Goal: Task Accomplishment & Management: Manage account settings

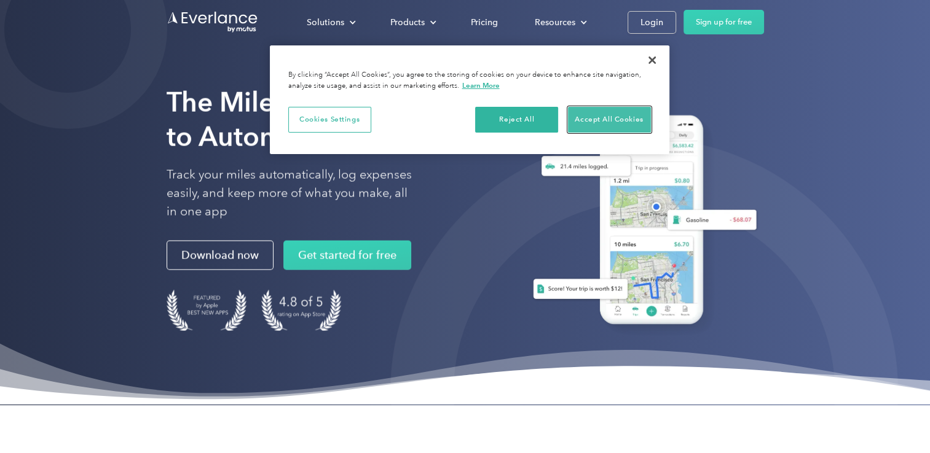
click at [609, 116] on button "Accept All Cookies" at bounding box center [609, 120] width 83 height 26
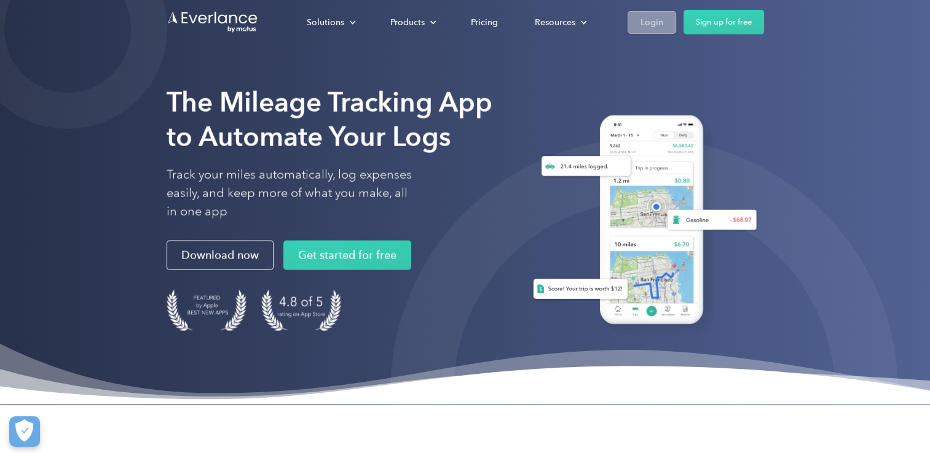
click at [655, 17] on div "Login" at bounding box center [651, 22] width 23 height 15
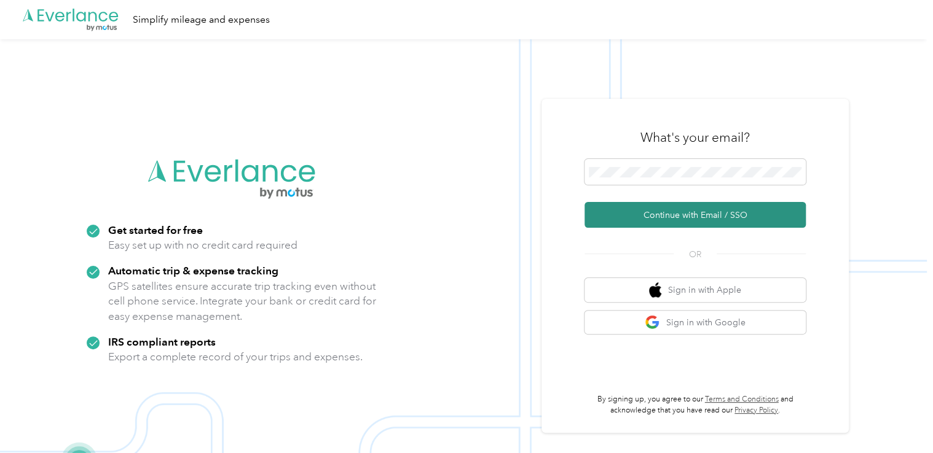
click at [659, 212] on button "Continue with Email / SSO" at bounding box center [694, 215] width 221 height 26
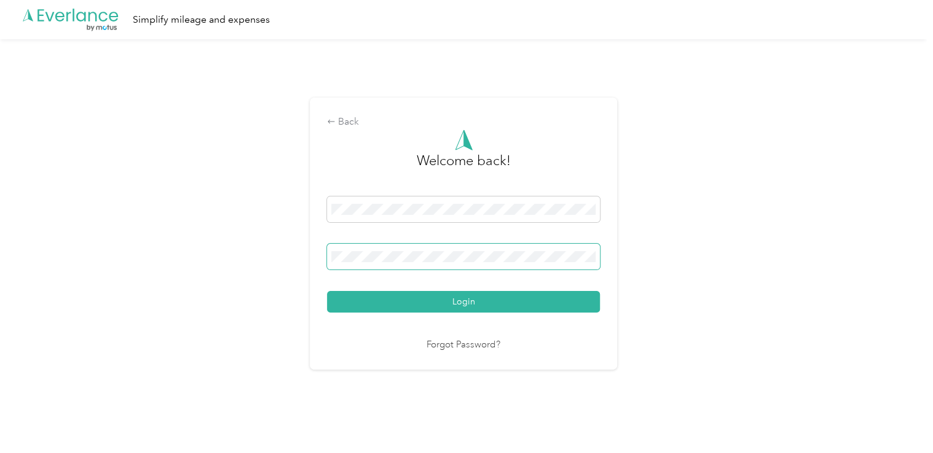
click at [364, 264] on span at bounding box center [463, 257] width 273 height 26
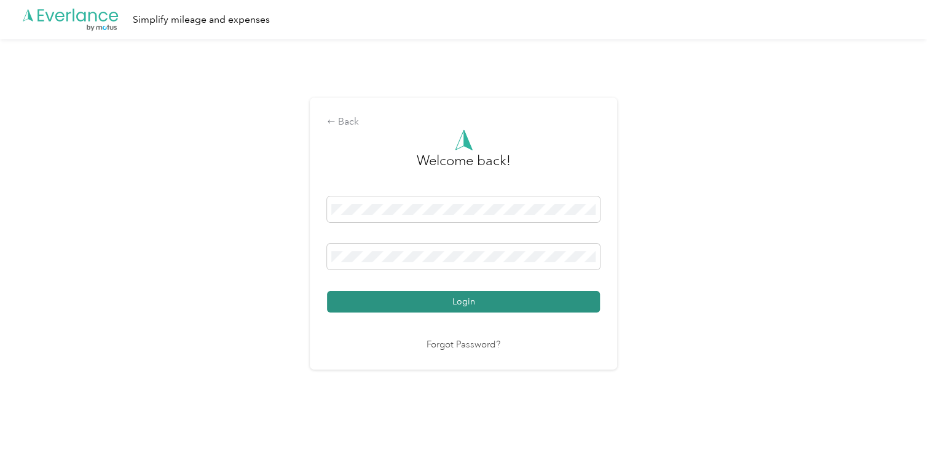
click at [484, 301] on button "Login" at bounding box center [463, 302] width 273 height 22
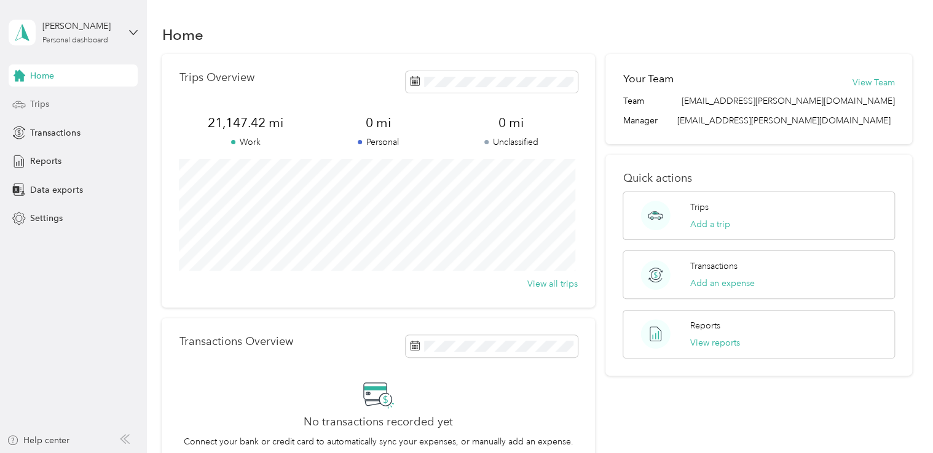
click at [36, 101] on span "Trips" at bounding box center [39, 104] width 19 height 13
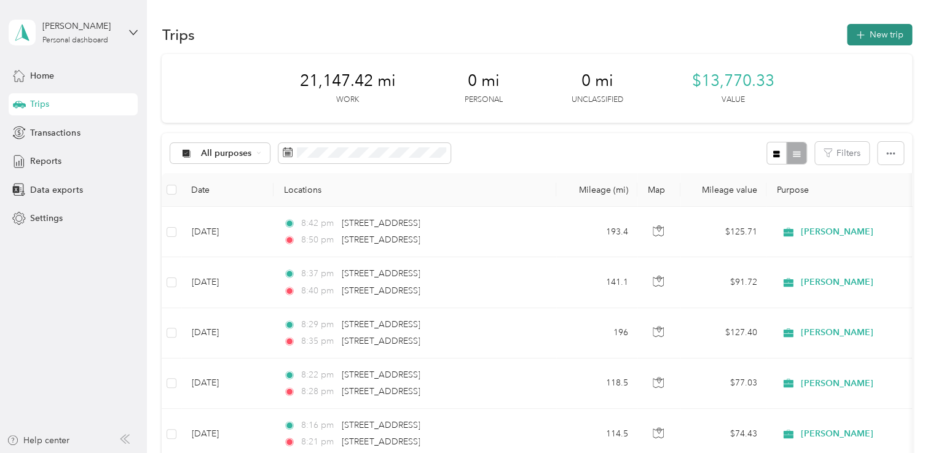
click at [877, 31] on button "New trip" at bounding box center [879, 35] width 65 height 22
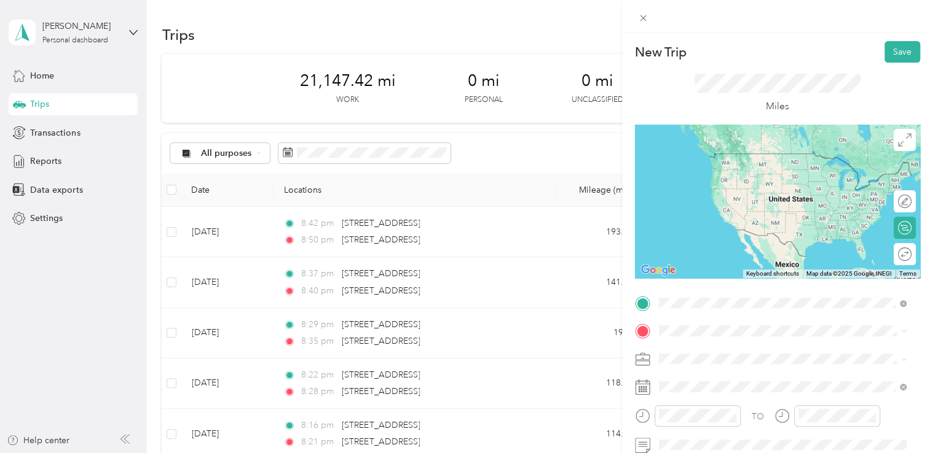
click at [756, 159] on span "[STREET_ADDRESS][US_STATE]" at bounding box center [742, 153] width 123 height 11
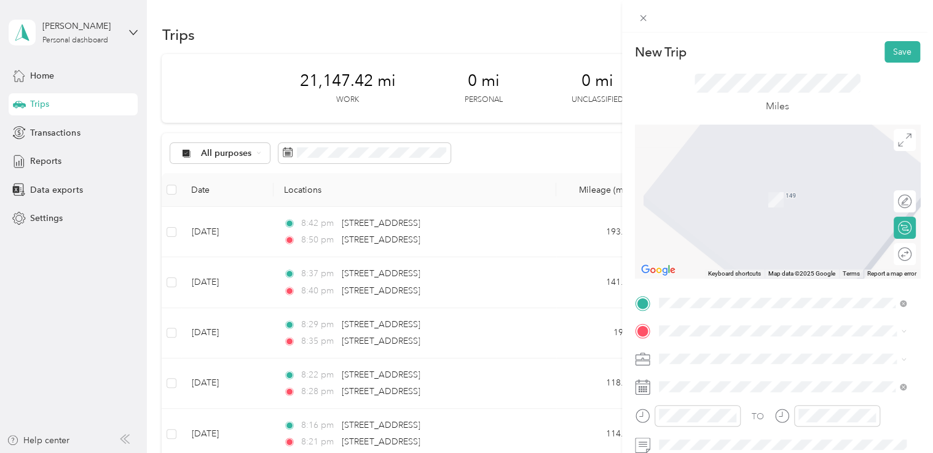
click at [778, 189] on div "TEAM Walmart Supercenter [STREET_ADDRESS]" at bounding box center [744, 189] width 127 height 30
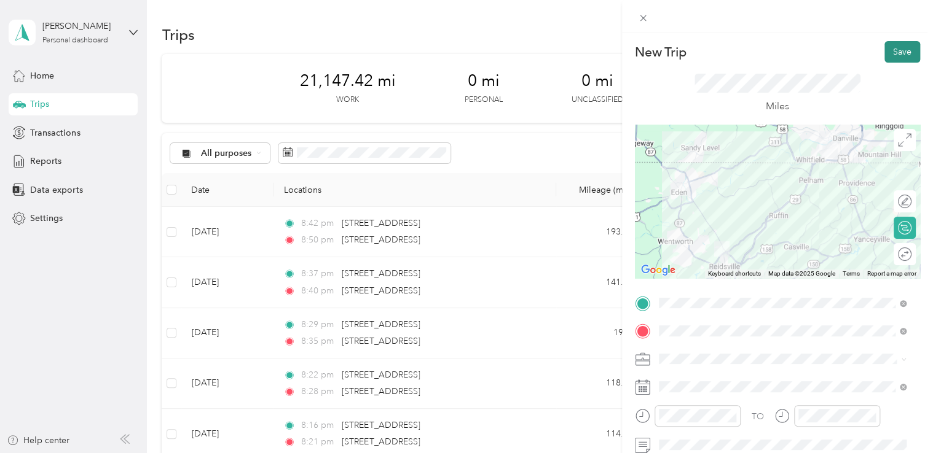
click at [887, 59] on button "Save" at bounding box center [902, 52] width 36 height 22
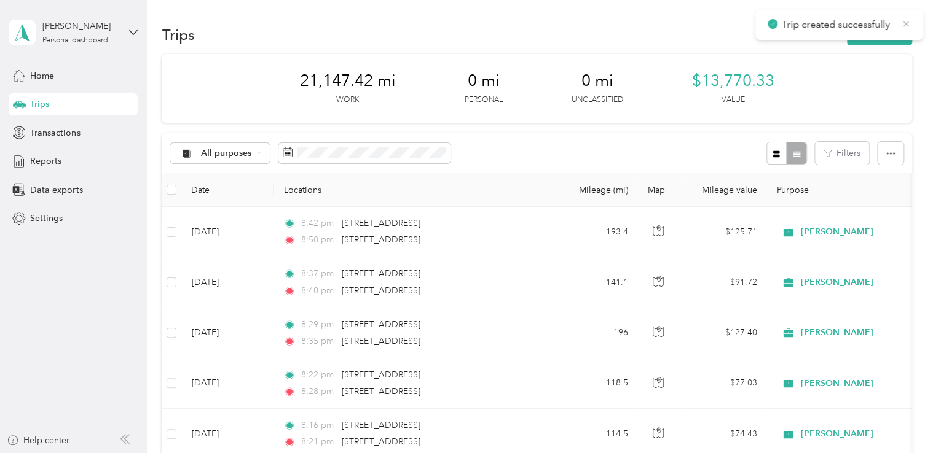
click at [904, 24] on icon at bounding box center [906, 23] width 10 height 11
click at [871, 36] on button "New trip" at bounding box center [879, 35] width 65 height 22
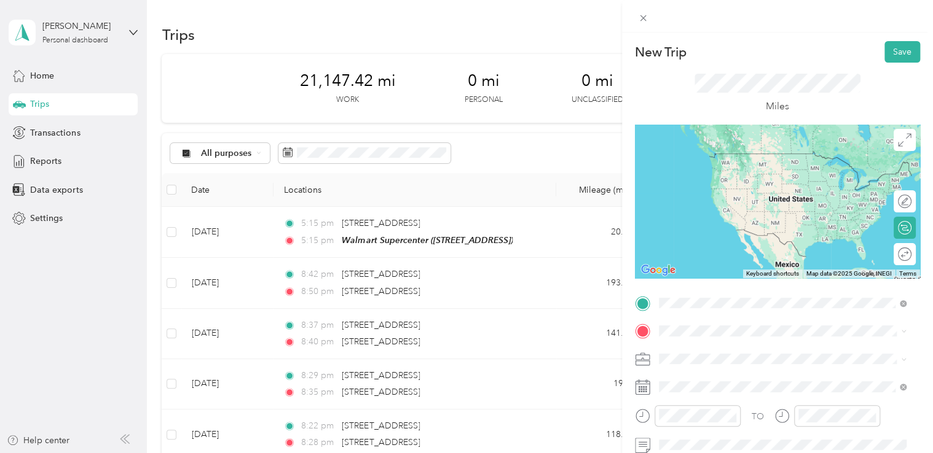
click at [759, 171] on span "[STREET_ADDRESS]" at bounding box center [720, 176] width 78 height 10
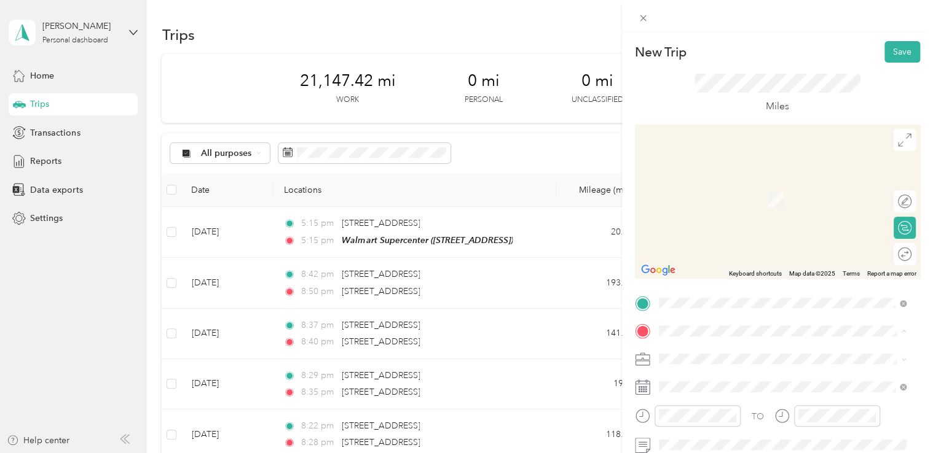
click at [722, 186] on span "[STREET_ADDRESS][US_STATE]" at bounding box center [742, 181] width 123 height 11
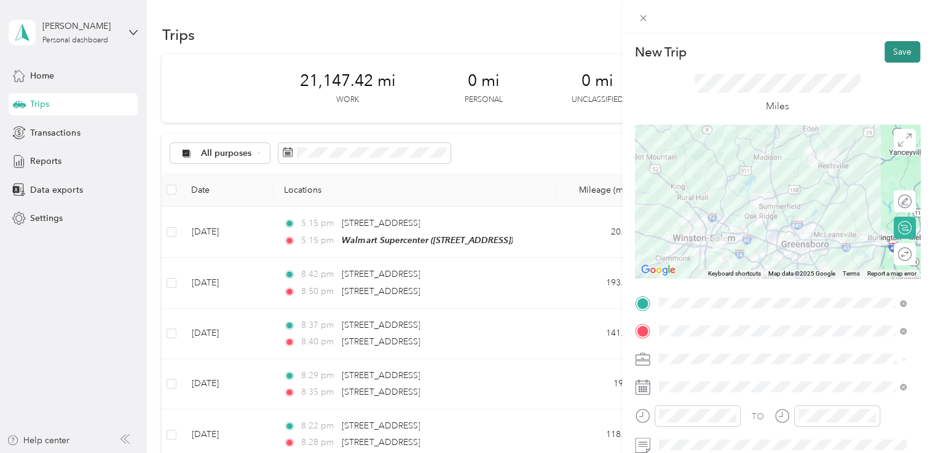
click at [887, 53] on button "Save" at bounding box center [902, 52] width 36 height 22
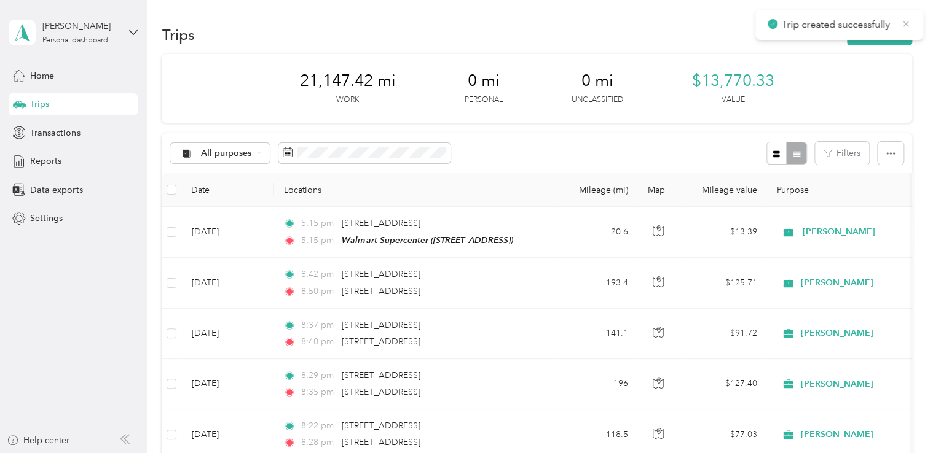
click at [906, 23] on icon at bounding box center [906, 24] width 6 height 6
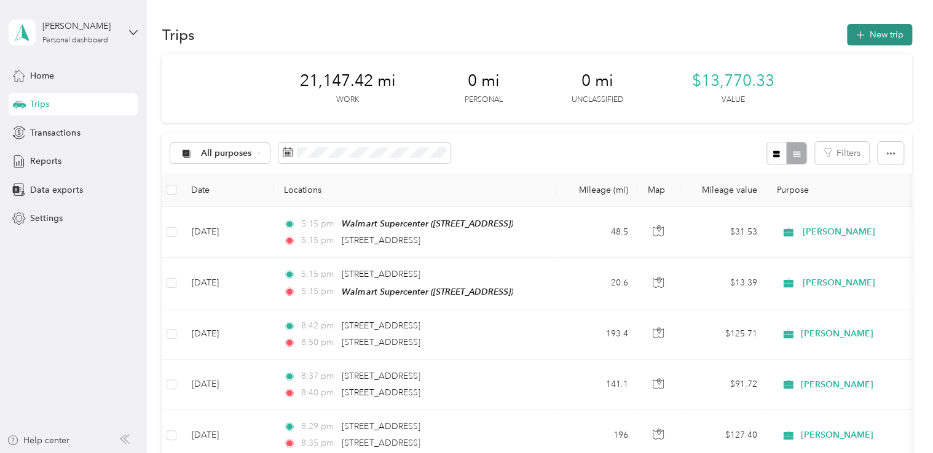
click at [871, 28] on button "New trip" at bounding box center [879, 35] width 65 height 22
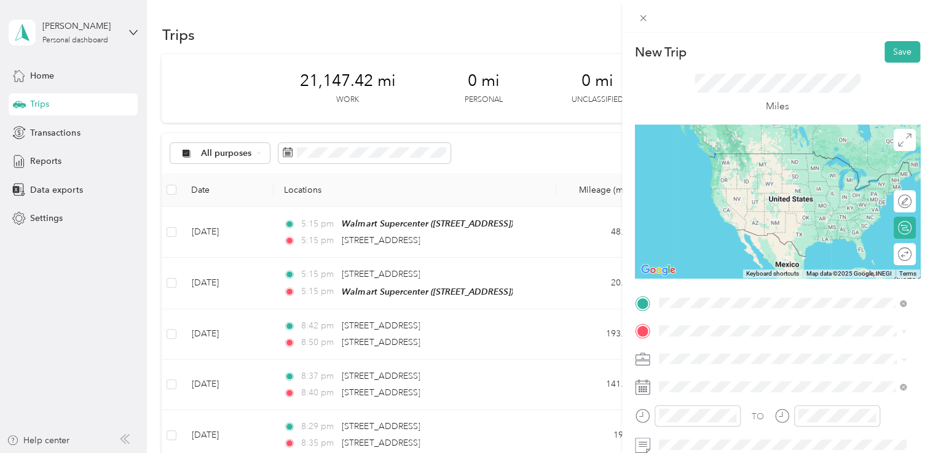
click at [777, 184] on span "[STREET_ADDRESS][US_STATE]" at bounding box center [742, 178] width 123 height 11
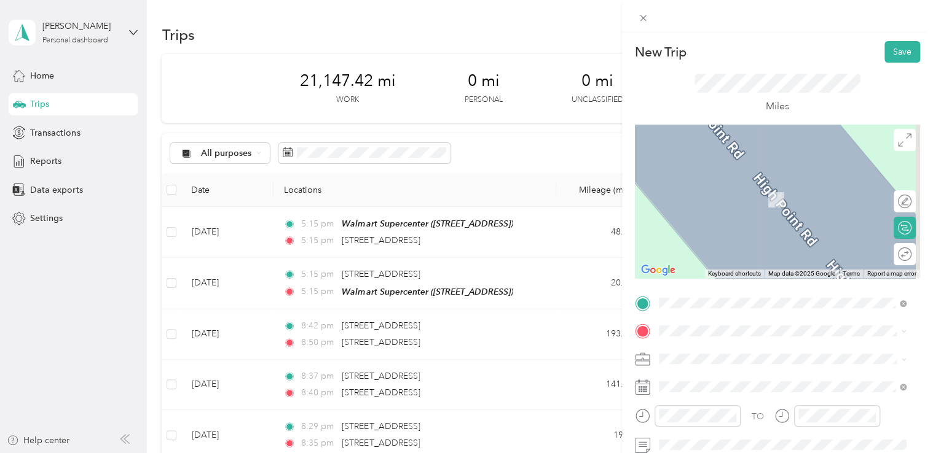
click at [748, 203] on div "TEAM Walmart Neighborhood Mkt [STREET_ADDRESS][GEOGRAPHIC_DATA], [GEOGRAPHIC_DA…" at bounding box center [759, 189] width 157 height 30
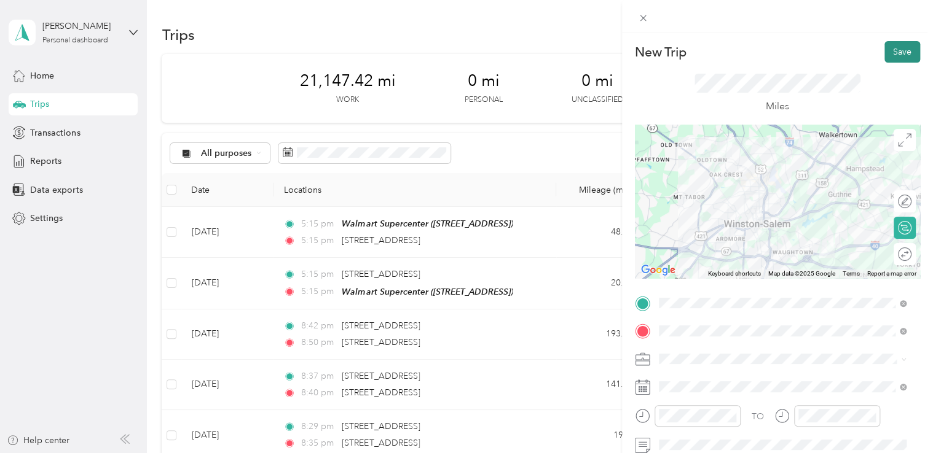
click at [889, 45] on button "Save" at bounding box center [902, 52] width 36 height 22
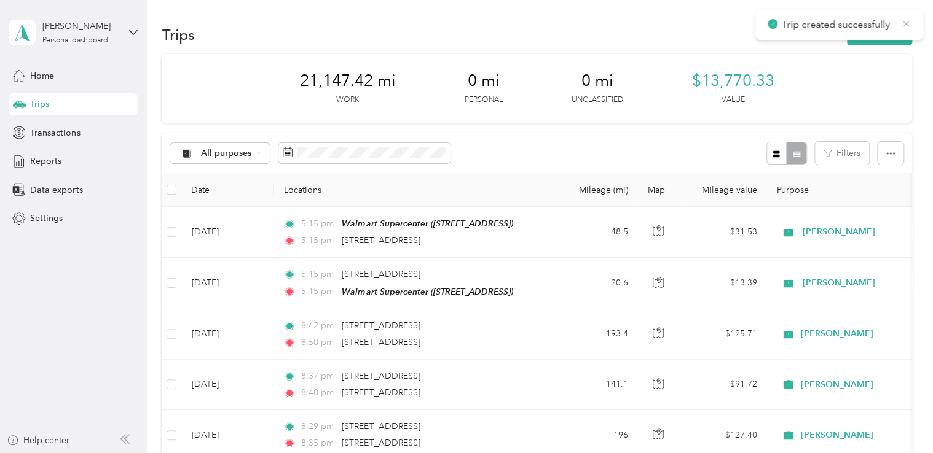
click at [903, 25] on icon at bounding box center [906, 23] width 10 height 11
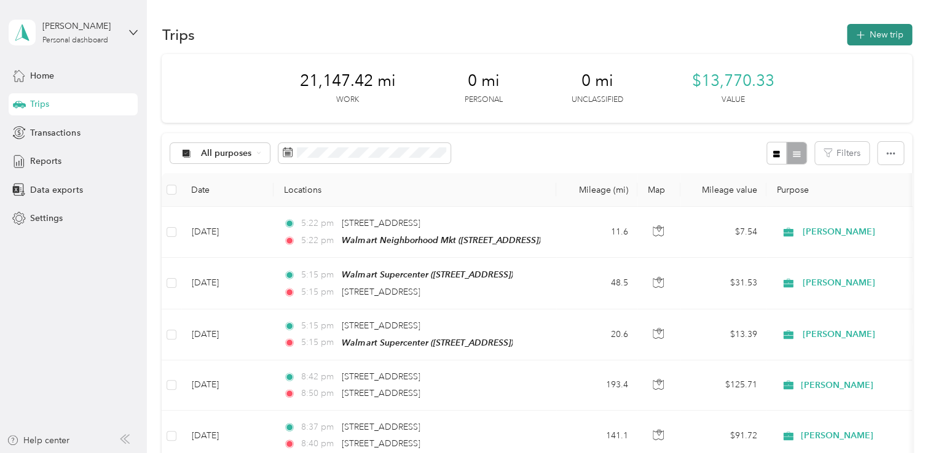
click at [860, 34] on icon "button" at bounding box center [860, 35] width 14 height 14
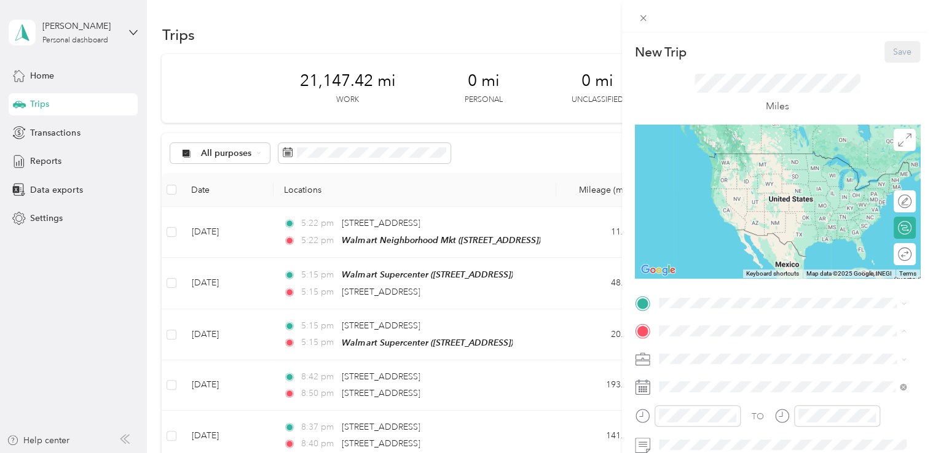
click at [571, 152] on div "New Trip Save This trip cannot be edited because it is either under review, app…" at bounding box center [466, 226] width 933 height 453
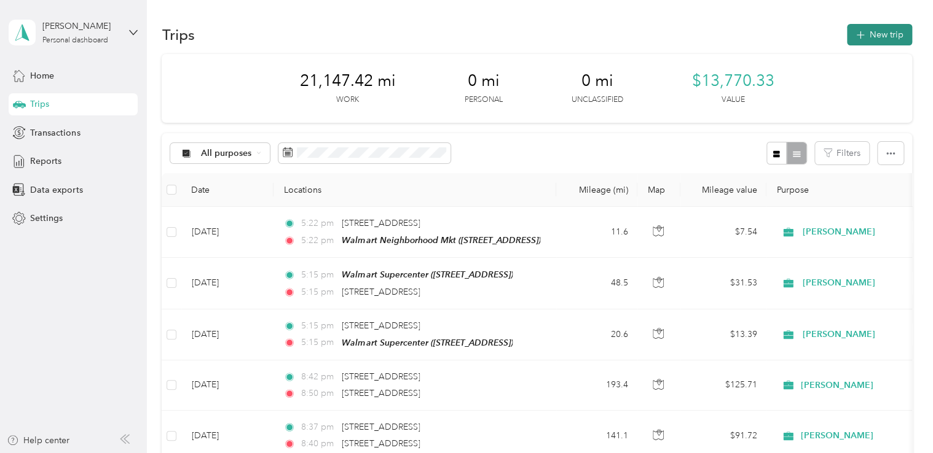
click at [877, 28] on button "New trip" at bounding box center [879, 35] width 65 height 22
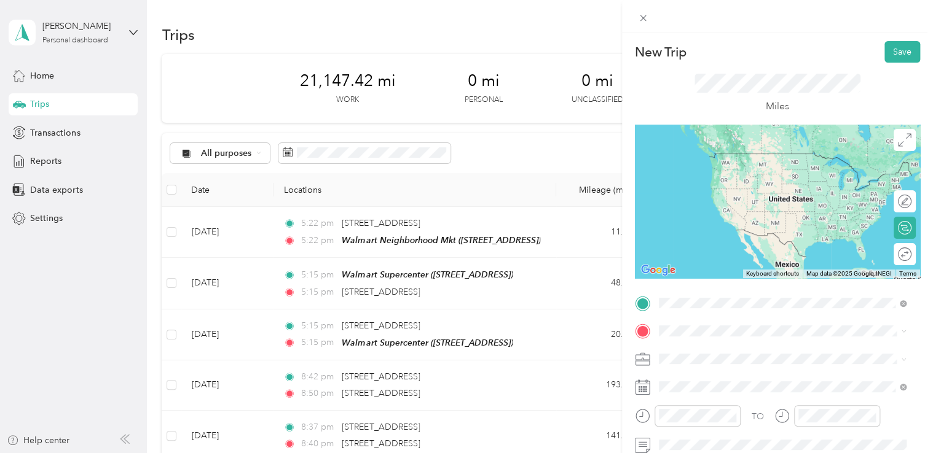
click at [780, 182] on div "TEAM Walmart Neighborhood Mkt [STREET_ADDRESS][GEOGRAPHIC_DATA], [GEOGRAPHIC_DA…" at bounding box center [759, 167] width 157 height 30
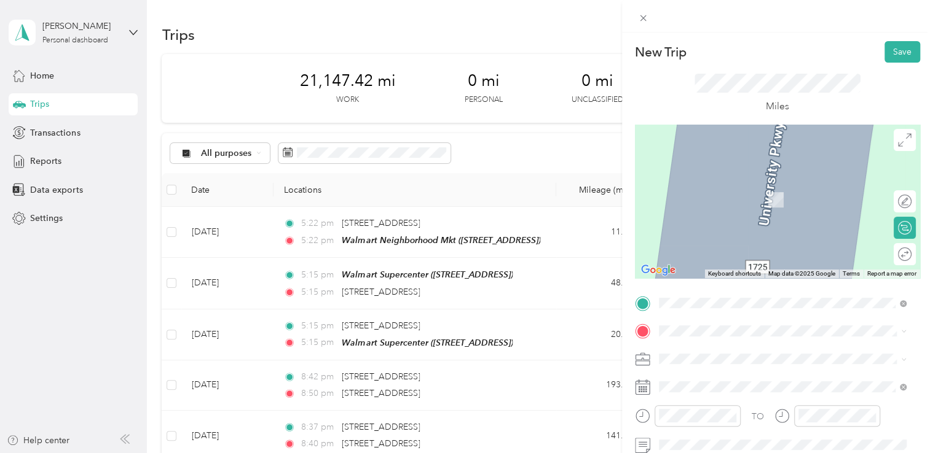
click at [773, 200] on span "[STREET_ADDRESS][PERSON_NAME]" at bounding box center [754, 198] width 146 height 10
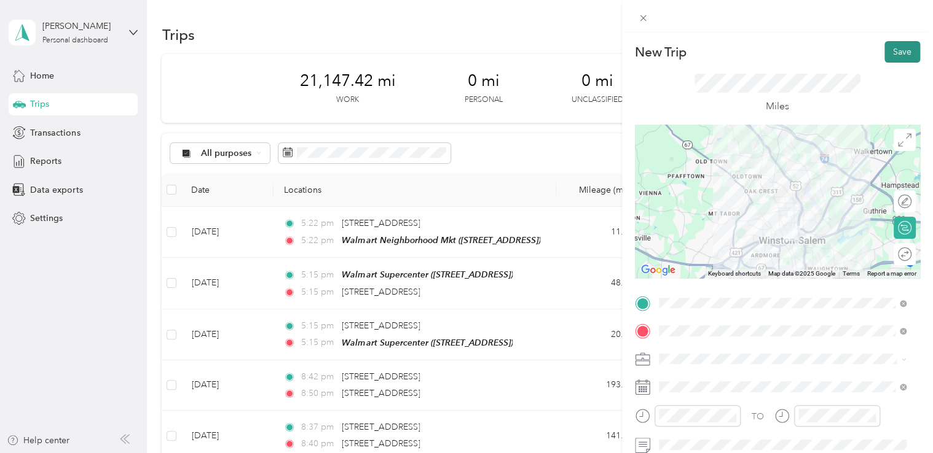
click at [897, 50] on button "Save" at bounding box center [902, 52] width 36 height 22
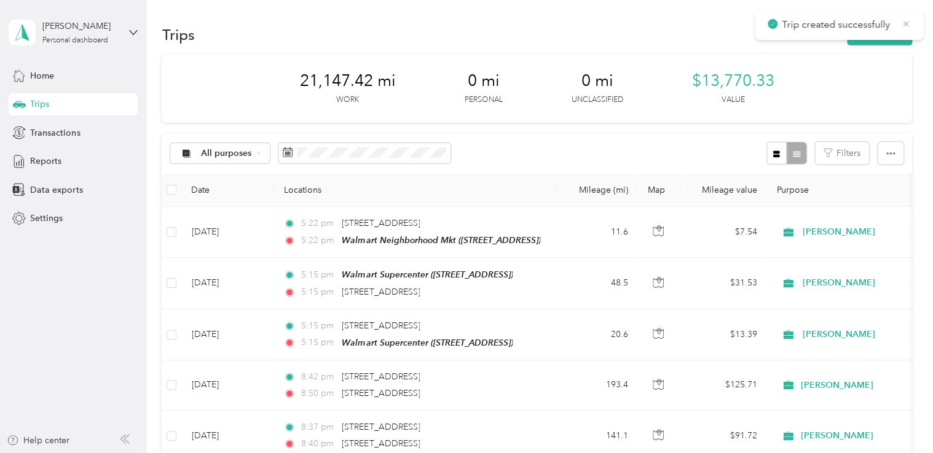
click at [904, 25] on icon at bounding box center [906, 24] width 6 height 6
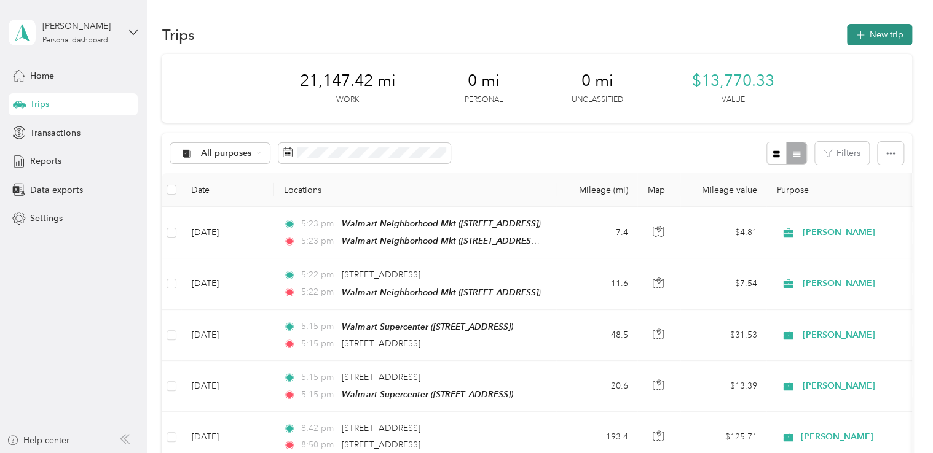
click at [875, 32] on button "New trip" at bounding box center [879, 35] width 65 height 22
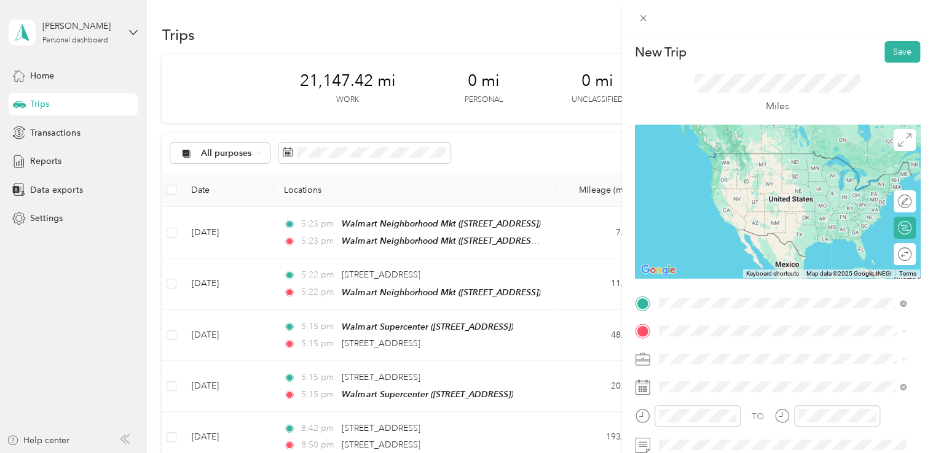
click at [794, 162] on div "TEAM Walmart Neighborhood Mkt [STREET_ADDRESS][PERSON_NAME]" at bounding box center [759, 167] width 157 height 30
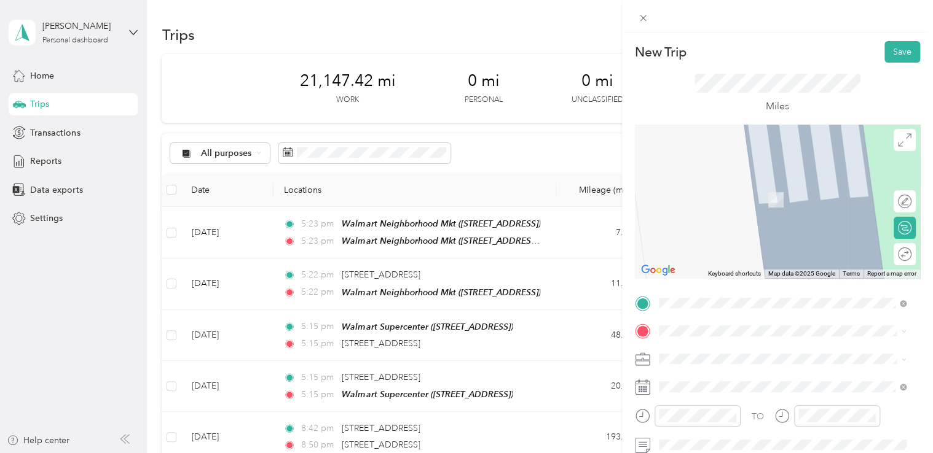
click at [752, 190] on span "[STREET_ADDRESS][US_STATE]" at bounding box center [742, 191] width 123 height 11
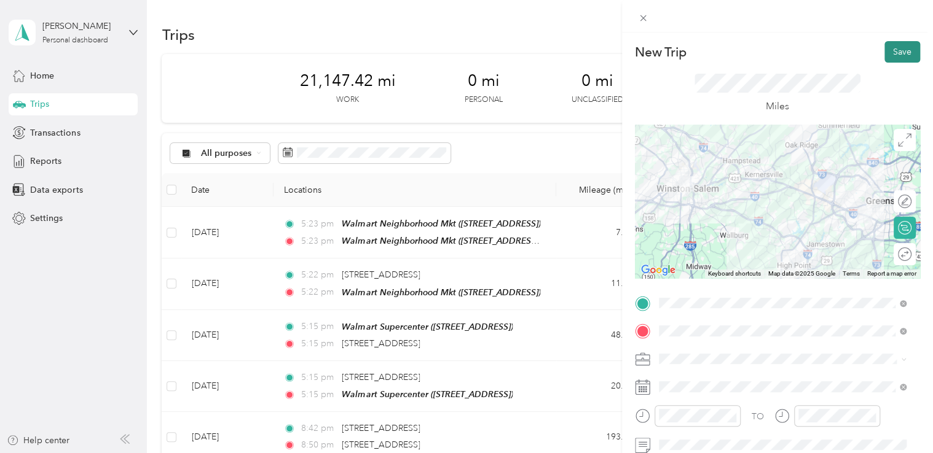
click at [890, 48] on button "Save" at bounding box center [902, 52] width 36 height 22
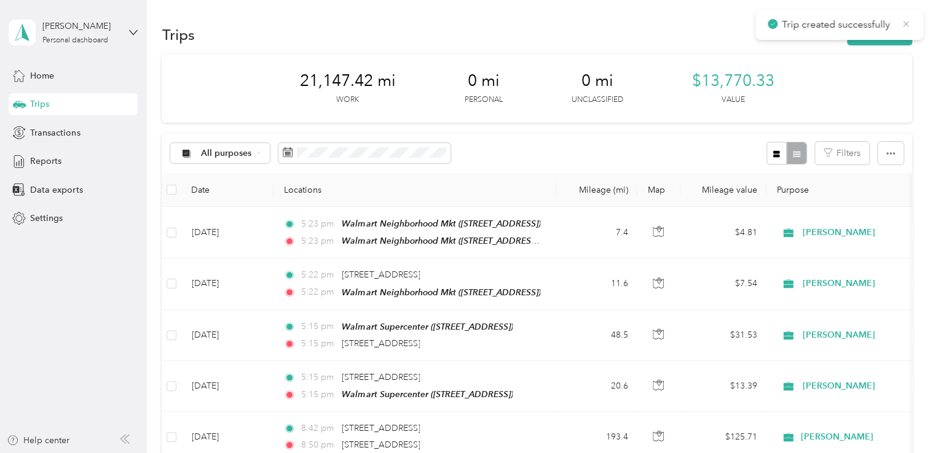
click at [905, 23] on icon at bounding box center [906, 24] width 6 height 6
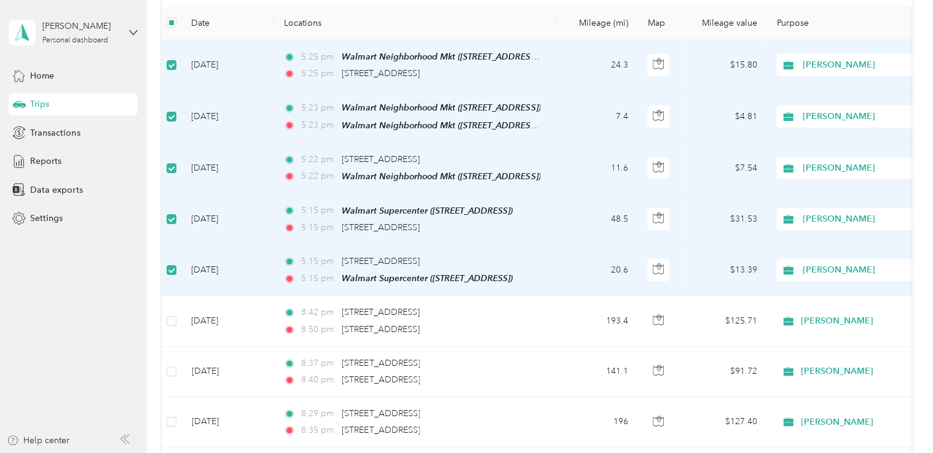
scroll to position [87, 0]
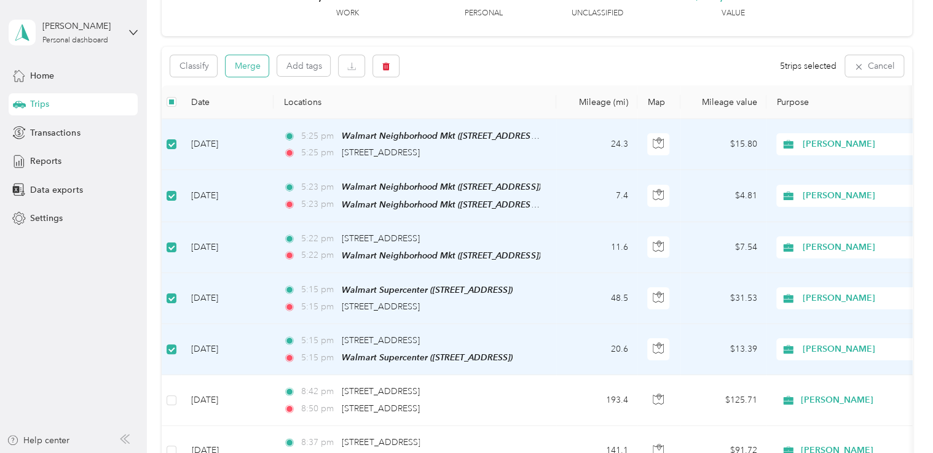
click at [253, 63] on button "Merge" at bounding box center [246, 66] width 43 height 22
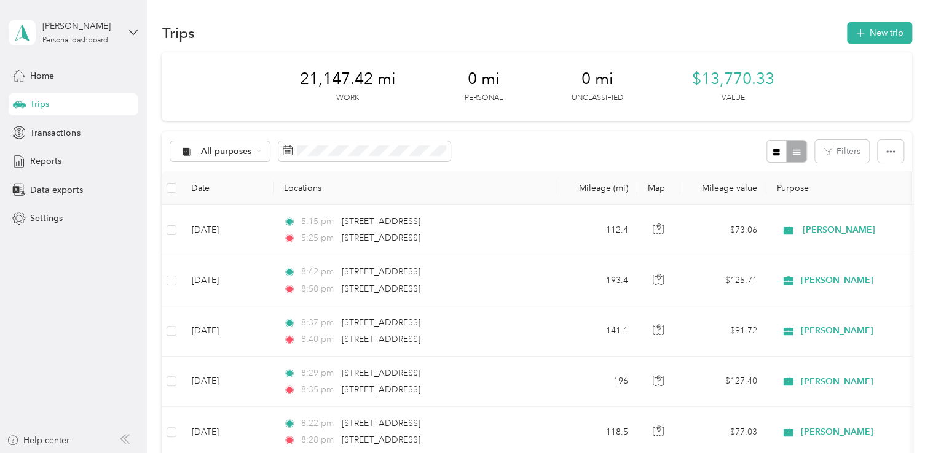
scroll to position [0, 0]
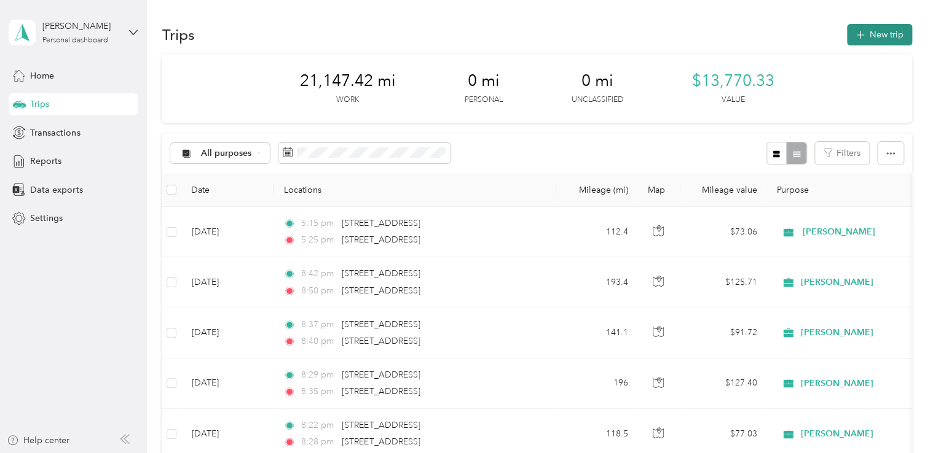
click at [867, 31] on button "New trip" at bounding box center [879, 35] width 65 height 22
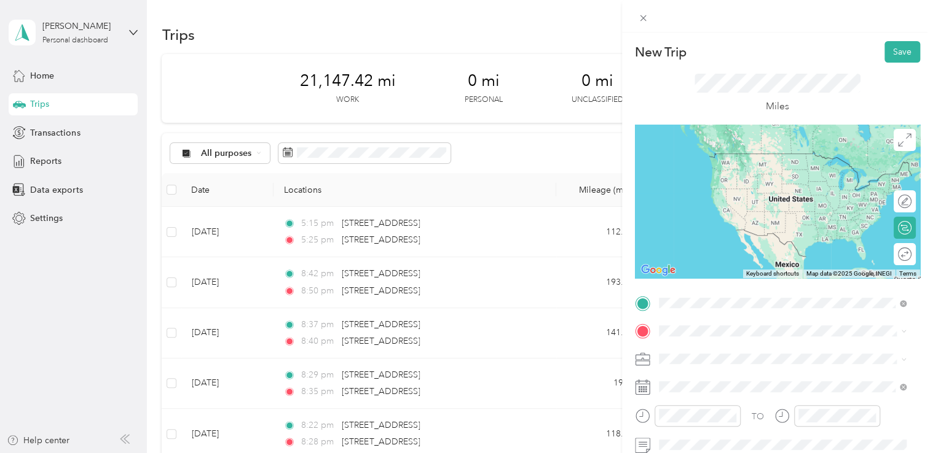
click at [745, 159] on span "[STREET_ADDRESS][US_STATE]" at bounding box center [742, 153] width 123 height 11
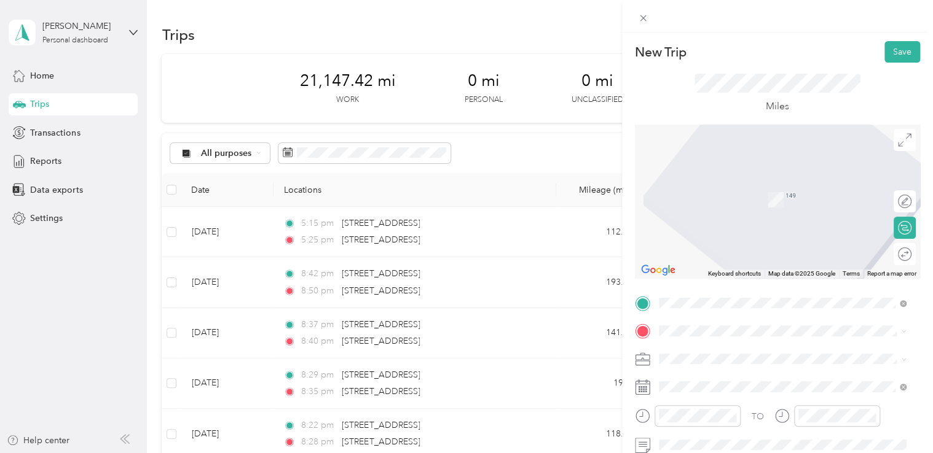
click at [770, 233] on div "TEAM Walmart Supercenter" at bounding box center [744, 225] width 127 height 15
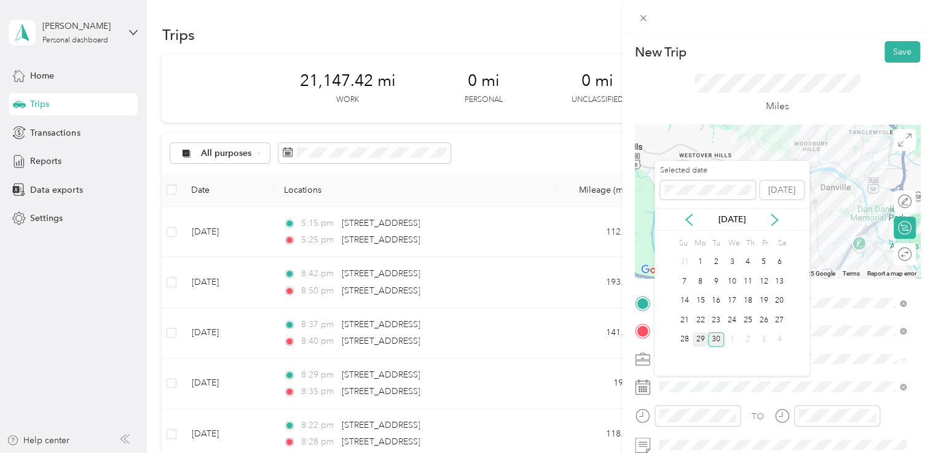
click at [695, 336] on div "29" at bounding box center [700, 339] width 16 height 15
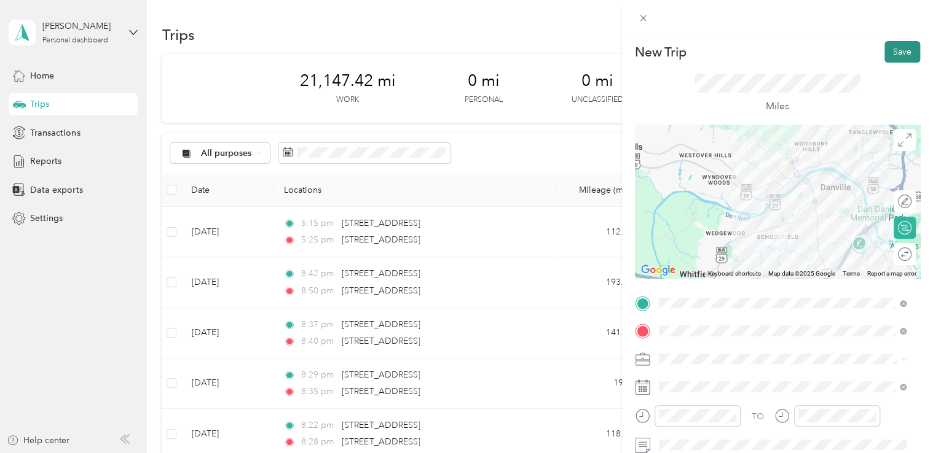
click at [892, 47] on button "Save" at bounding box center [902, 52] width 36 height 22
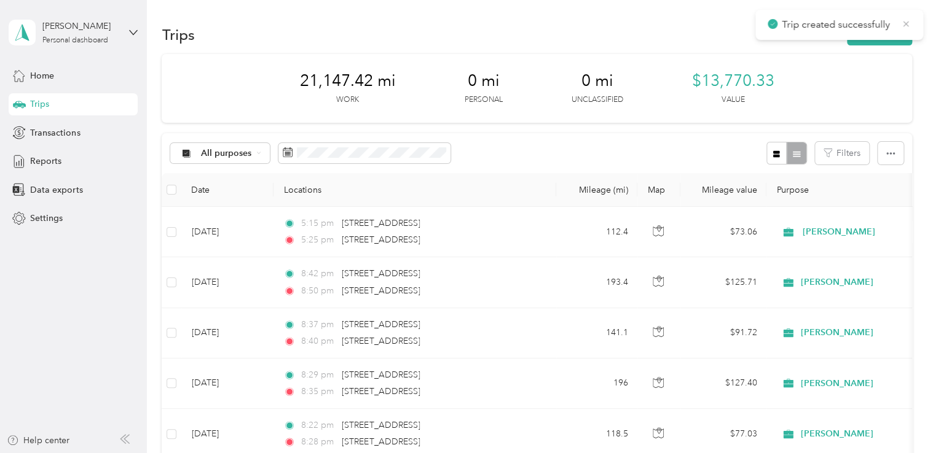
click at [904, 23] on icon at bounding box center [906, 23] width 10 height 11
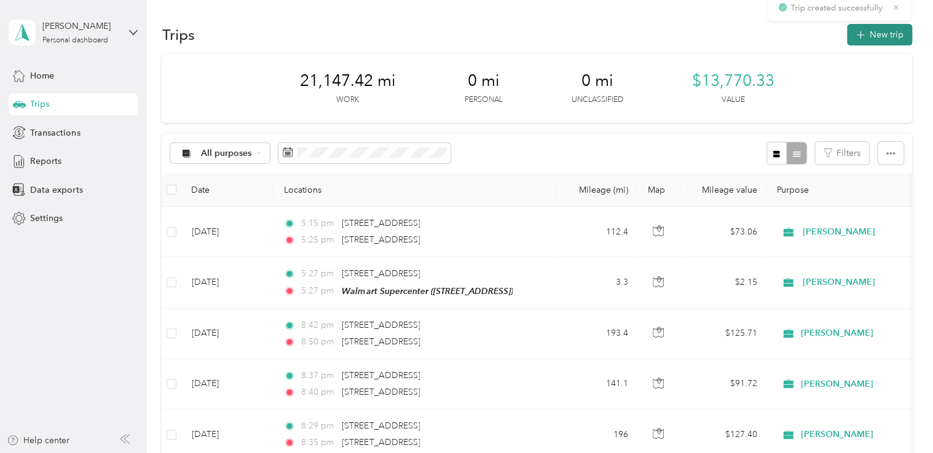
click at [882, 30] on button "New trip" at bounding box center [879, 35] width 65 height 22
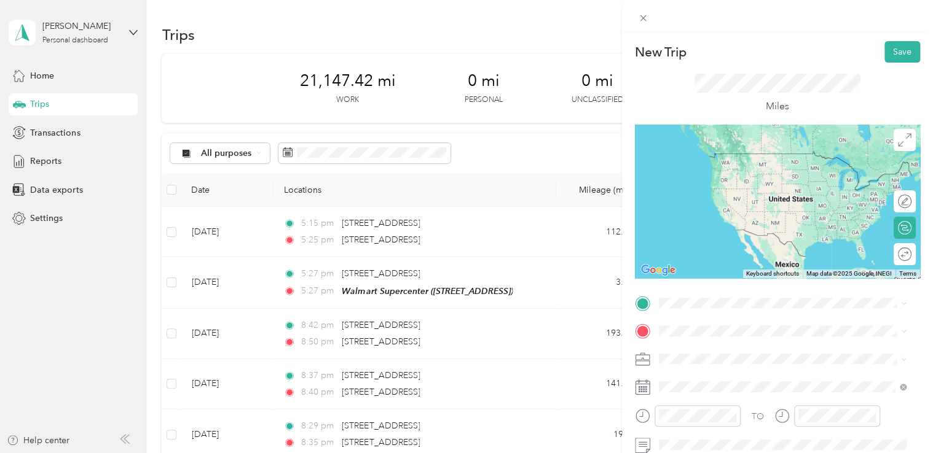
click at [753, 227] on li "TEAM Walmart Supercenter [STREET_ADDRESS]" at bounding box center [782, 205] width 256 height 43
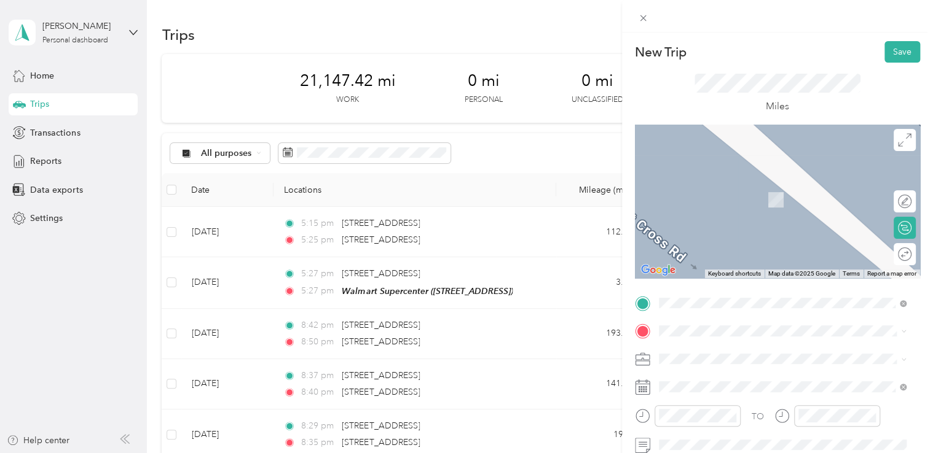
click at [753, 244] on div "TEAM Walmart Neighborhood Mkt [STREET_ADDRESS]" at bounding box center [759, 243] width 157 height 30
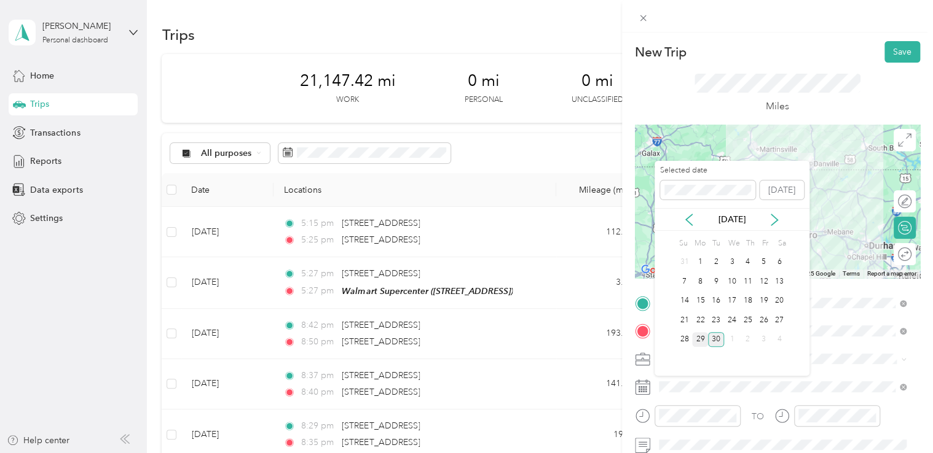
click at [699, 337] on div "29" at bounding box center [700, 339] width 16 height 15
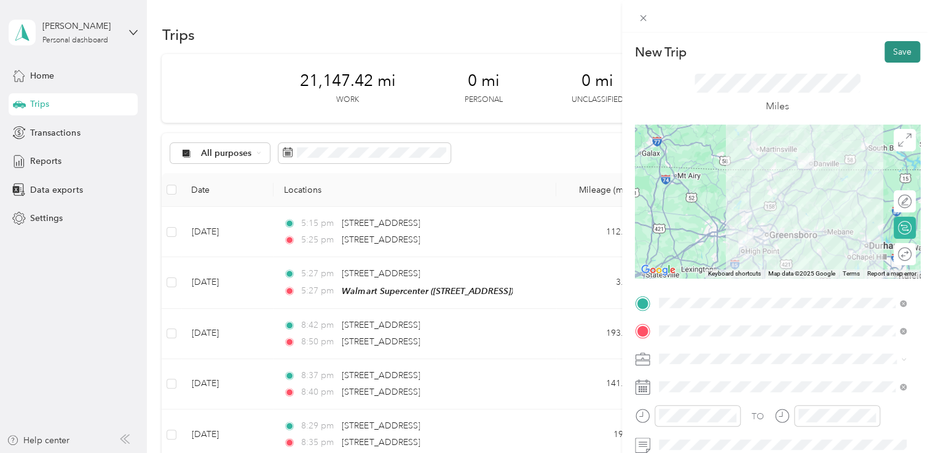
click at [892, 50] on button "Save" at bounding box center [902, 52] width 36 height 22
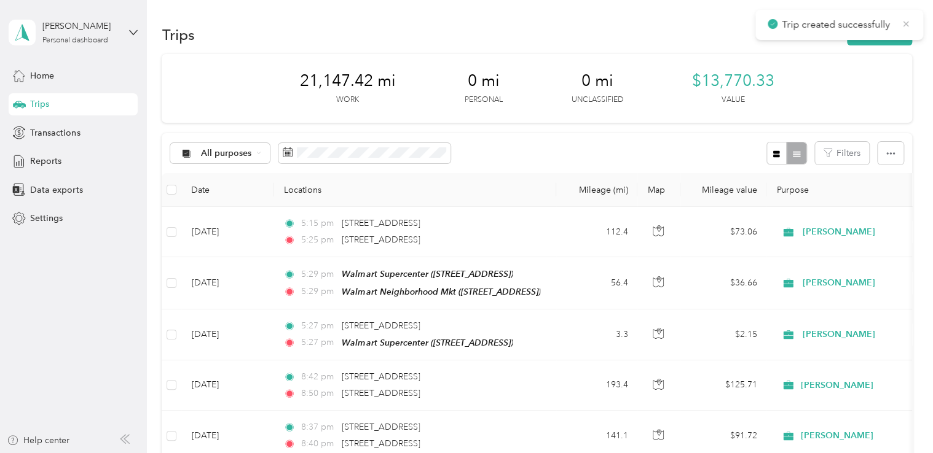
click at [907, 23] on icon at bounding box center [906, 23] width 10 height 11
click at [877, 31] on button "New trip" at bounding box center [879, 35] width 65 height 22
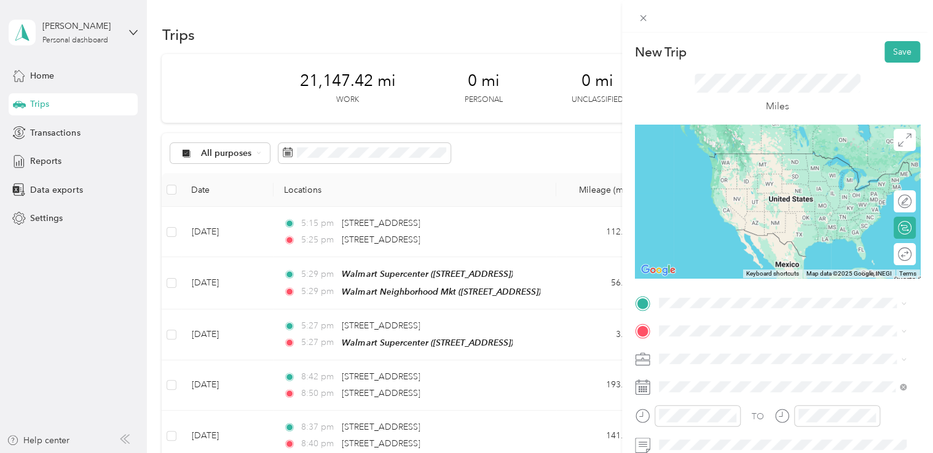
click at [760, 167] on div "TEAM Walmart Neighborhood Mkt [STREET_ADDRESS]" at bounding box center [759, 166] width 157 height 30
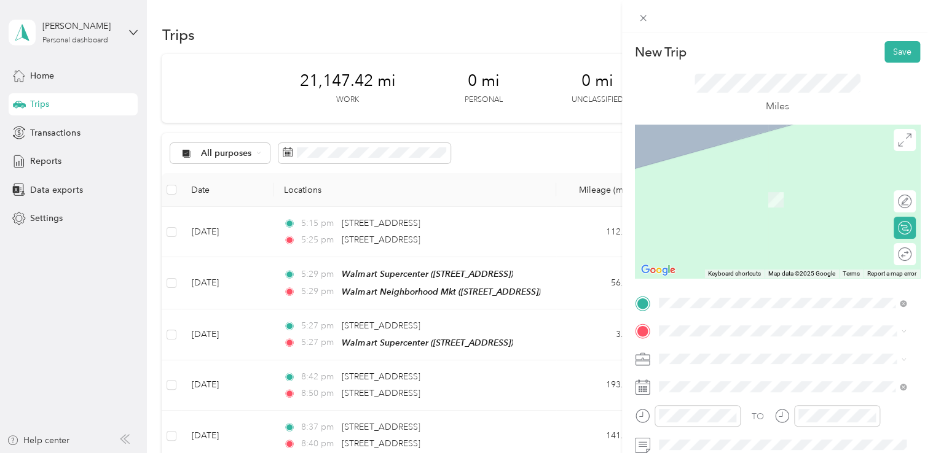
click at [770, 197] on div "TEAM Walmart Supercenter [STREET_ADDRESS]" at bounding box center [744, 196] width 127 height 30
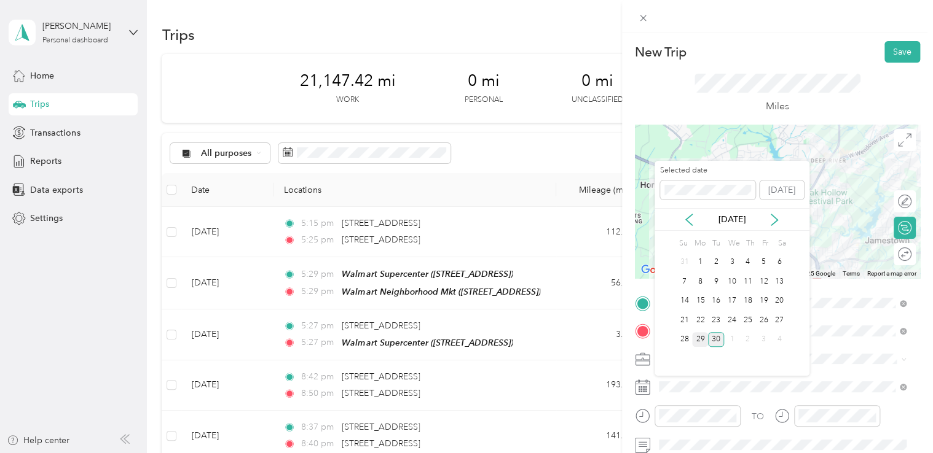
click at [695, 338] on div "29" at bounding box center [700, 339] width 16 height 15
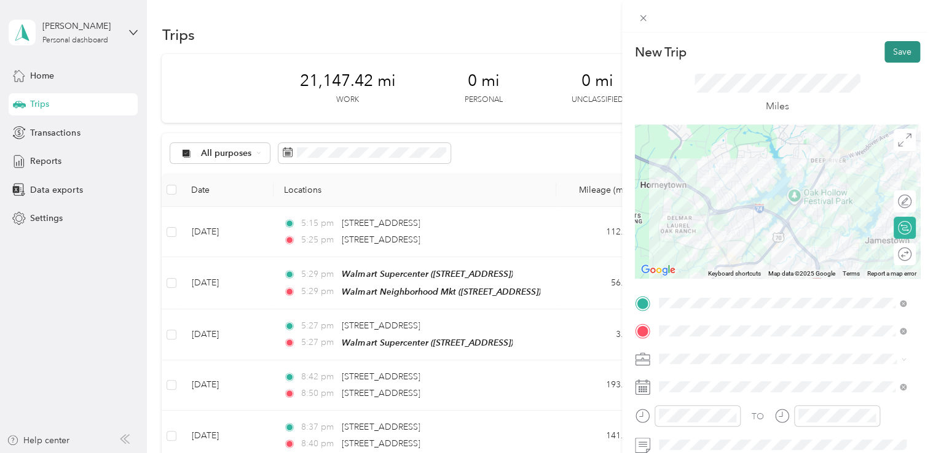
click at [891, 51] on button "Save" at bounding box center [902, 52] width 36 height 22
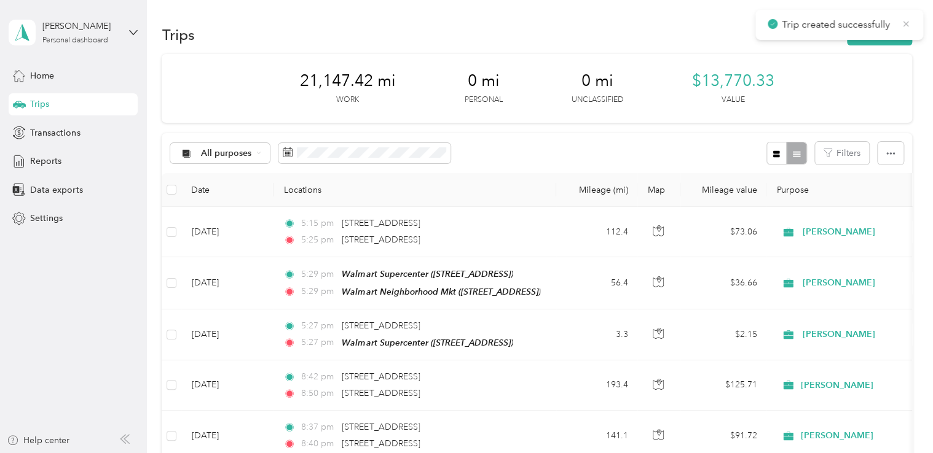
click at [905, 21] on icon at bounding box center [906, 23] width 10 height 11
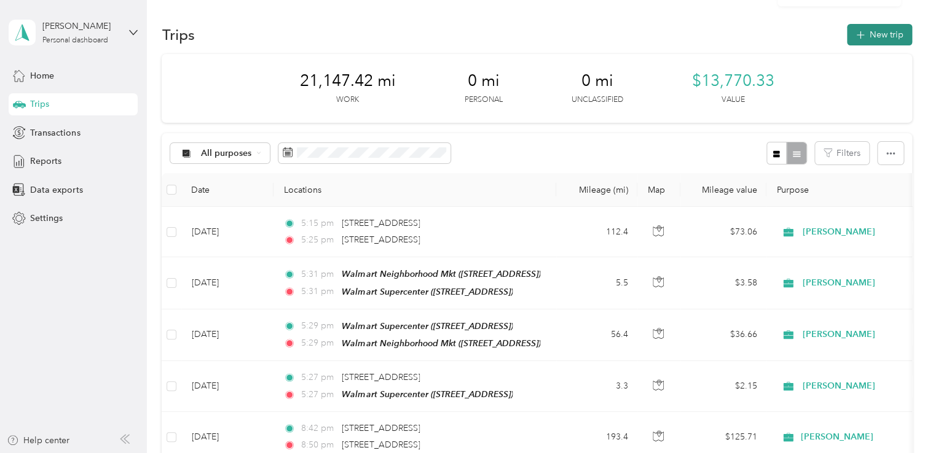
click at [874, 31] on button "New trip" at bounding box center [879, 35] width 65 height 22
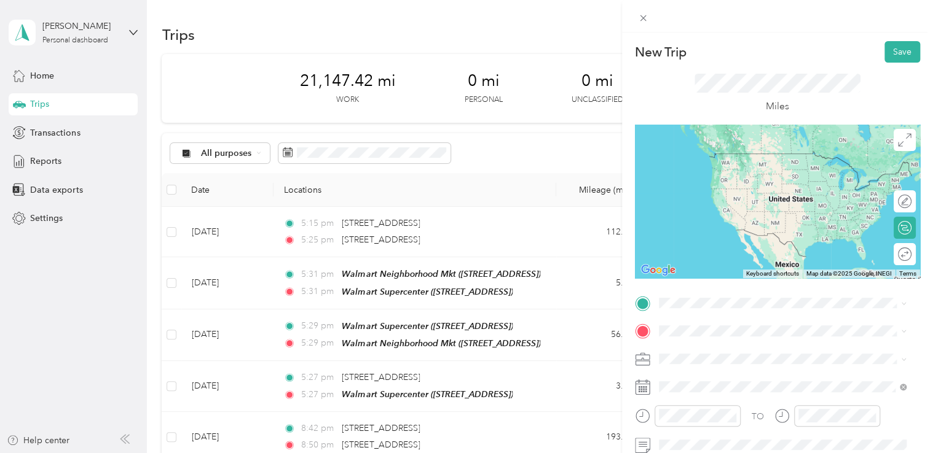
click at [790, 161] on div "TEAM Walmart Supercenter" at bounding box center [744, 153] width 127 height 15
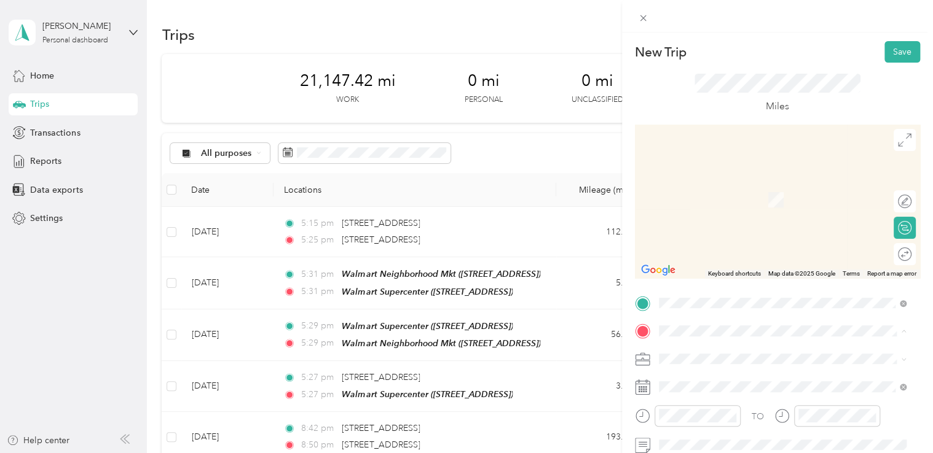
click at [743, 192] on div "TEAM Walmart Supercenter [STREET_ADDRESS]" at bounding box center [744, 196] width 127 height 30
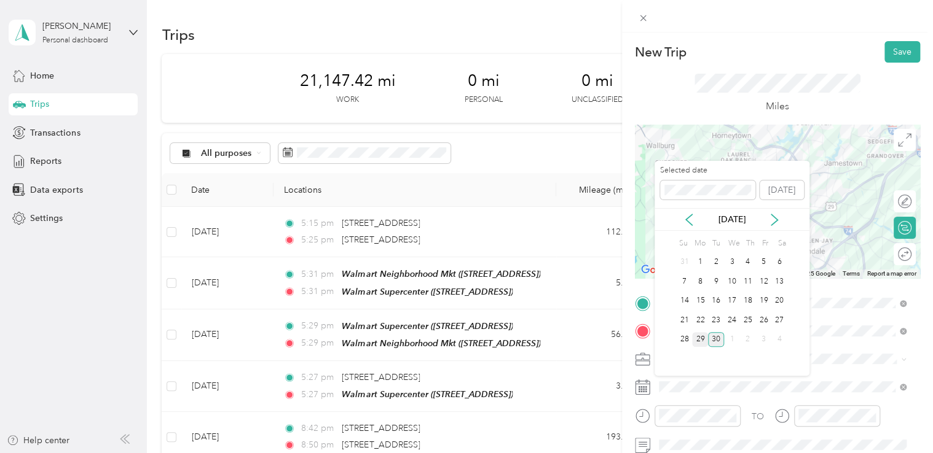
click at [699, 334] on div "29" at bounding box center [700, 339] width 16 height 15
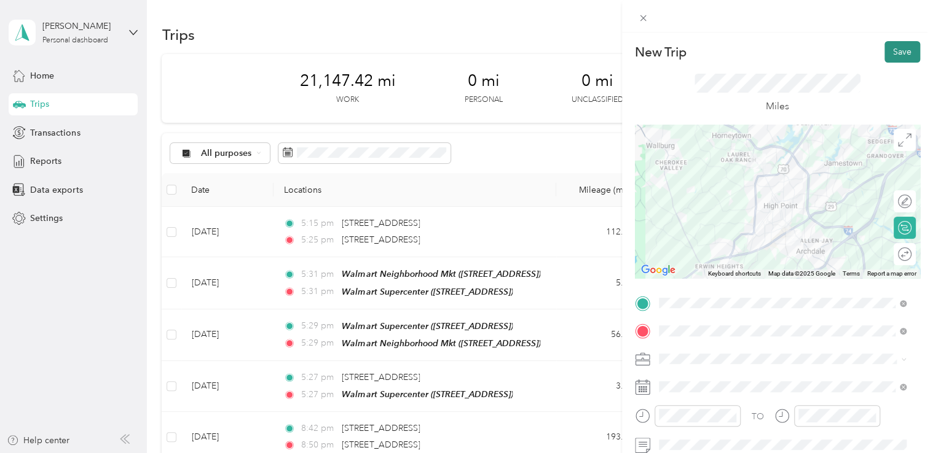
click at [887, 49] on button "Save" at bounding box center [902, 52] width 36 height 22
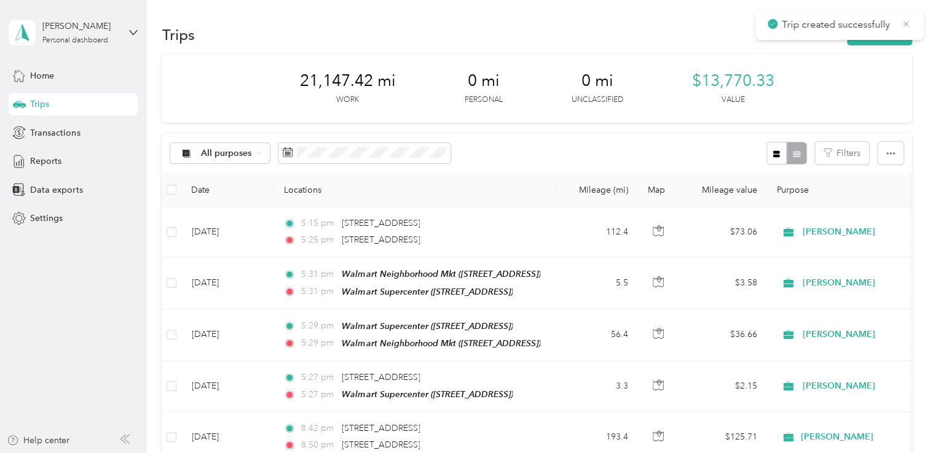
click at [903, 22] on icon at bounding box center [906, 24] width 6 height 6
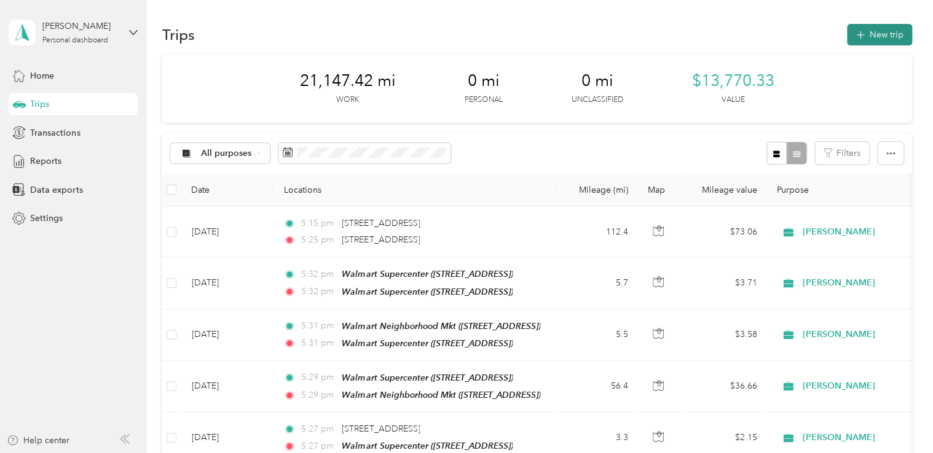
click at [870, 34] on button "New trip" at bounding box center [879, 35] width 65 height 22
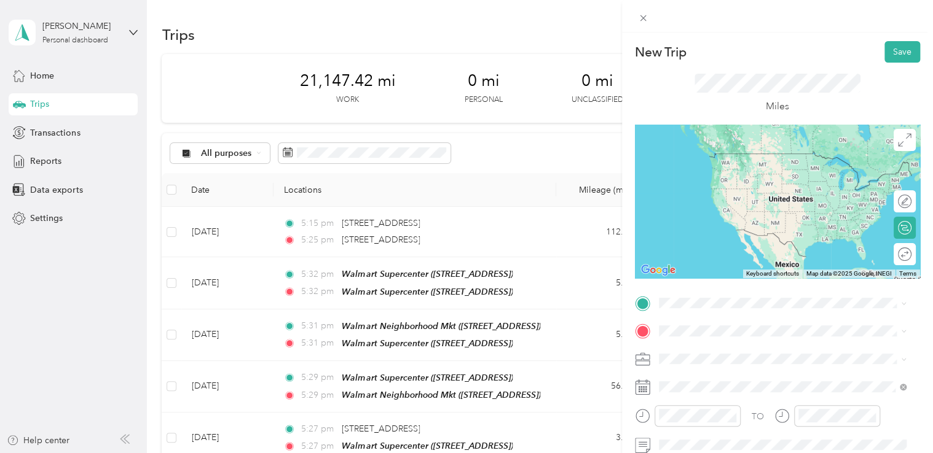
click at [774, 168] on div "TEAM Walmart Supercenter [STREET_ADDRESS]" at bounding box center [744, 161] width 127 height 30
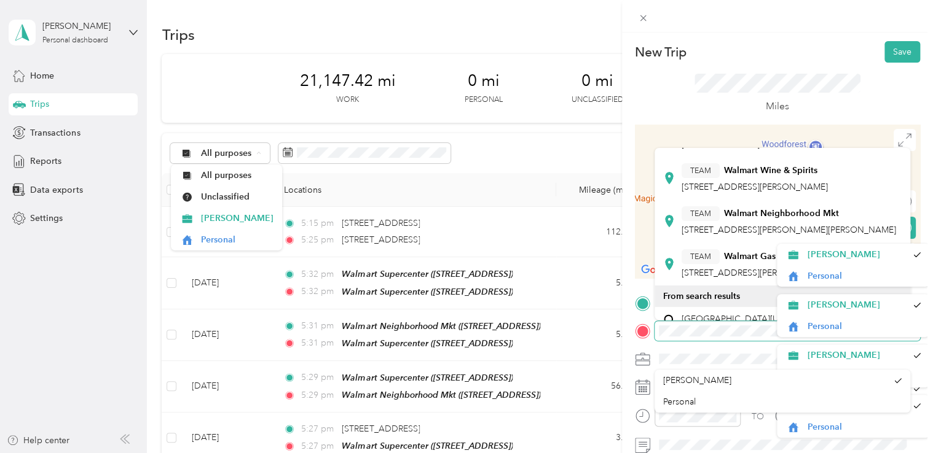
scroll to position [194, 0]
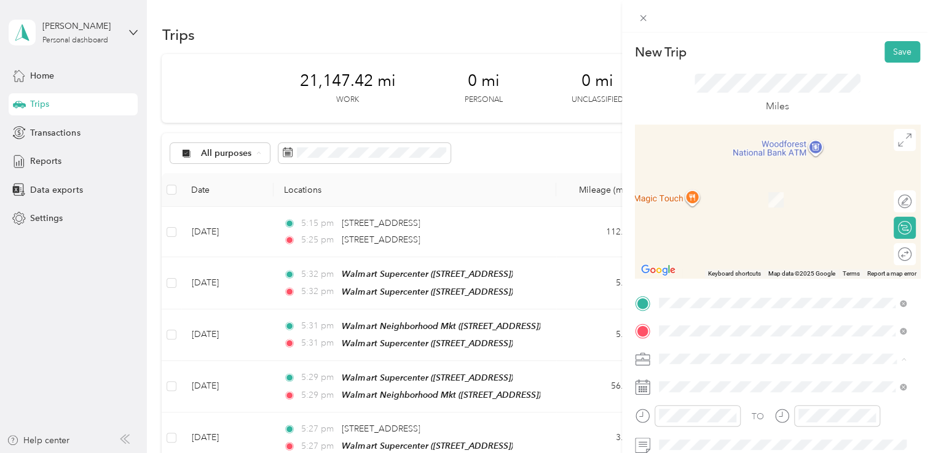
click at [717, 231] on span "[STREET_ADDRESS][PERSON_NAME][PERSON_NAME]" at bounding box center [788, 226] width 214 height 10
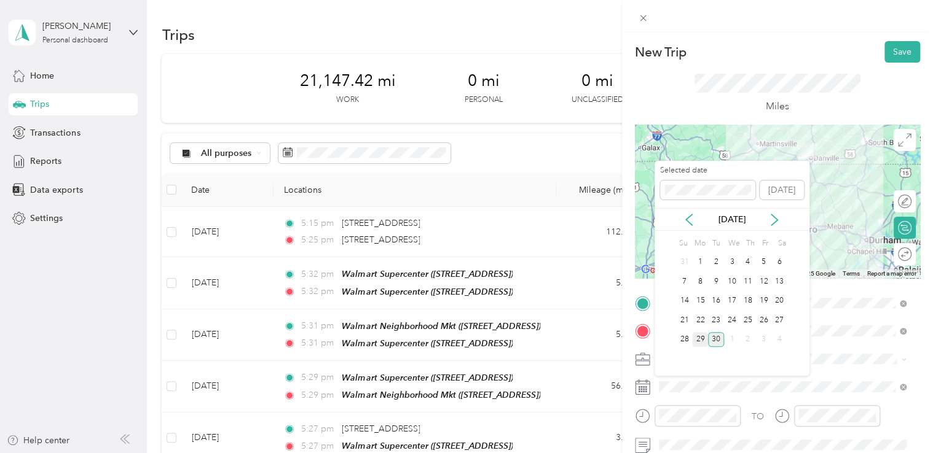
click at [698, 336] on div "29" at bounding box center [700, 339] width 16 height 15
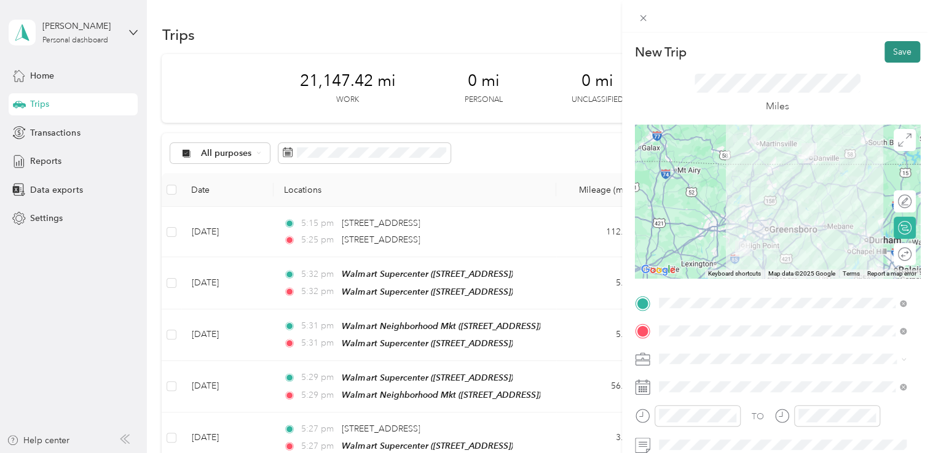
click at [890, 53] on button "Save" at bounding box center [902, 52] width 36 height 22
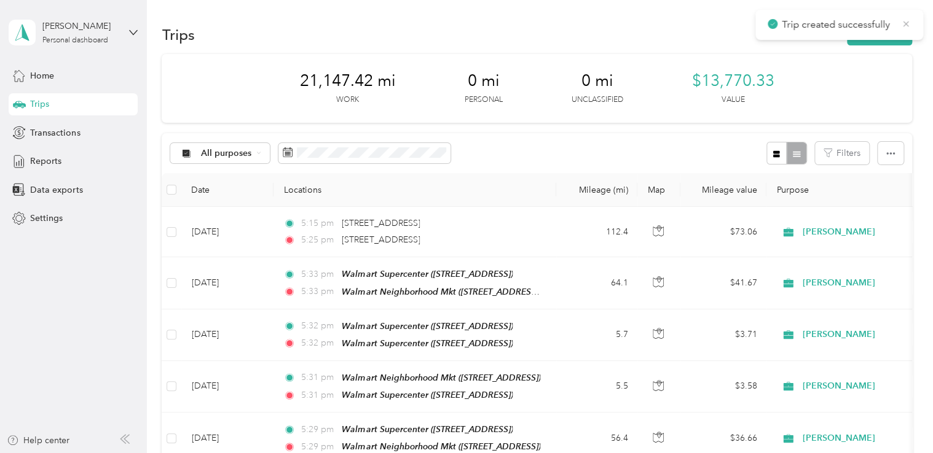
click at [904, 22] on icon at bounding box center [906, 23] width 10 height 11
click at [877, 33] on button "New trip" at bounding box center [879, 35] width 65 height 22
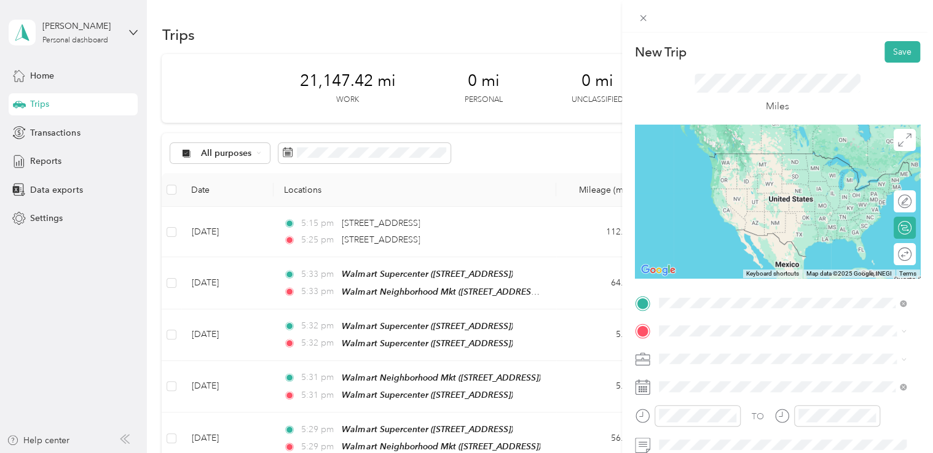
click at [785, 246] on div "TEAM Walmart Neighborhood Mkt" at bounding box center [788, 245] width 214 height 15
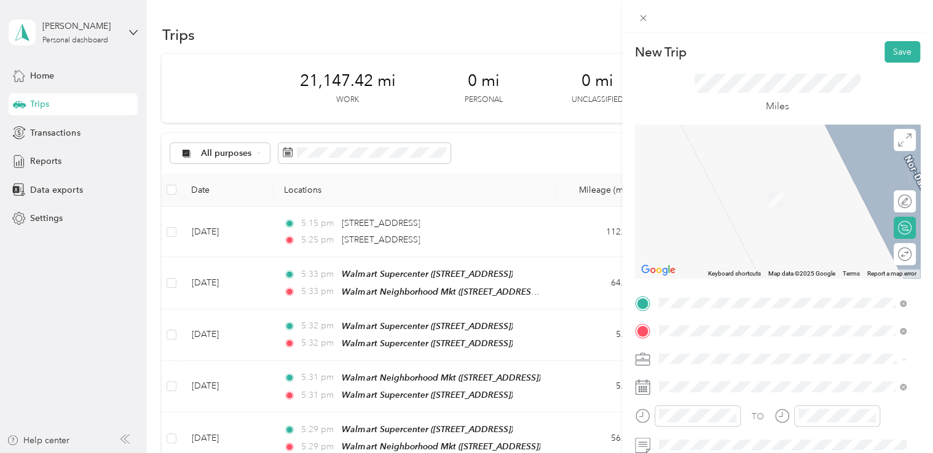
click at [753, 190] on div "[STREET_ADDRESS][US_STATE]" at bounding box center [782, 182] width 239 height 17
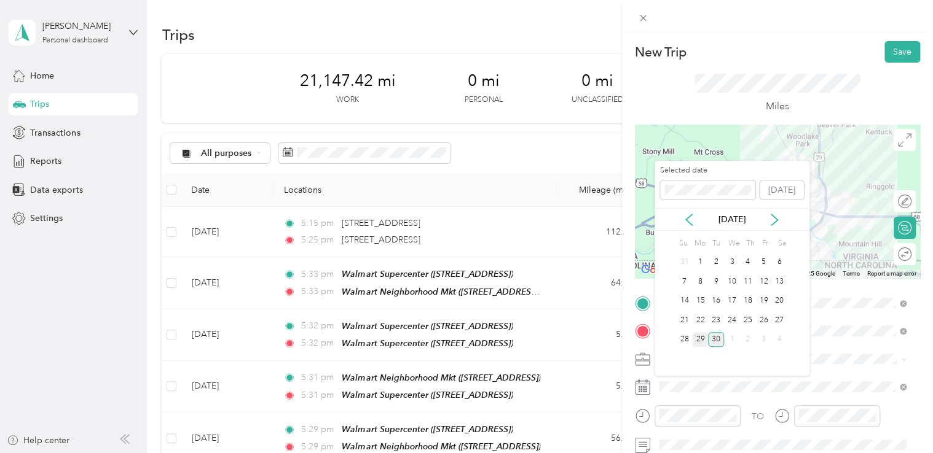
click at [697, 337] on div "29" at bounding box center [700, 339] width 16 height 15
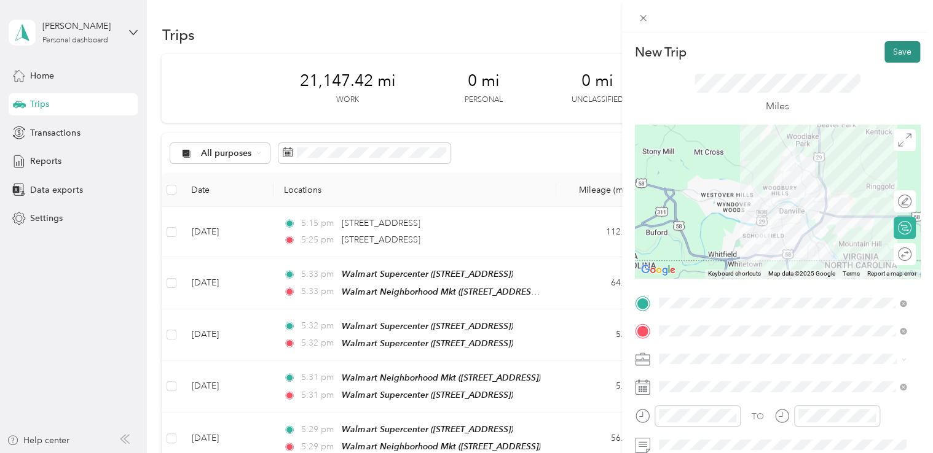
click at [891, 49] on button "Save" at bounding box center [902, 52] width 36 height 22
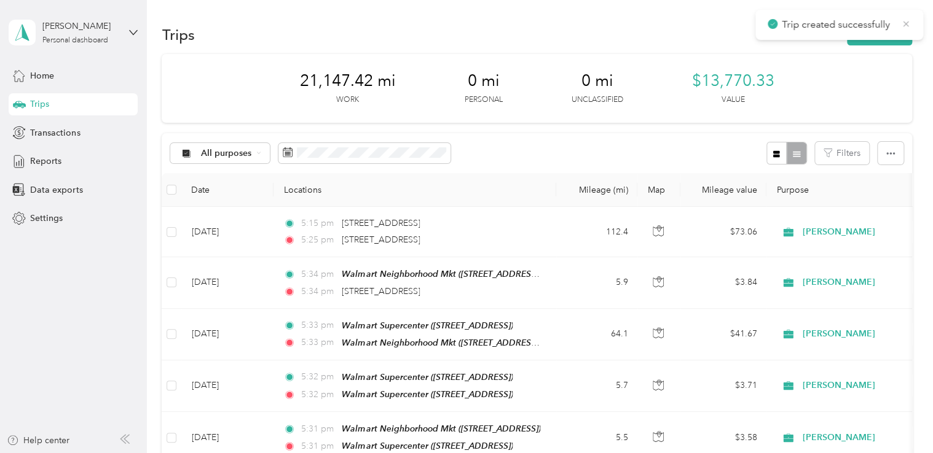
click at [904, 21] on icon at bounding box center [906, 23] width 10 height 11
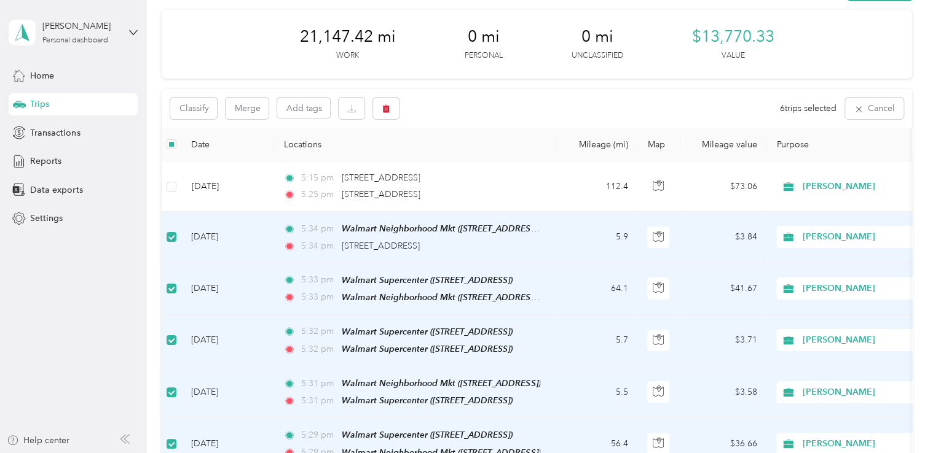
scroll to position [40, 0]
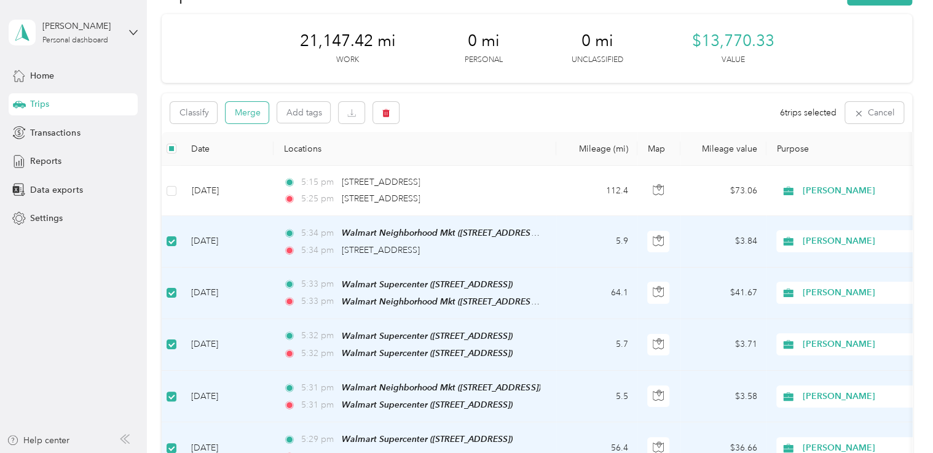
click at [251, 113] on button "Merge" at bounding box center [246, 113] width 43 height 22
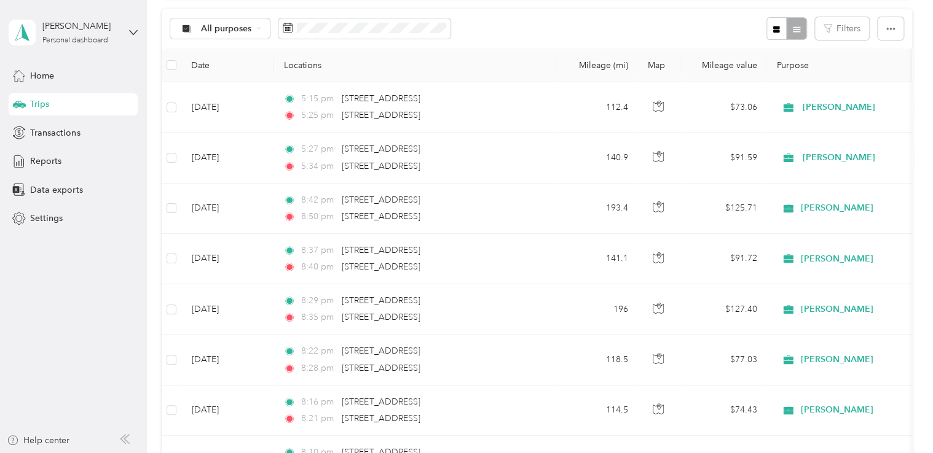
scroll to position [0, 0]
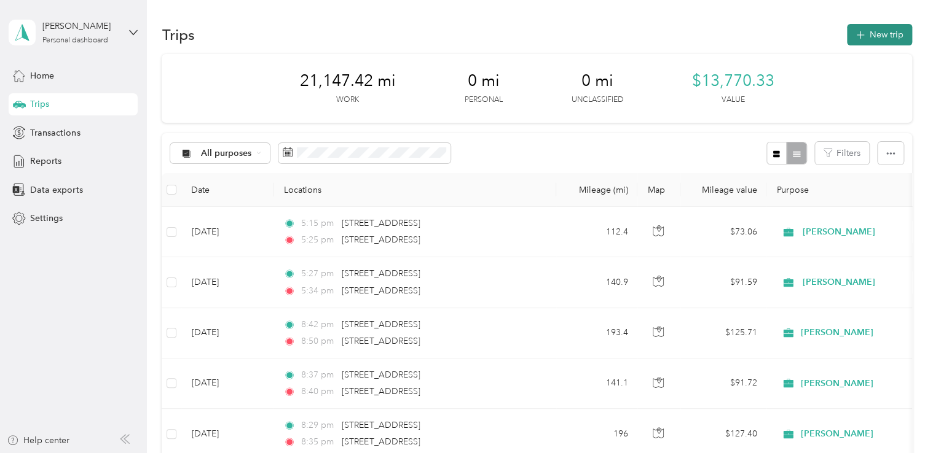
click at [861, 25] on button "New trip" at bounding box center [879, 35] width 65 height 22
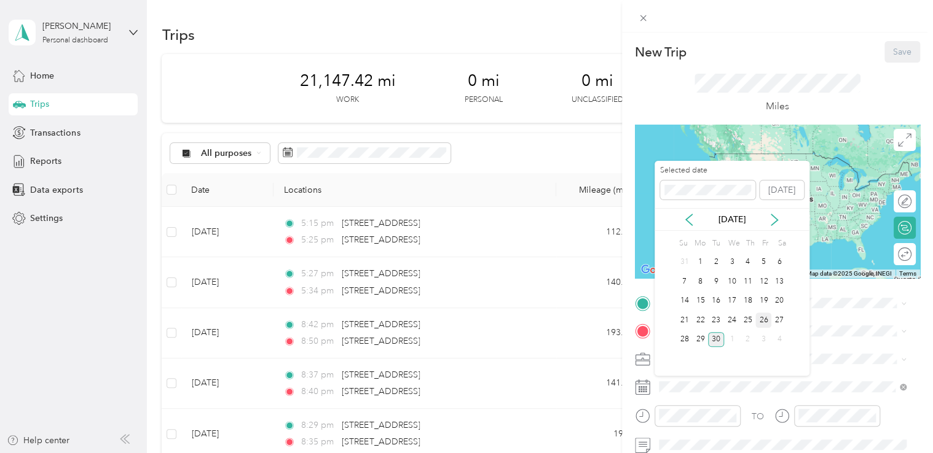
click at [763, 316] on div "26" at bounding box center [763, 320] width 16 height 15
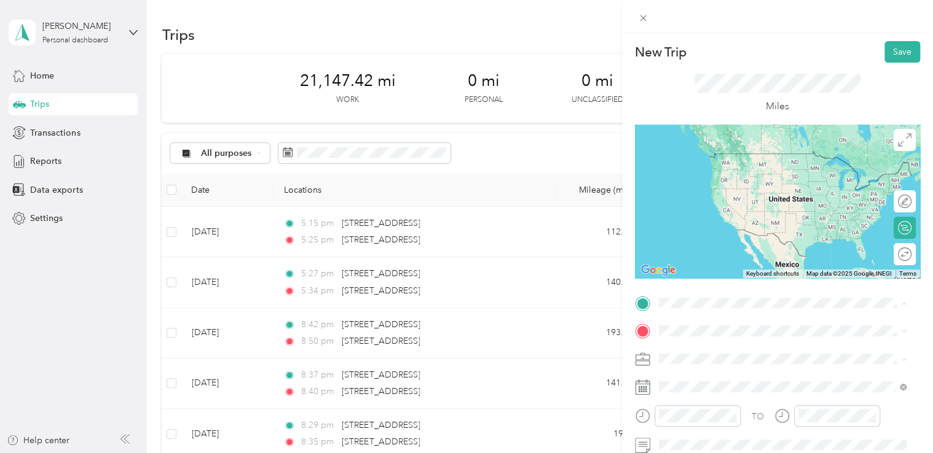
click at [727, 156] on span "[STREET_ADDRESS][US_STATE]" at bounding box center [742, 153] width 123 height 11
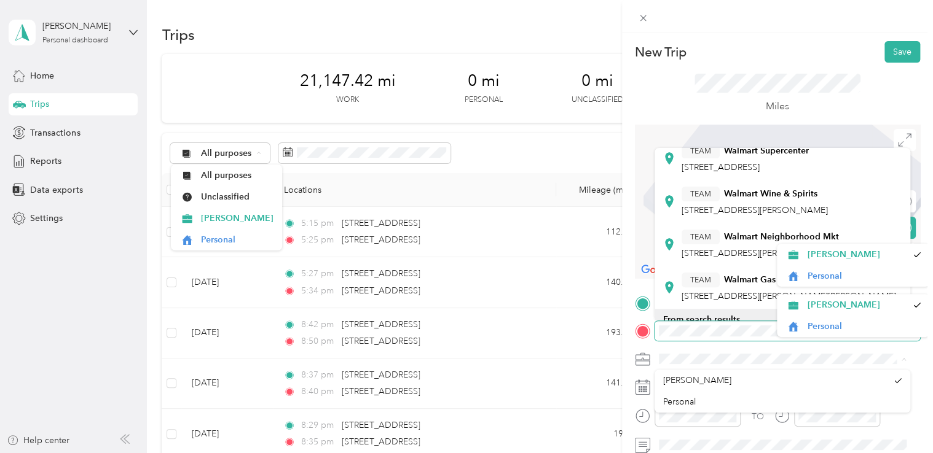
scroll to position [181, 0]
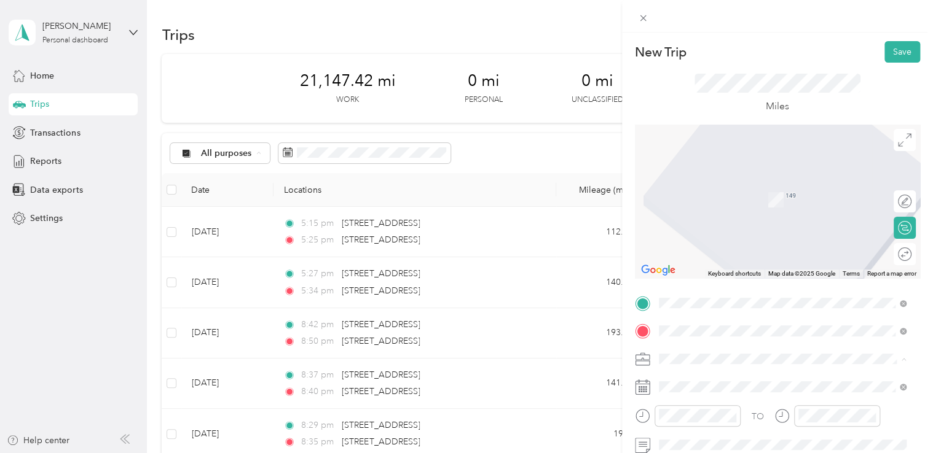
click at [730, 244] on span "[STREET_ADDRESS][PERSON_NAME][PERSON_NAME]" at bounding box center [788, 238] width 214 height 10
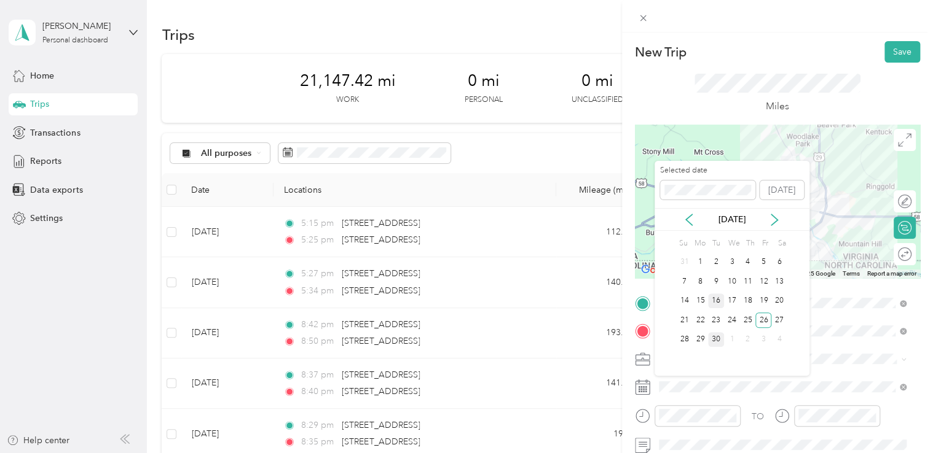
click at [715, 298] on div "16" at bounding box center [716, 301] width 16 height 15
click at [718, 298] on div "16" at bounding box center [716, 301] width 16 height 15
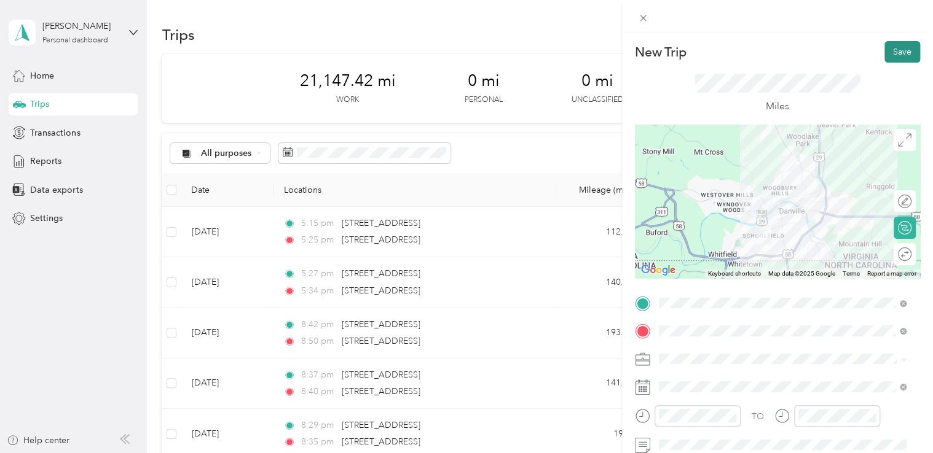
click at [888, 50] on button "Save" at bounding box center [902, 52] width 36 height 22
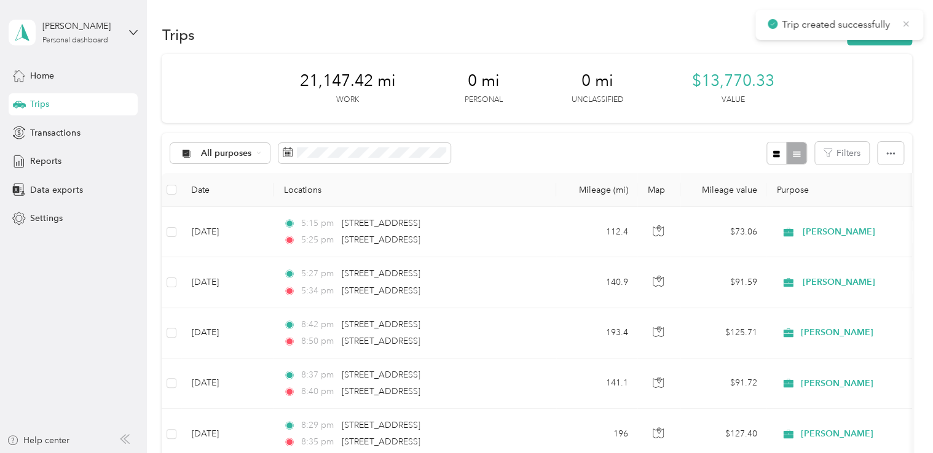
click at [902, 26] on icon at bounding box center [906, 23] width 10 height 11
click at [877, 31] on button "New trip" at bounding box center [879, 35] width 65 height 22
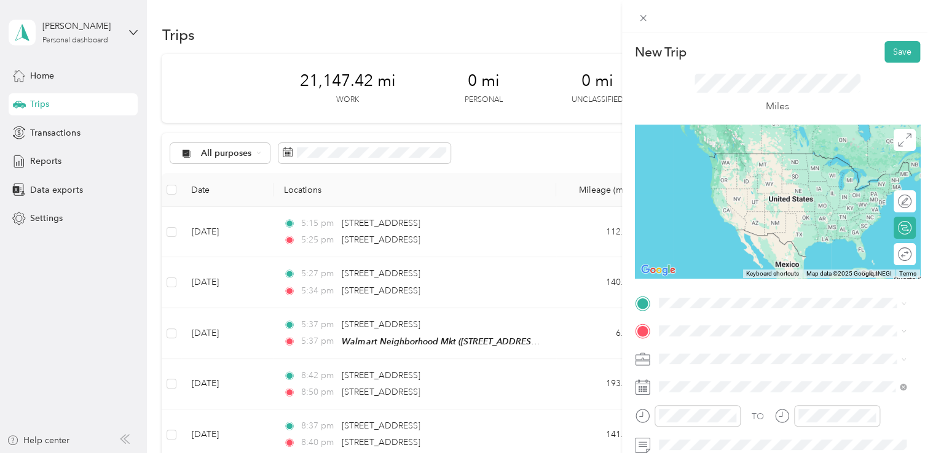
click at [759, 258] on span "[STREET_ADDRESS][PERSON_NAME][PERSON_NAME]" at bounding box center [788, 262] width 214 height 10
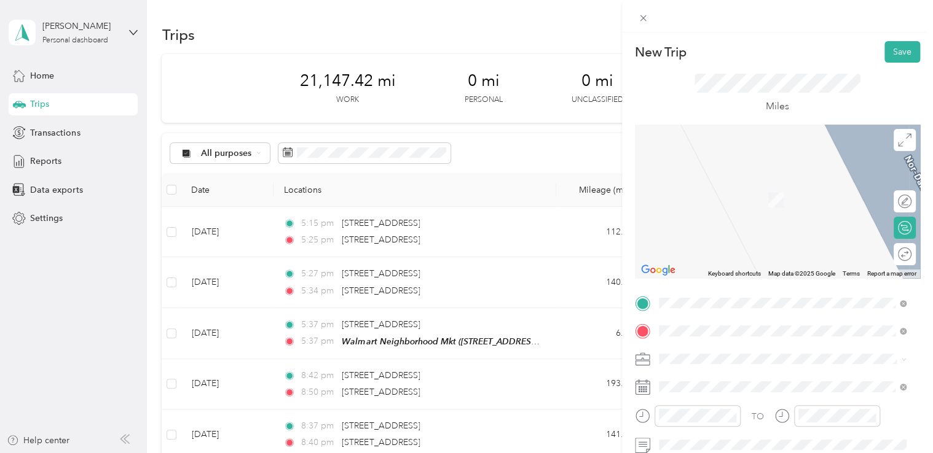
click at [740, 199] on span "[STREET_ADDRESS]" at bounding box center [720, 204] width 78 height 10
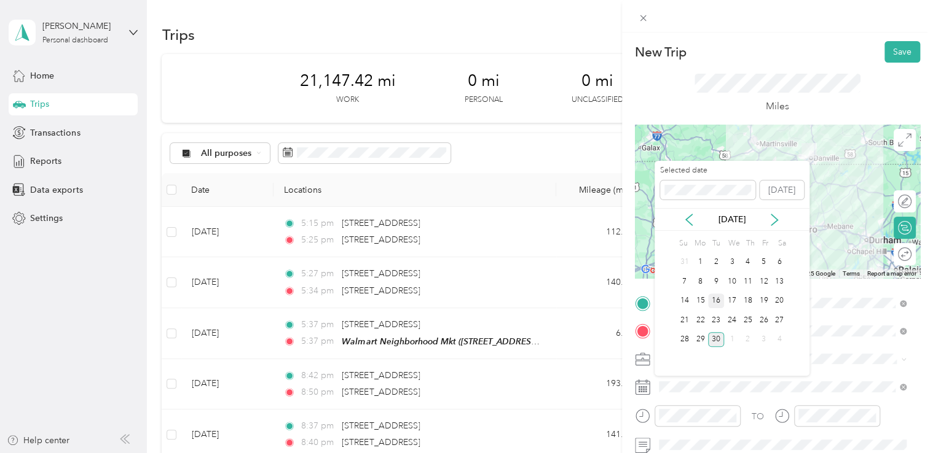
click at [716, 296] on div "16" at bounding box center [716, 301] width 16 height 15
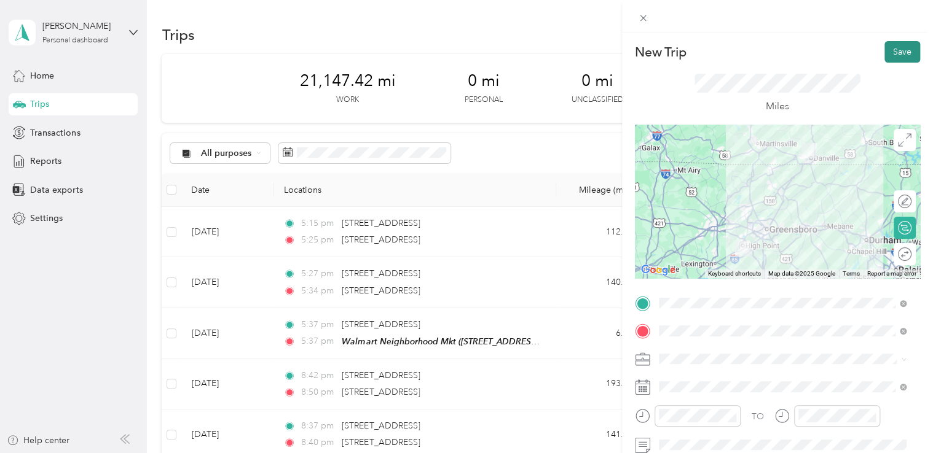
click at [885, 48] on button "Save" at bounding box center [902, 52] width 36 height 22
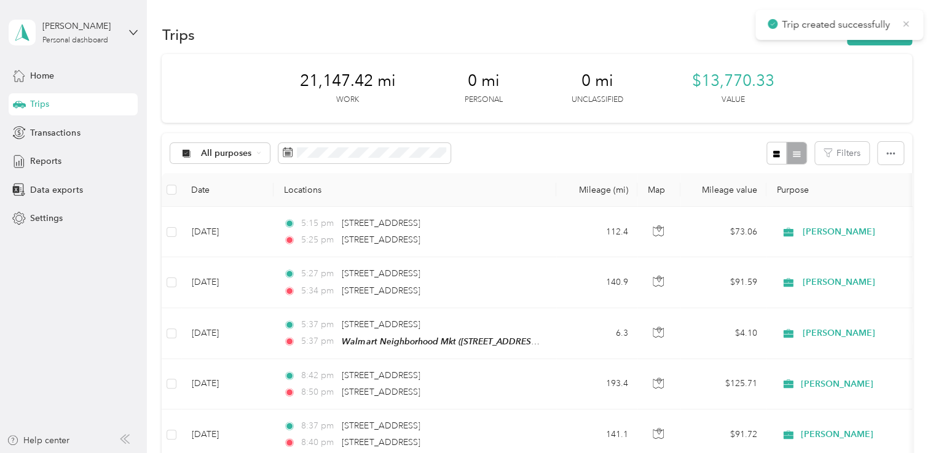
click at [902, 25] on icon at bounding box center [906, 23] width 10 height 11
click at [877, 30] on button "New trip" at bounding box center [879, 35] width 65 height 22
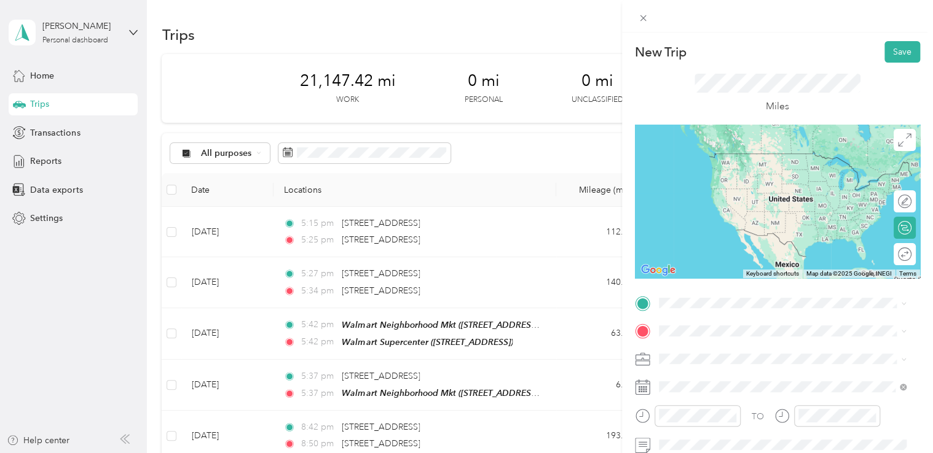
click at [784, 170] on div "TEAM Walmart Supercenter [STREET_ADDRESS]" at bounding box center [744, 167] width 127 height 30
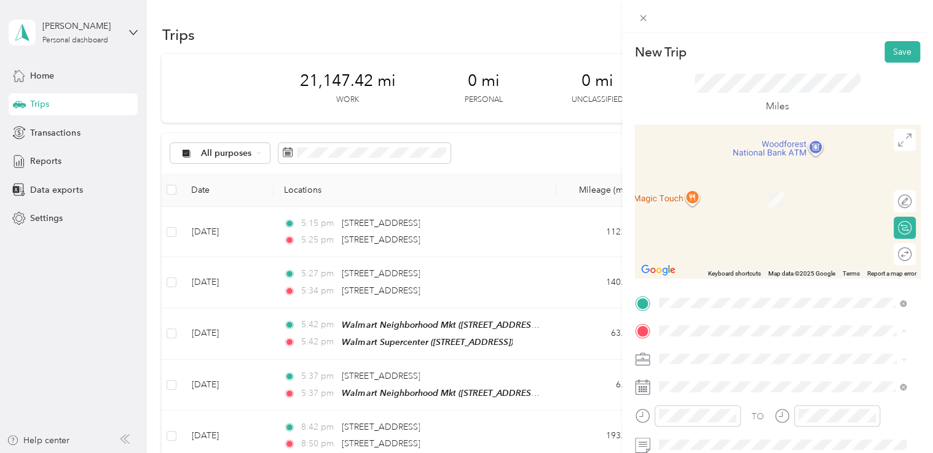
click at [758, 193] on div "TEAM Walmart Neighborhood Mkt [STREET_ADDRESS]" at bounding box center [759, 196] width 157 height 30
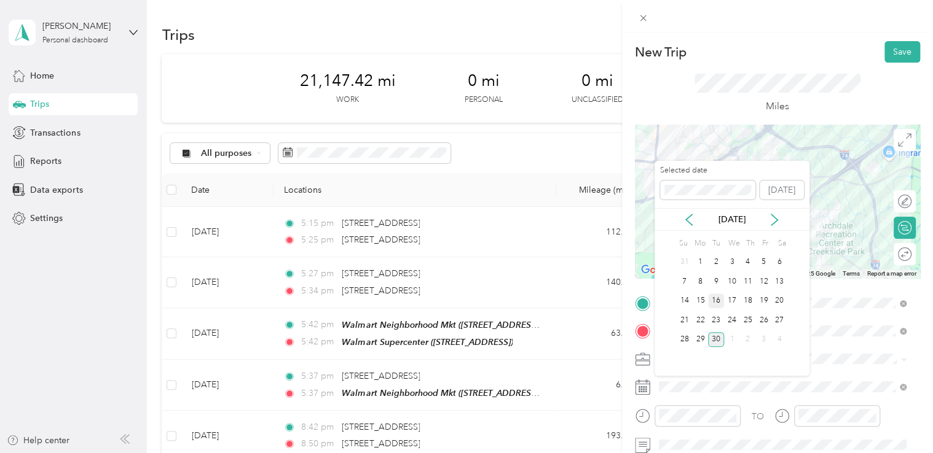
click at [718, 297] on div "16" at bounding box center [716, 301] width 16 height 15
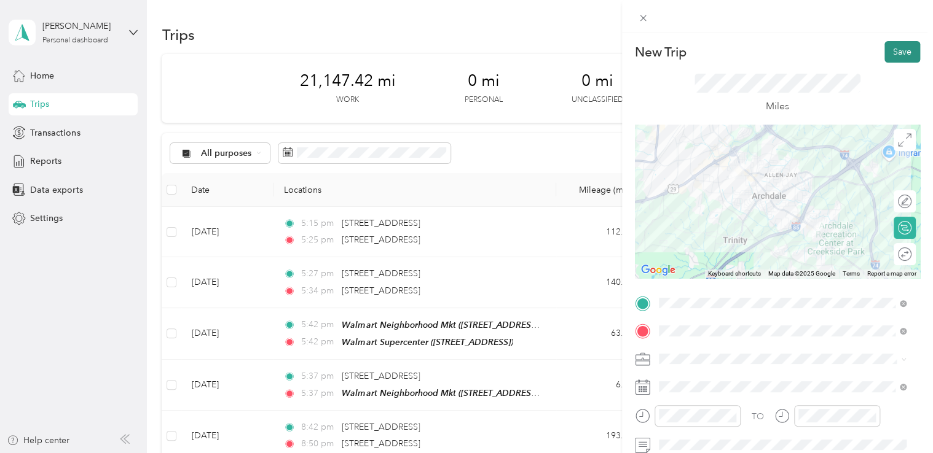
click at [893, 49] on button "Save" at bounding box center [902, 52] width 36 height 22
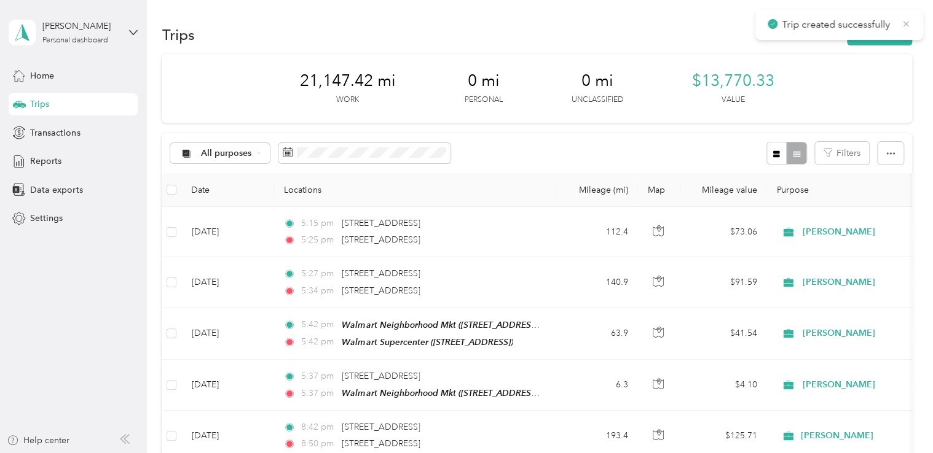
click at [904, 20] on icon at bounding box center [906, 23] width 10 height 11
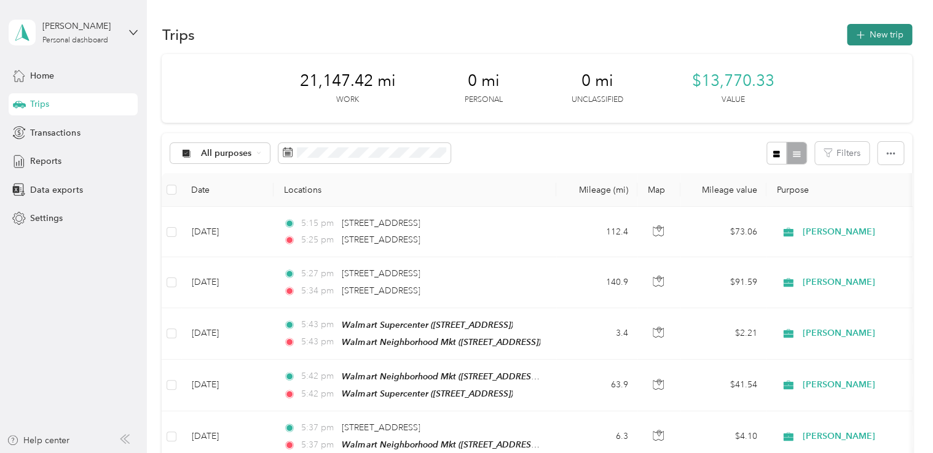
click at [869, 38] on button "New trip" at bounding box center [879, 35] width 65 height 22
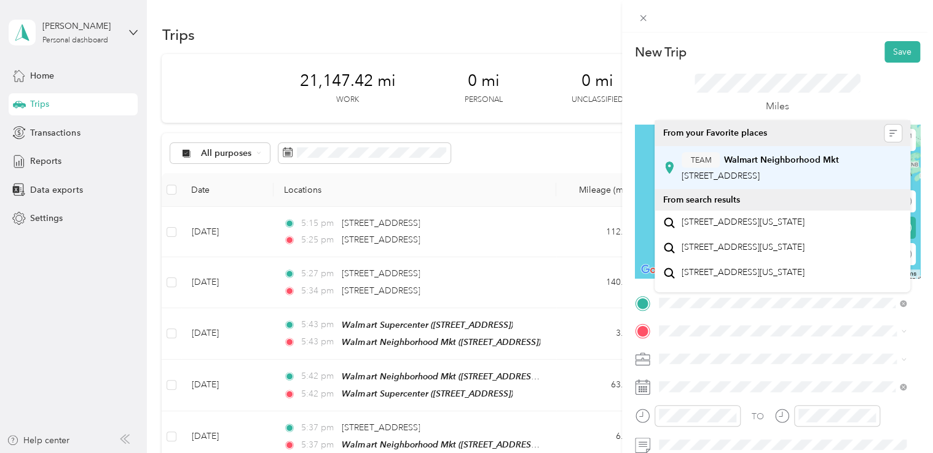
click at [765, 163] on strong "Walmart Neighborhood Mkt" at bounding box center [781, 160] width 115 height 11
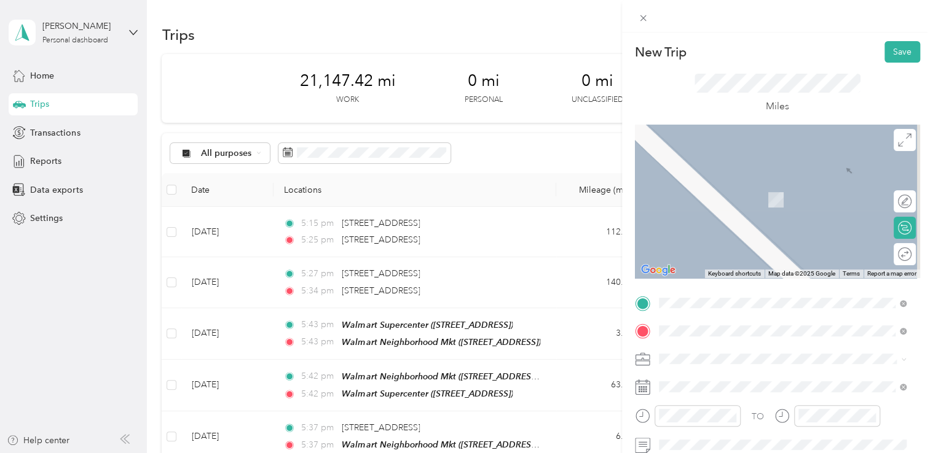
click at [758, 191] on div "TEAM Walmart Supercenter [STREET_ADDRESS][PERSON_NAME]" at bounding box center [754, 196] width 146 height 30
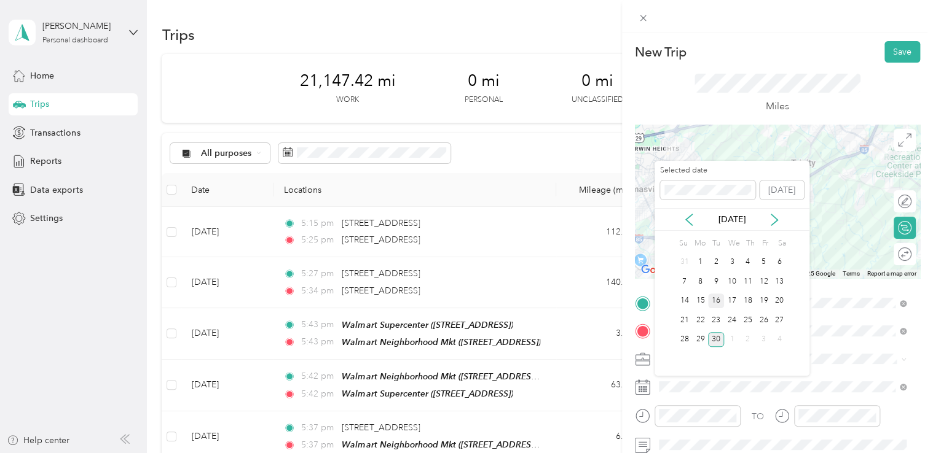
click at [715, 299] on div "16" at bounding box center [716, 301] width 16 height 15
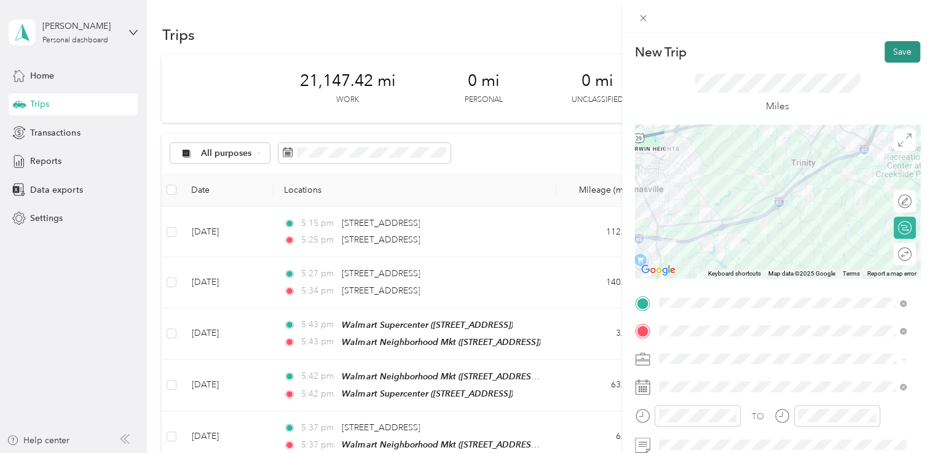
click at [890, 49] on button "Save" at bounding box center [902, 52] width 36 height 22
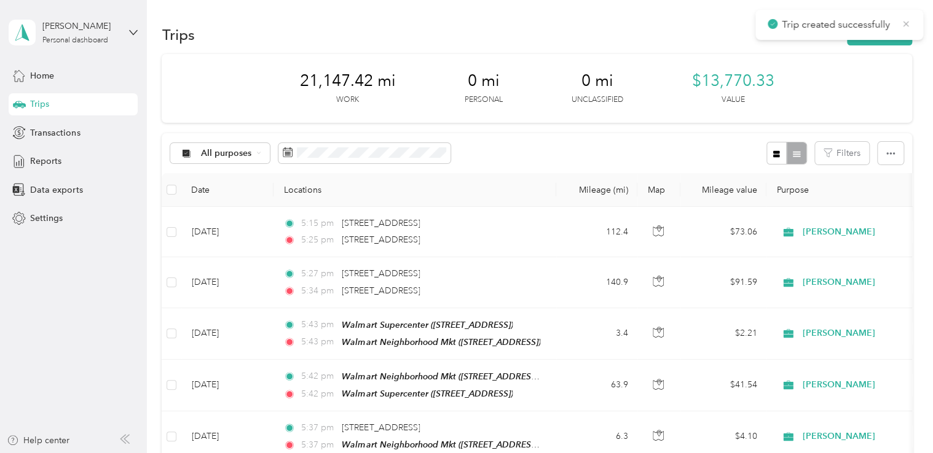
click at [905, 21] on icon at bounding box center [906, 23] width 10 height 11
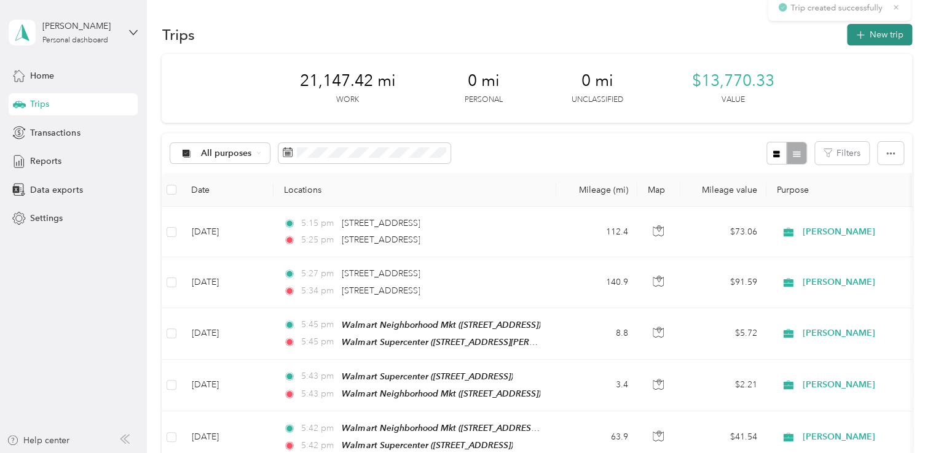
click at [868, 34] on button "New trip" at bounding box center [879, 35] width 65 height 22
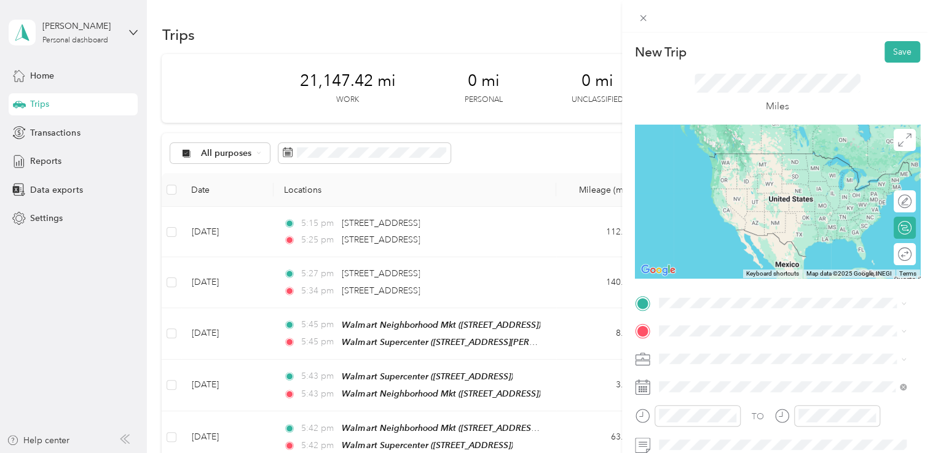
click at [745, 178] on div "TEAM Walmart Supercenter [STREET_ADDRESS][PERSON_NAME]" at bounding box center [754, 163] width 146 height 30
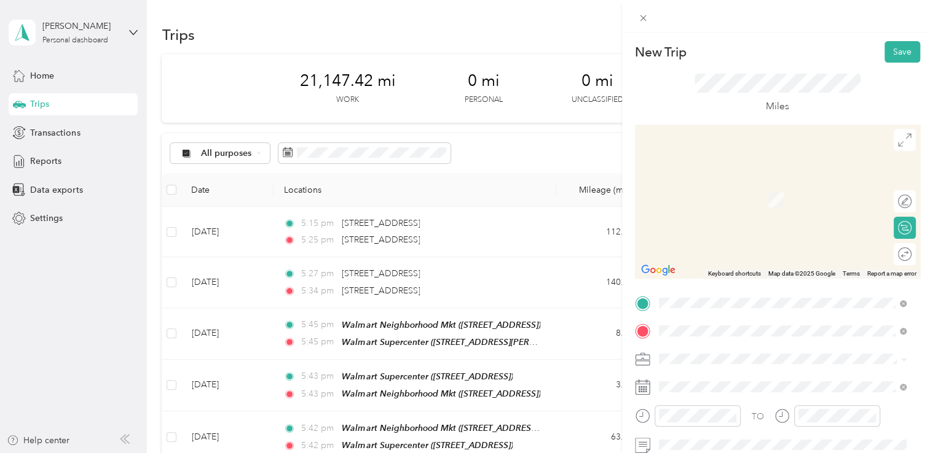
click at [759, 253] on span "[STREET_ADDRESS]" at bounding box center [720, 247] width 78 height 10
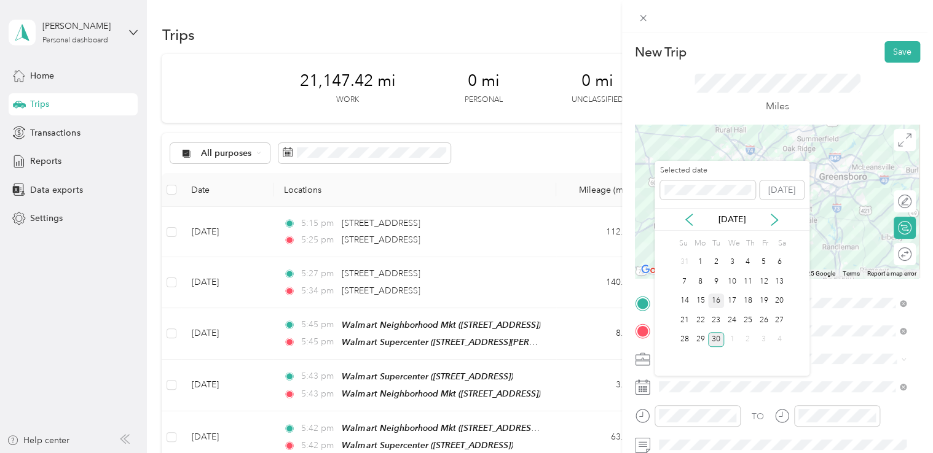
click at [715, 301] on div "16" at bounding box center [716, 301] width 16 height 15
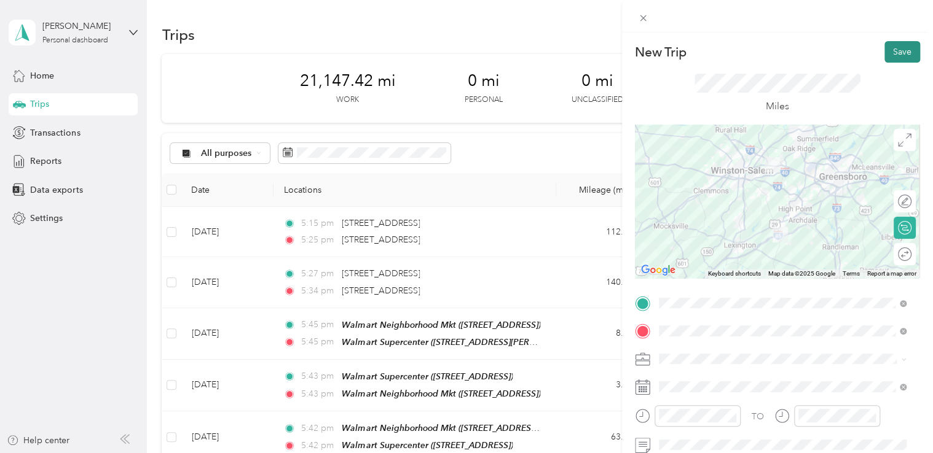
click at [893, 50] on button "Save" at bounding box center [902, 52] width 36 height 22
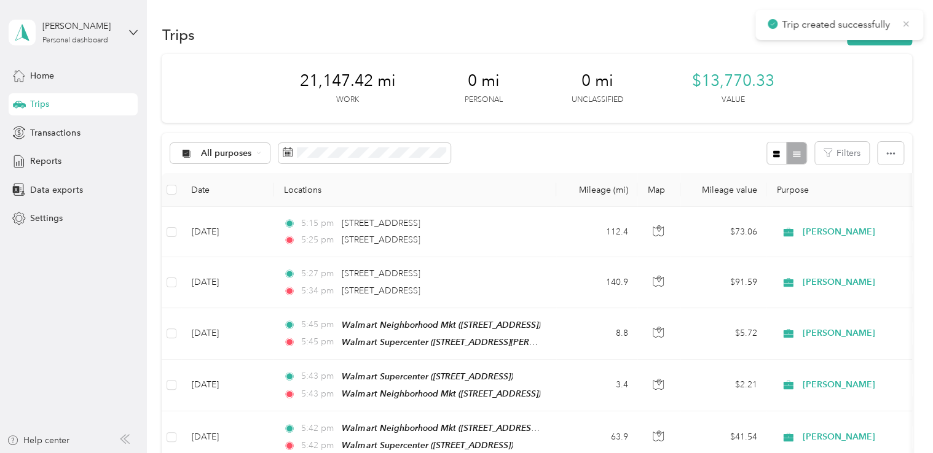
click at [904, 22] on icon at bounding box center [906, 23] width 10 height 11
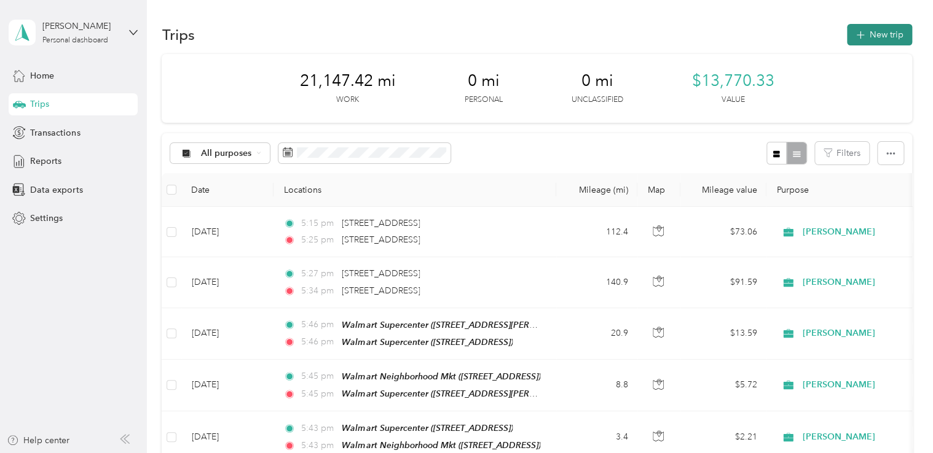
click at [872, 31] on button "New trip" at bounding box center [879, 35] width 65 height 22
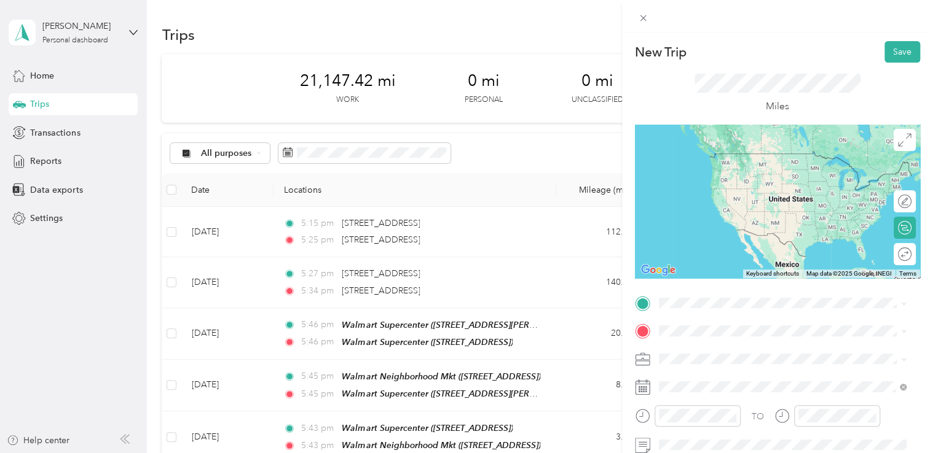
click at [767, 220] on div "TEAM Walmart Supercenter [STREET_ADDRESS]" at bounding box center [744, 205] width 127 height 30
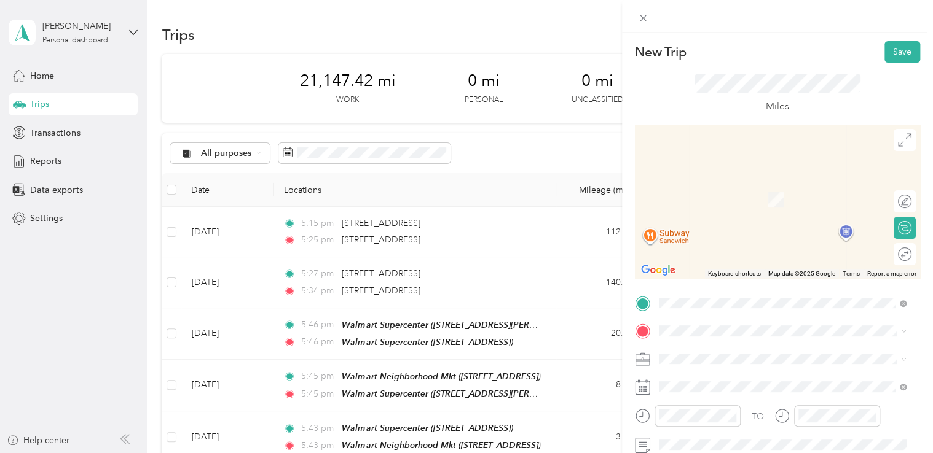
click at [784, 186] on span "[STREET_ADDRESS][US_STATE]" at bounding box center [742, 179] width 123 height 11
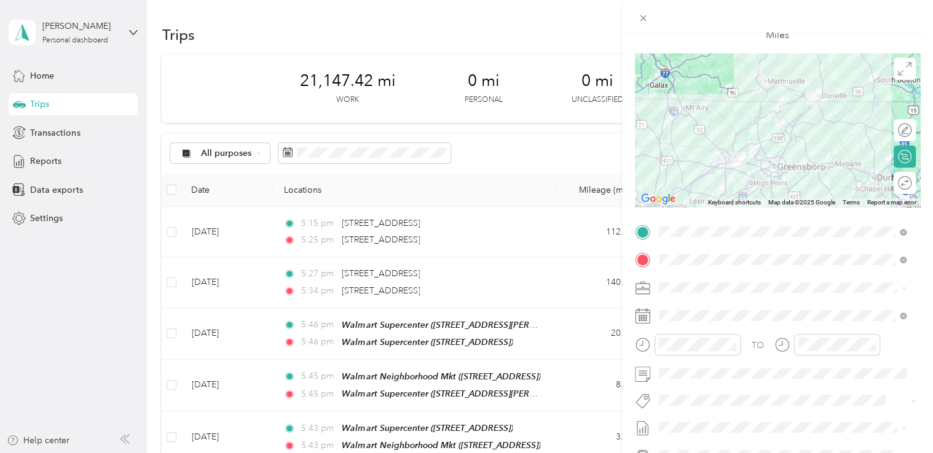
scroll to position [77, 0]
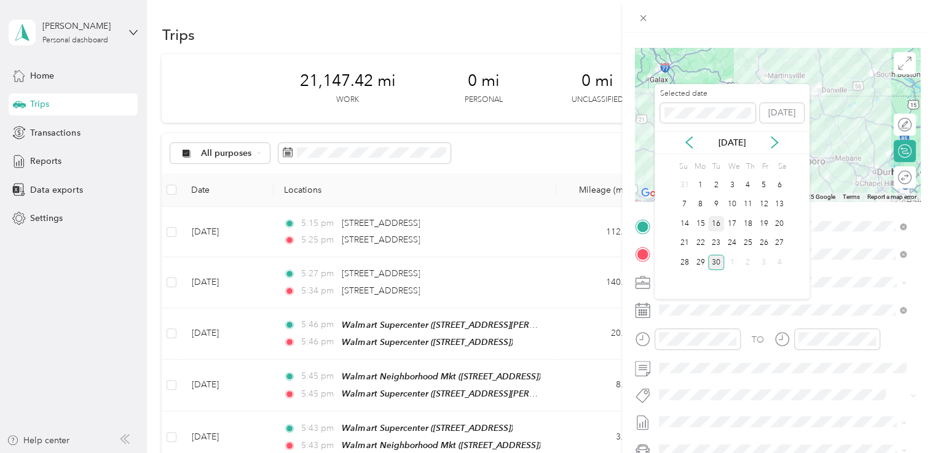
click at [716, 219] on div "16" at bounding box center [716, 223] width 16 height 15
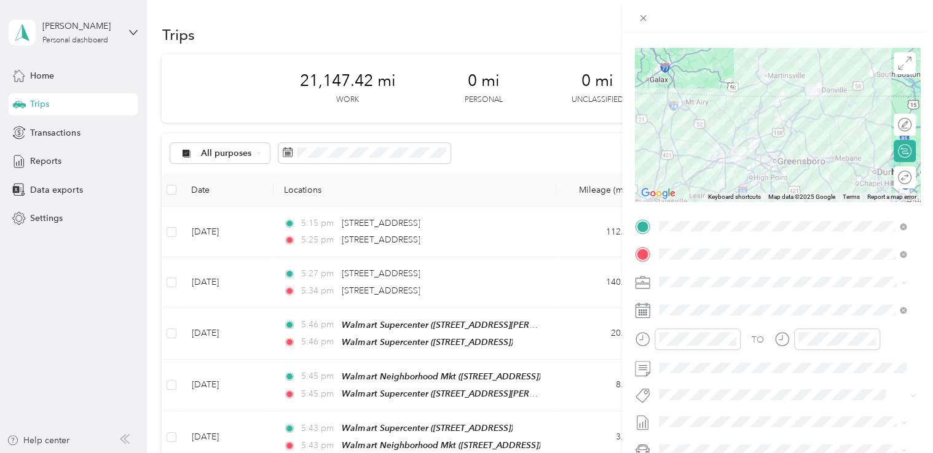
scroll to position [0, 0]
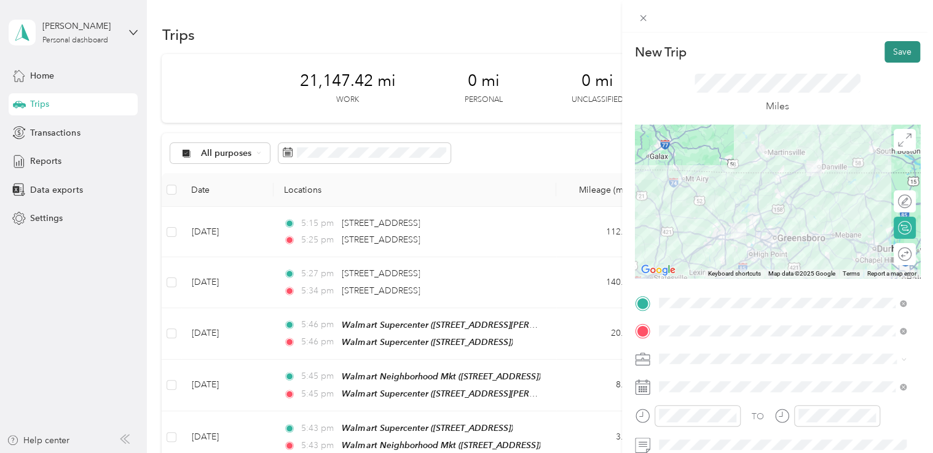
click at [884, 49] on button "Save" at bounding box center [902, 52] width 36 height 22
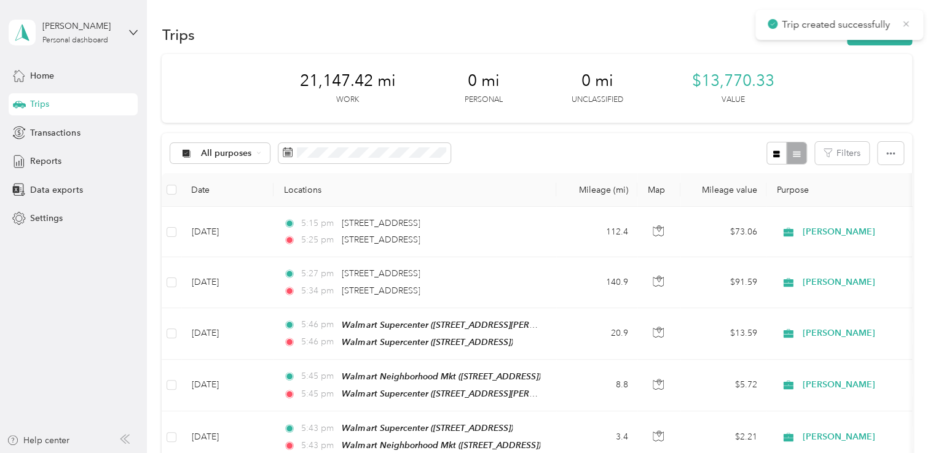
click at [904, 22] on icon at bounding box center [906, 24] width 6 height 6
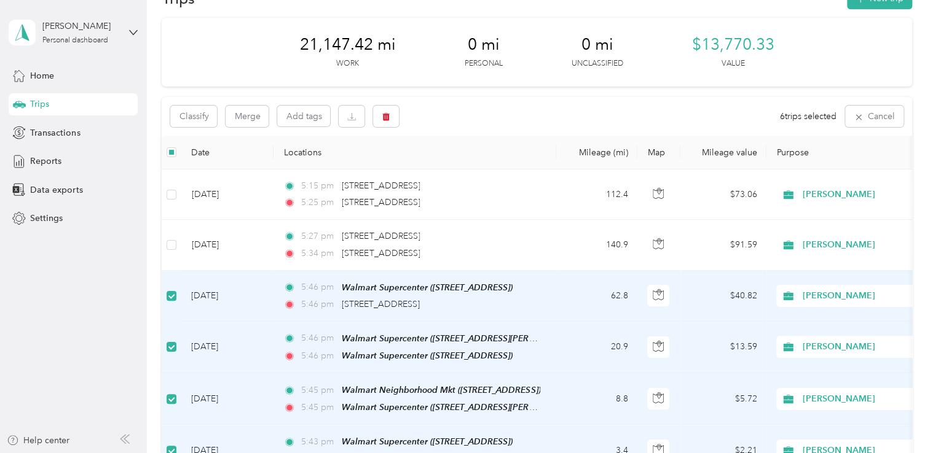
scroll to position [18, 0]
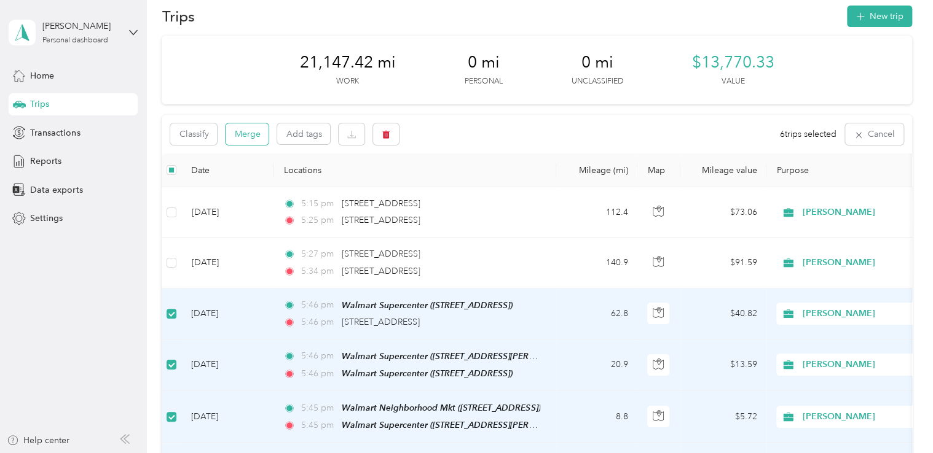
click at [251, 129] on button "Merge" at bounding box center [246, 134] width 43 height 22
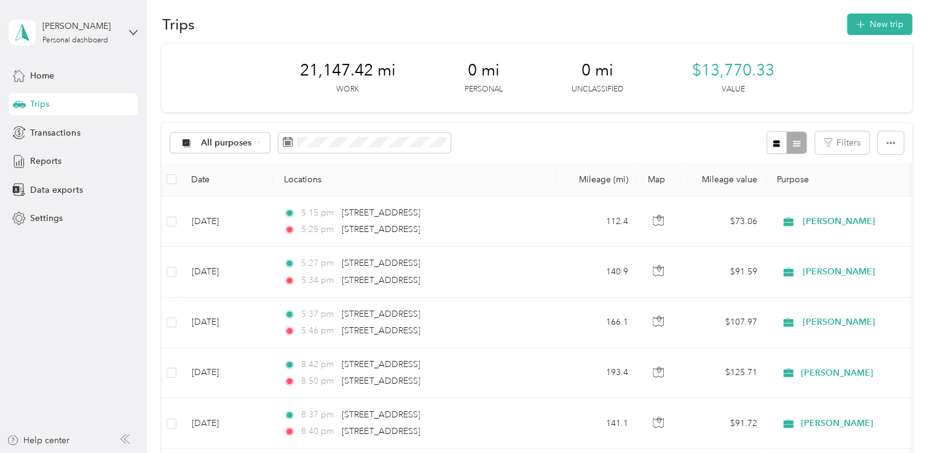
scroll to position [17, 0]
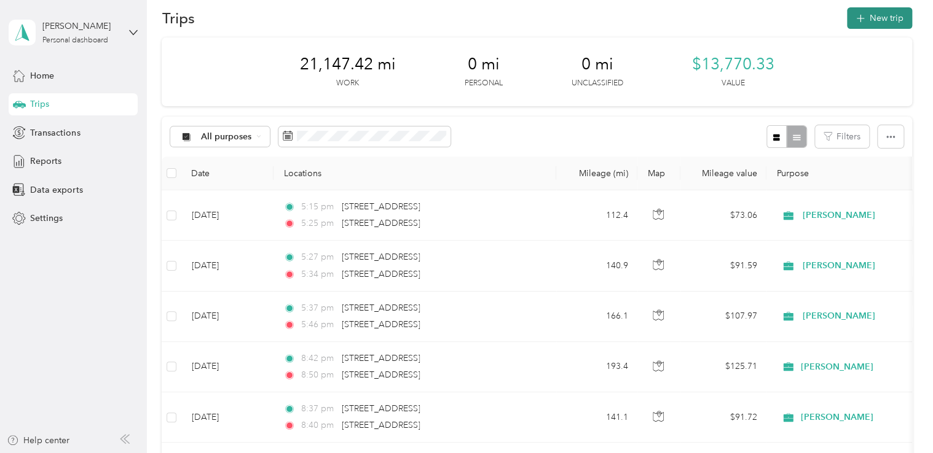
click at [875, 23] on button "New trip" at bounding box center [879, 18] width 65 height 22
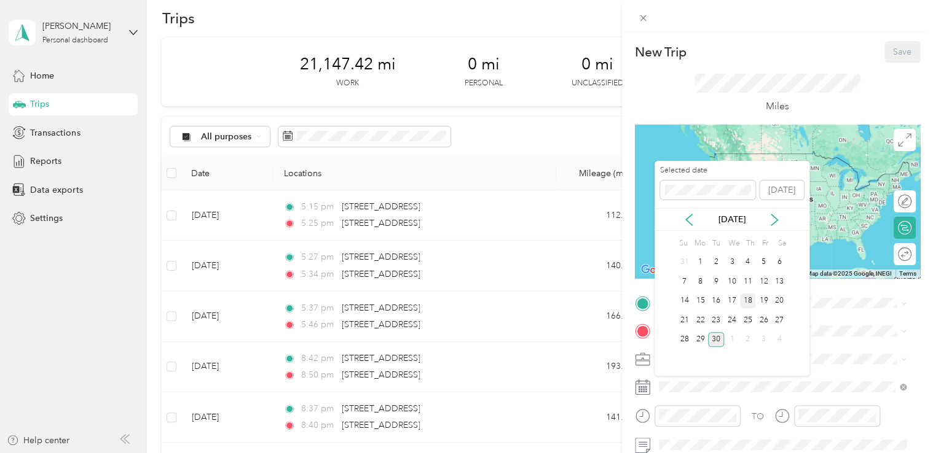
click at [746, 298] on div "18" at bounding box center [748, 301] width 16 height 15
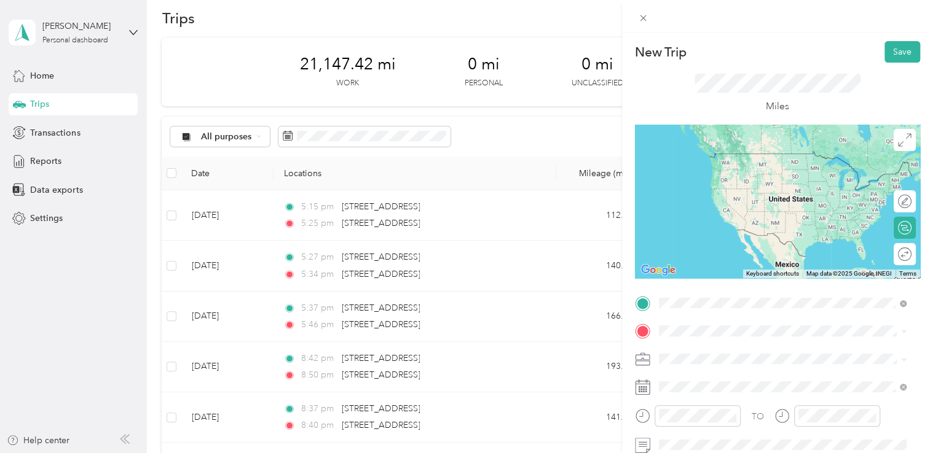
click at [754, 166] on li "[STREET_ADDRESS][US_STATE]" at bounding box center [782, 154] width 256 height 25
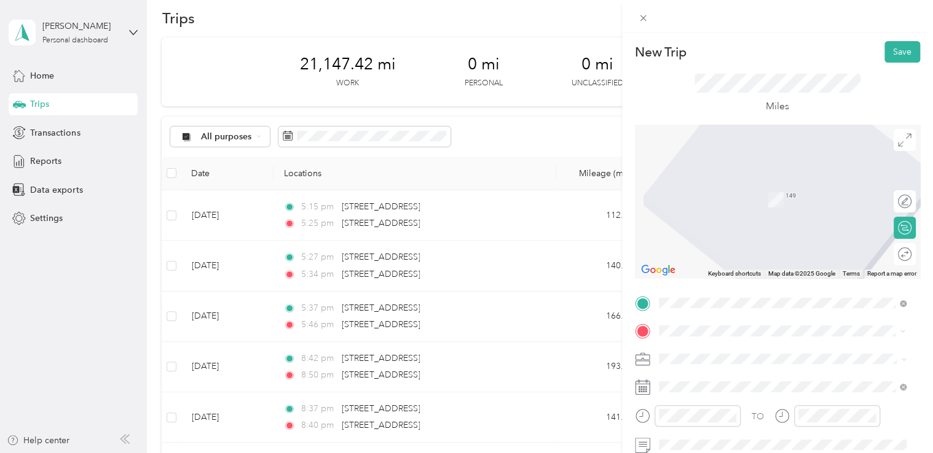
click at [770, 256] on div "TEAM Walmart Supercenter [STREET_ADDRESS]" at bounding box center [782, 238] width 239 height 34
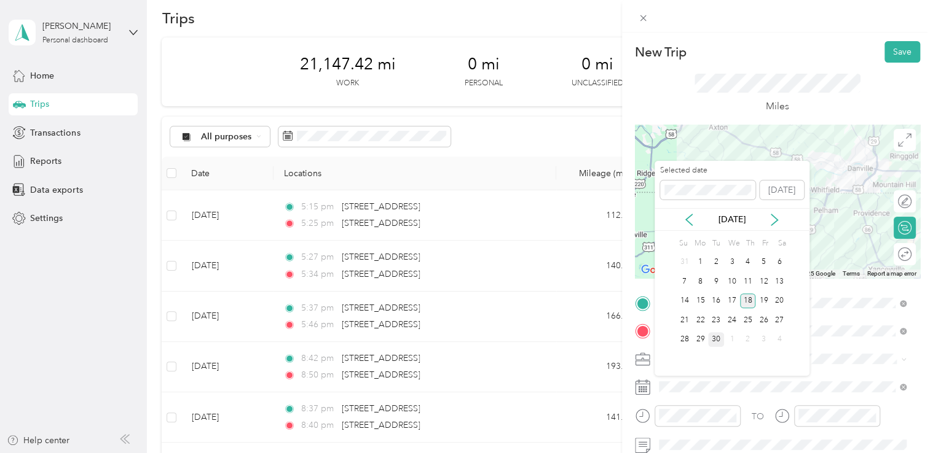
click at [748, 299] on div "18" at bounding box center [748, 301] width 16 height 15
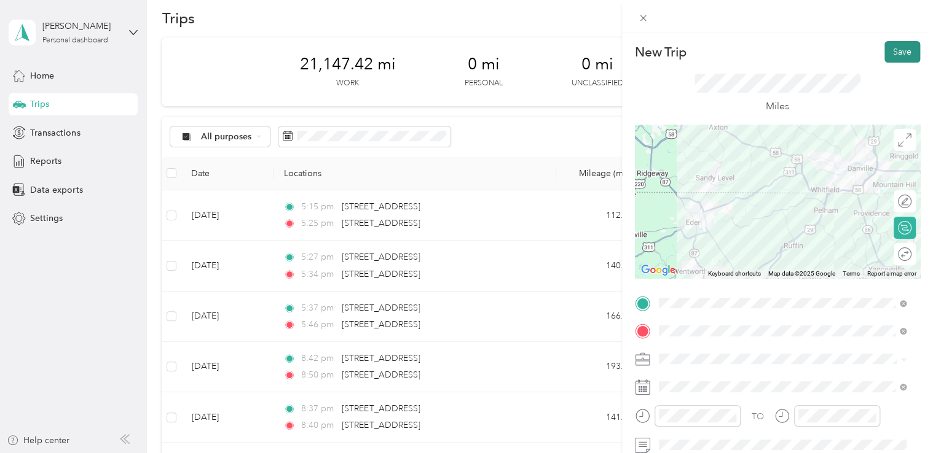
click at [887, 53] on button "Save" at bounding box center [902, 52] width 36 height 22
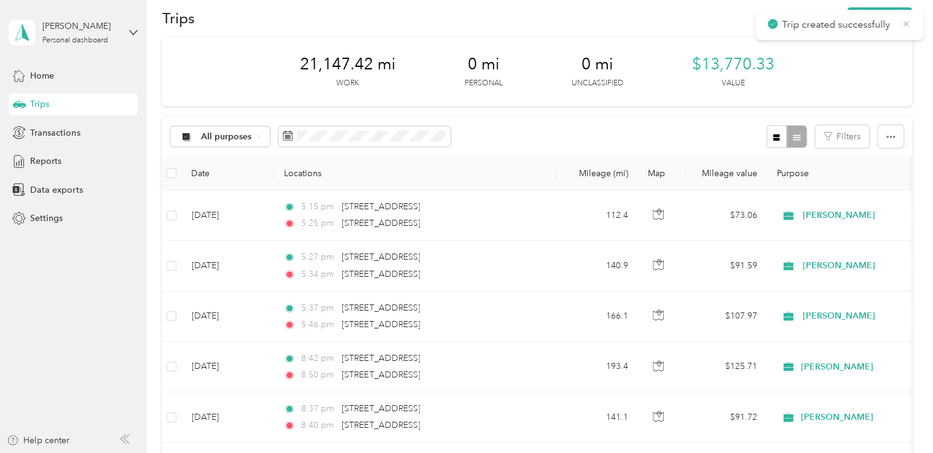
click at [904, 22] on icon at bounding box center [906, 23] width 10 height 11
click at [880, 15] on button "New trip" at bounding box center [879, 18] width 65 height 22
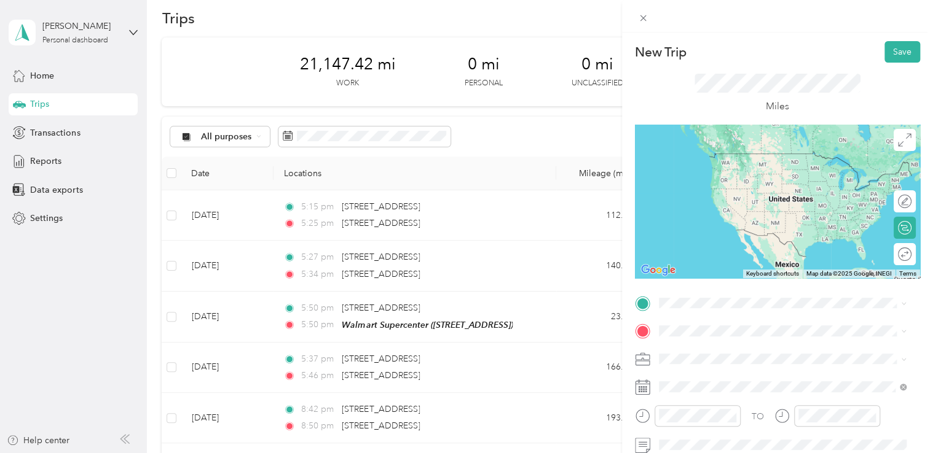
click at [754, 223] on span "[STREET_ADDRESS]" at bounding box center [720, 218] width 78 height 10
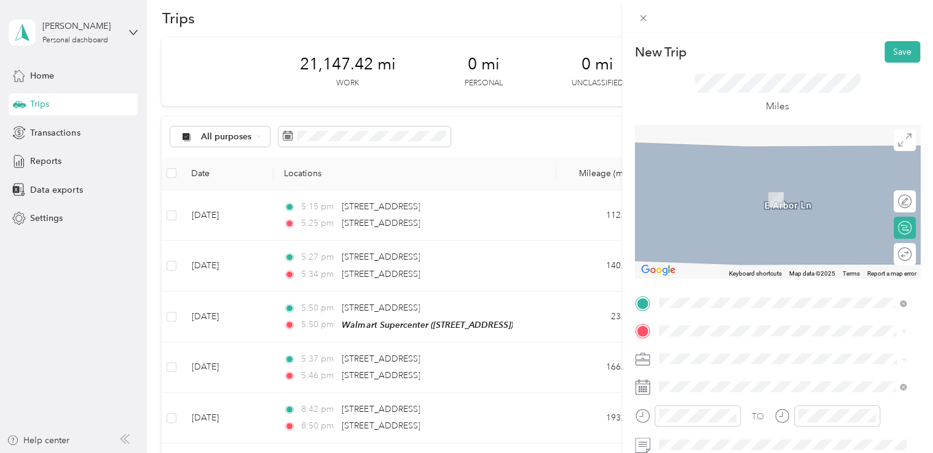
click at [761, 250] on div "TEAM Walmart Supercenter [STREET_ADDRESS]" at bounding box center [744, 236] width 127 height 30
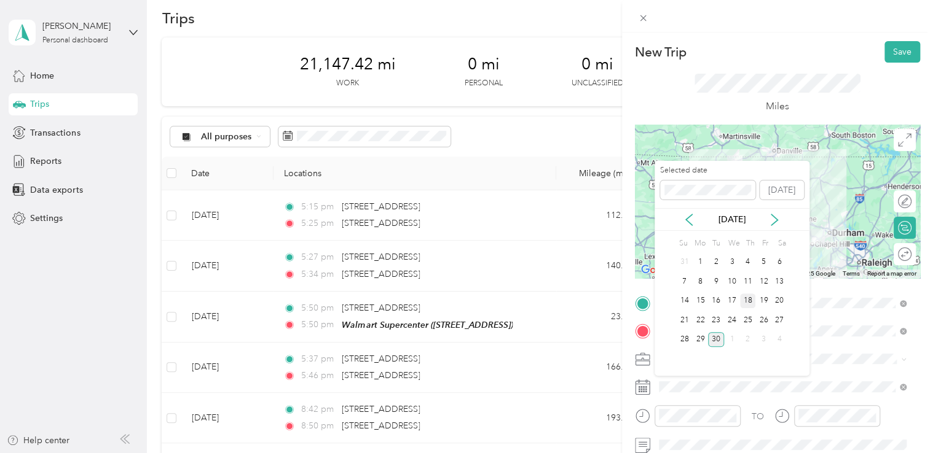
click at [745, 297] on div "18" at bounding box center [748, 301] width 16 height 15
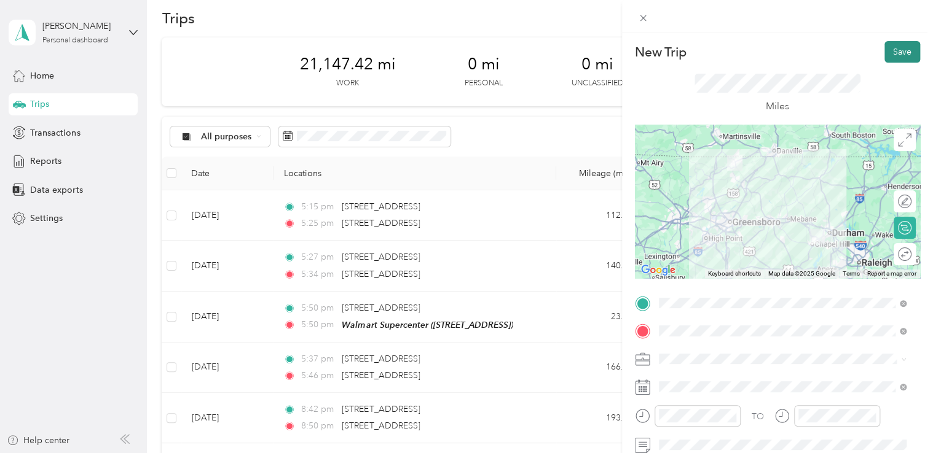
click at [894, 49] on button "Save" at bounding box center [902, 52] width 36 height 22
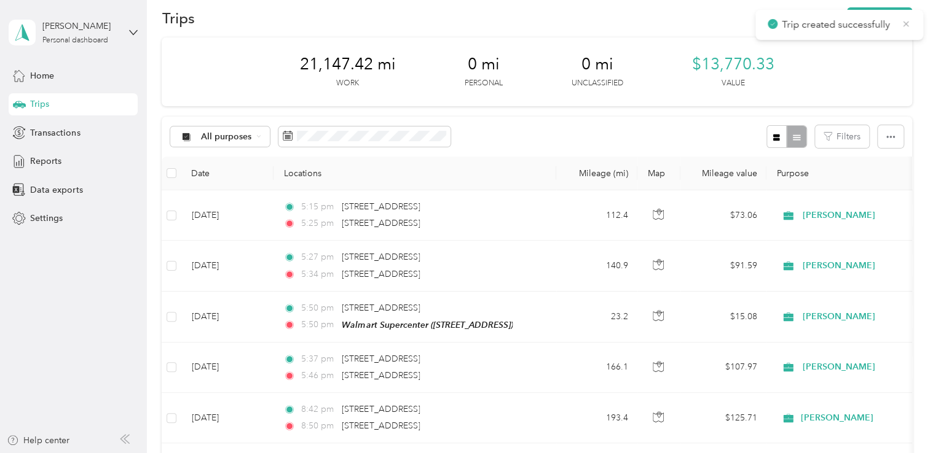
click at [902, 23] on icon at bounding box center [906, 23] width 10 height 11
click at [867, 14] on button "New trip" at bounding box center [879, 18] width 65 height 22
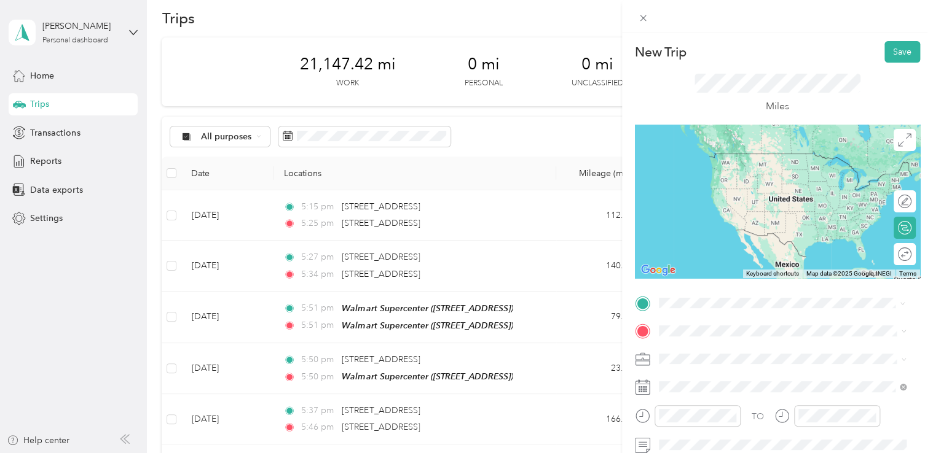
click at [753, 217] on span "[STREET_ADDRESS]" at bounding box center [720, 219] width 78 height 10
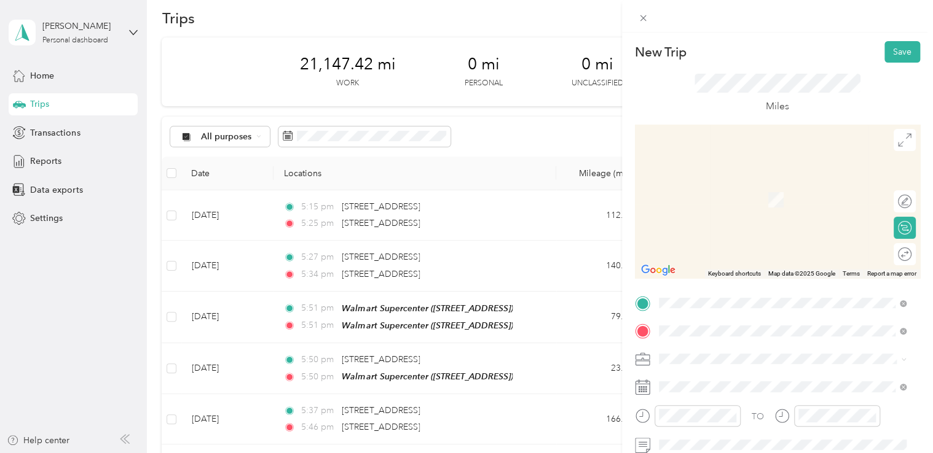
click at [756, 199] on span "[STREET_ADDRESS][PERSON_NAME]" at bounding box center [754, 204] width 146 height 10
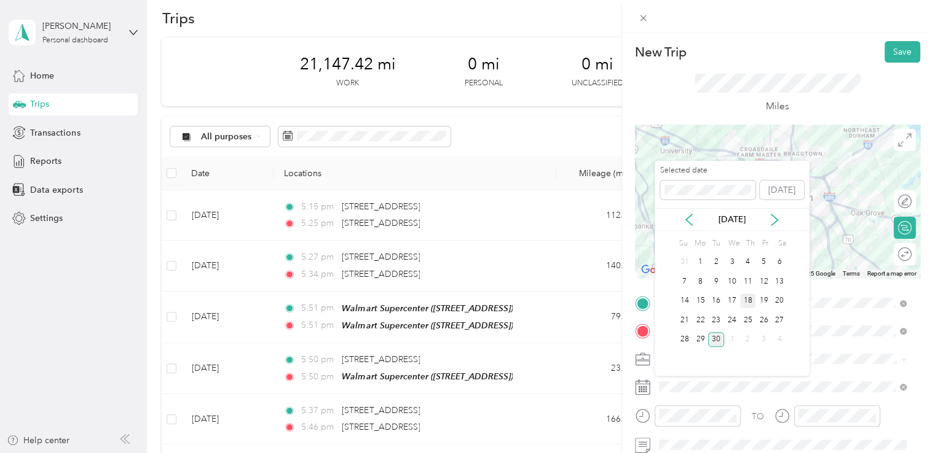
click at [745, 298] on div "18" at bounding box center [748, 301] width 16 height 15
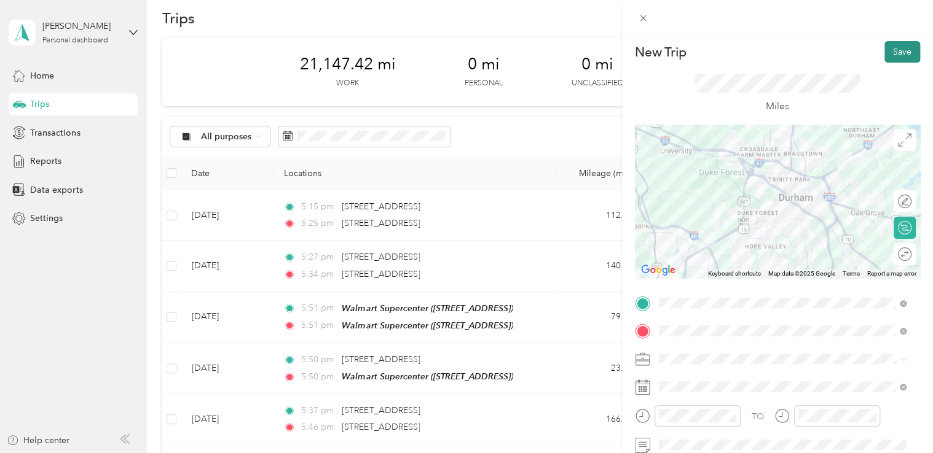
click at [899, 48] on button "Save" at bounding box center [902, 52] width 36 height 22
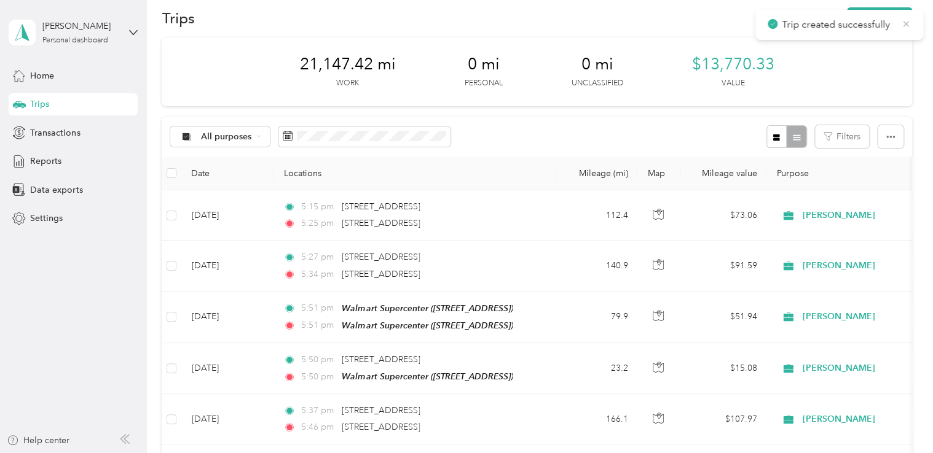
click at [902, 22] on icon at bounding box center [906, 23] width 10 height 11
click at [875, 17] on button "New trip" at bounding box center [879, 18] width 65 height 22
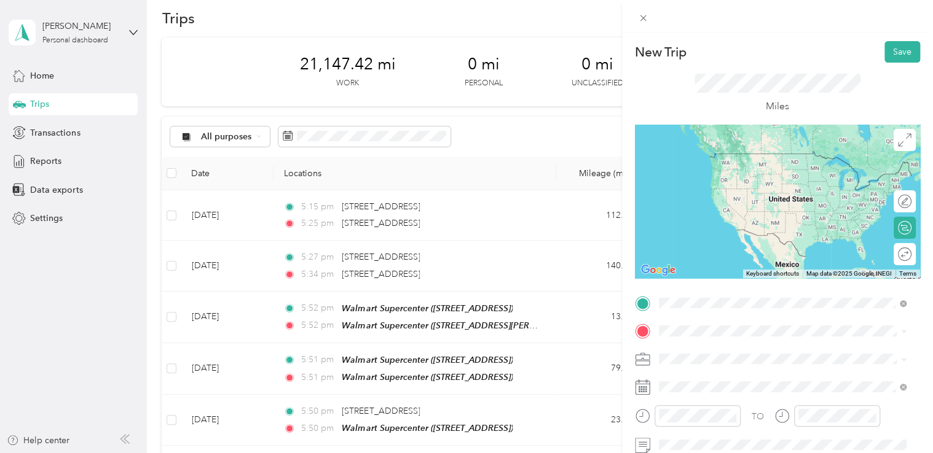
click at [768, 162] on div "TEAM Walmart Supercenter" at bounding box center [754, 159] width 146 height 15
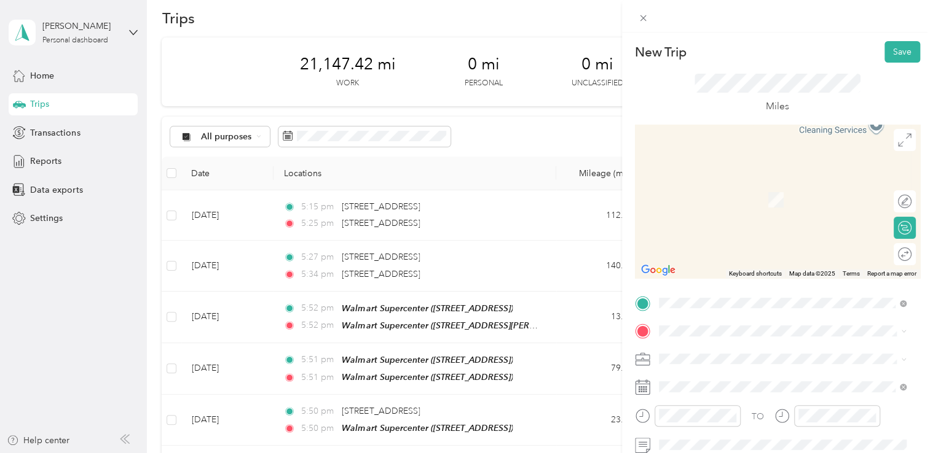
click at [788, 194] on div "TEAM Walmart Supercenter [STREET_ADDRESS][PERSON_NAME]" at bounding box center [754, 195] width 146 height 30
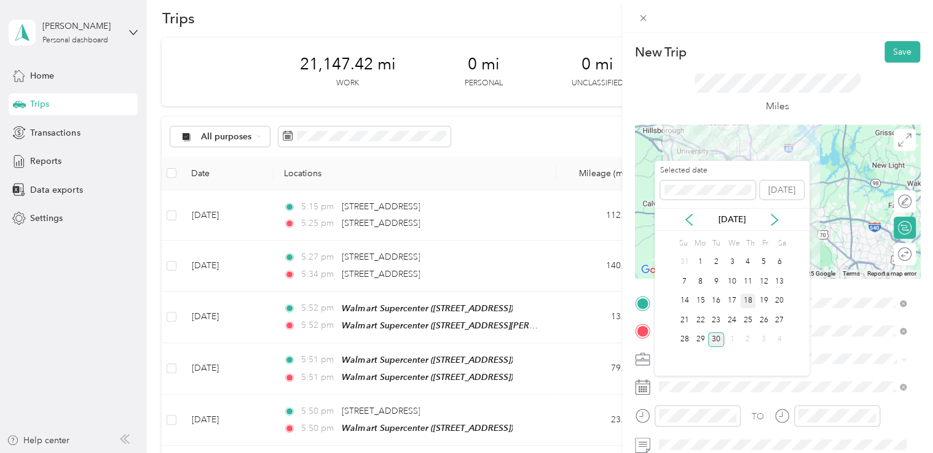
click at [749, 299] on div "18" at bounding box center [748, 301] width 16 height 15
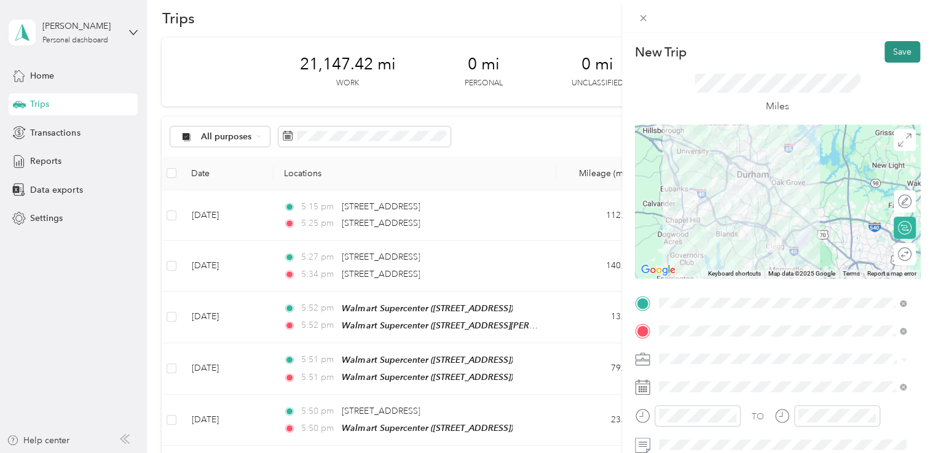
click at [898, 53] on button "Save" at bounding box center [902, 52] width 36 height 22
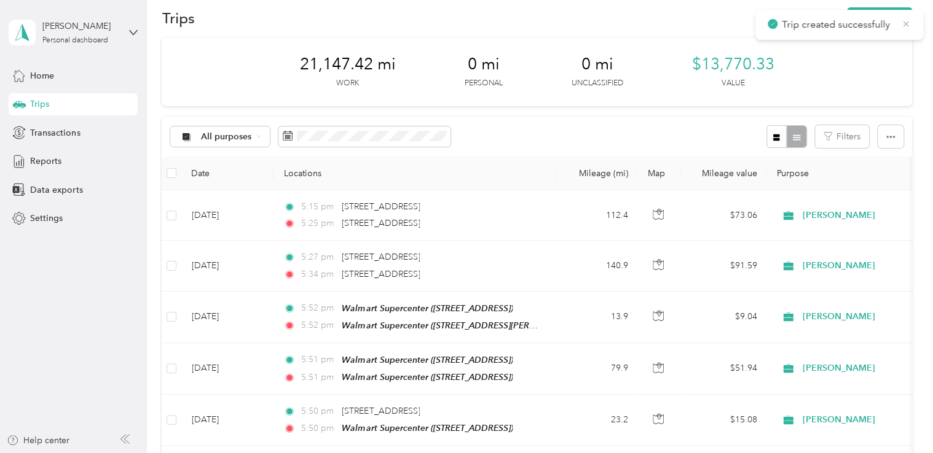
click at [904, 20] on icon at bounding box center [906, 23] width 10 height 11
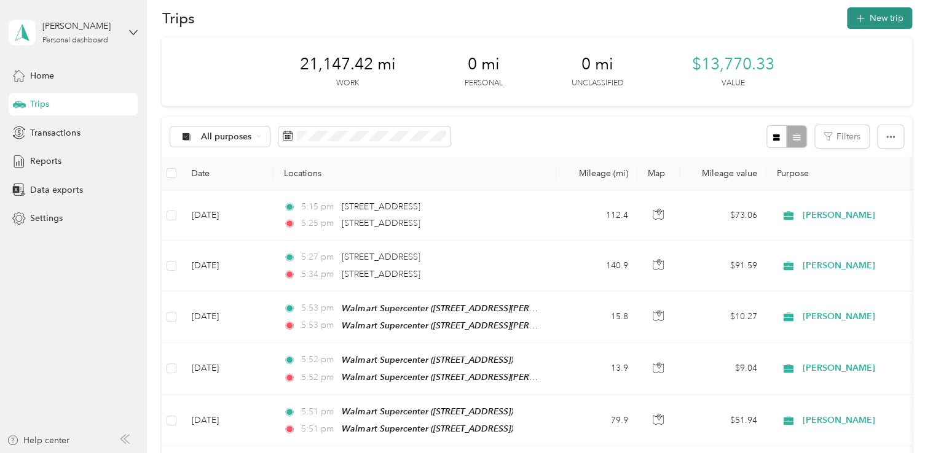
click at [880, 18] on button "New trip" at bounding box center [879, 18] width 65 height 22
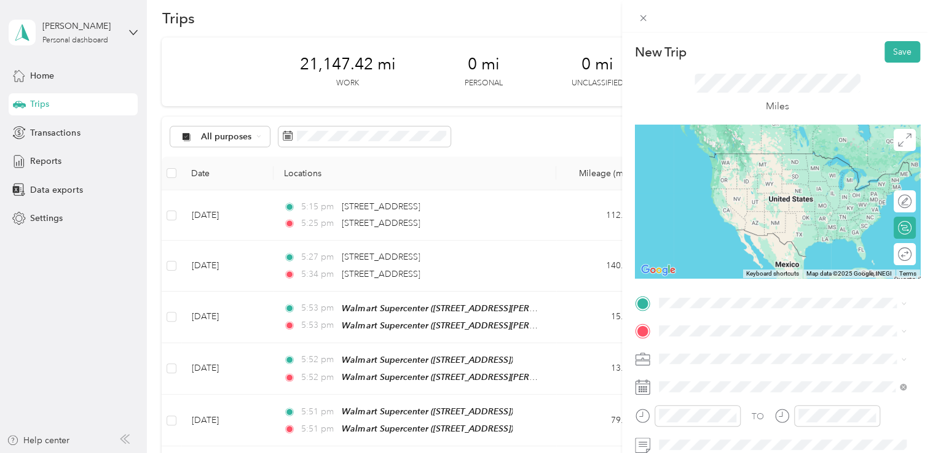
click at [778, 175] on div "TEAM Walmart Supercenter [STREET_ADDRESS][PERSON_NAME]" at bounding box center [754, 162] width 146 height 30
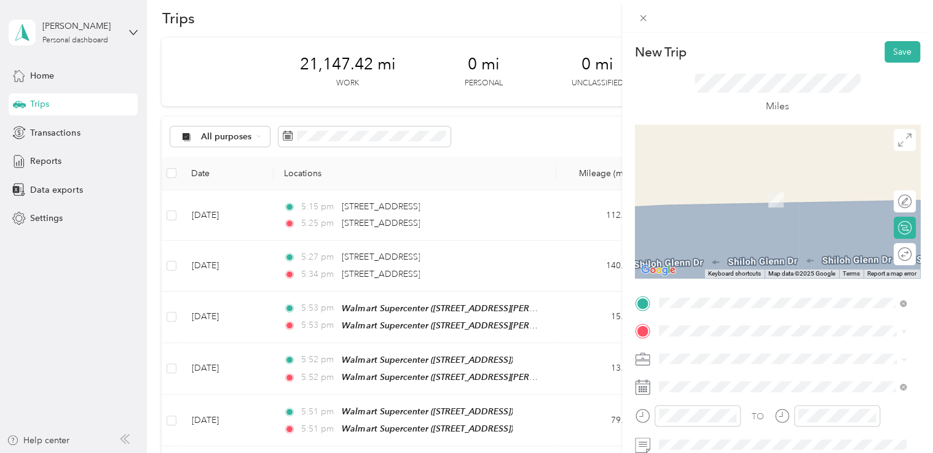
click at [759, 199] on span "[STREET_ADDRESS]" at bounding box center [720, 200] width 78 height 10
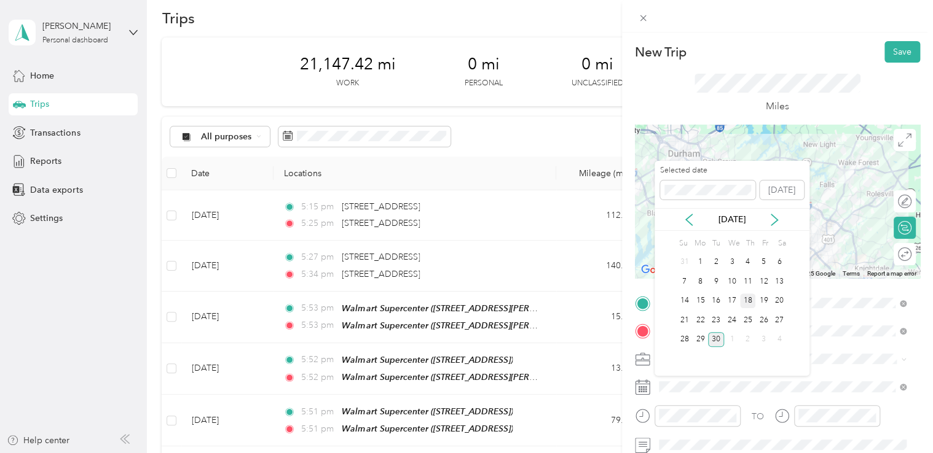
click at [745, 300] on div "18" at bounding box center [748, 301] width 16 height 15
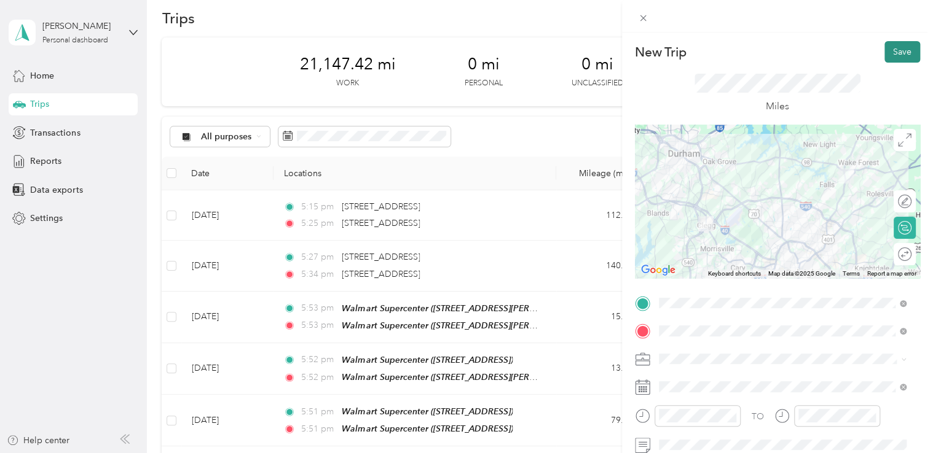
click at [896, 55] on button "Save" at bounding box center [902, 52] width 36 height 22
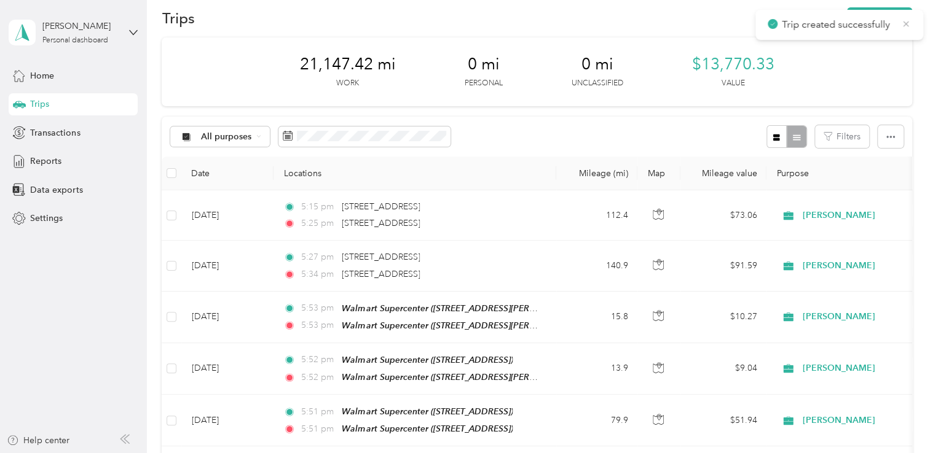
click at [902, 19] on icon at bounding box center [906, 23] width 10 height 11
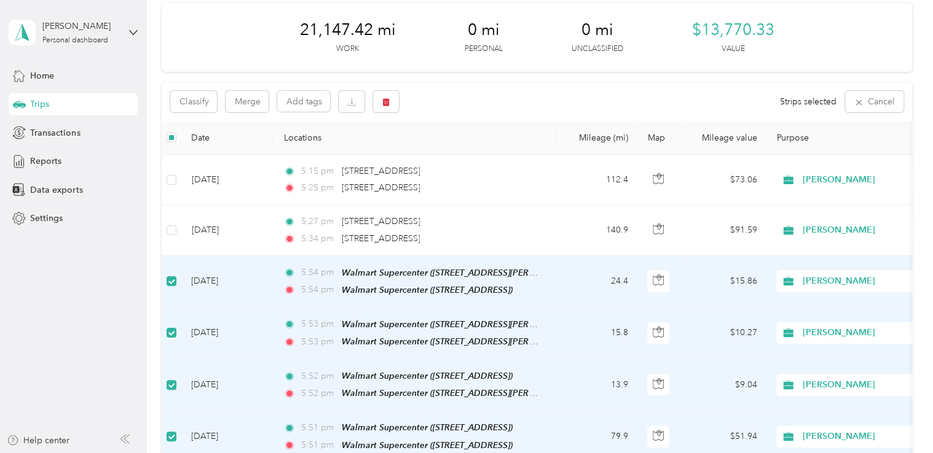
scroll to position [41, 0]
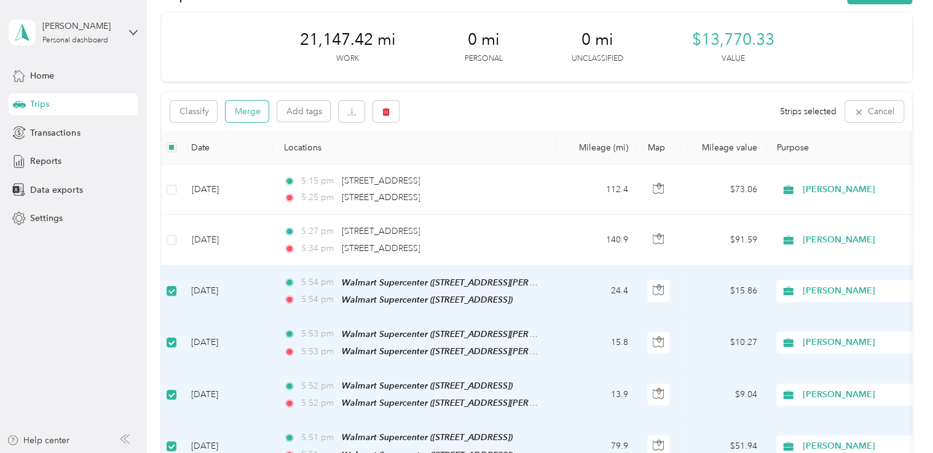
click at [249, 107] on button "Merge" at bounding box center [246, 112] width 43 height 22
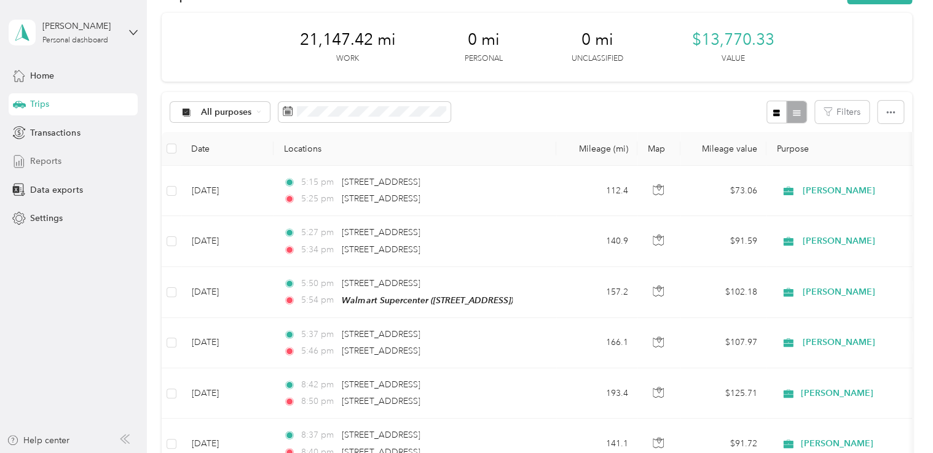
click at [52, 158] on span "Reports" at bounding box center [45, 161] width 31 height 13
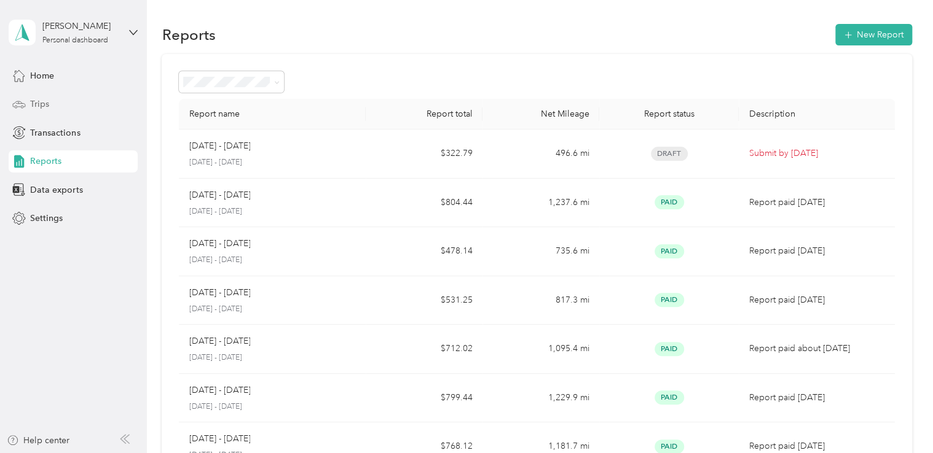
click at [39, 104] on span "Trips" at bounding box center [39, 104] width 19 height 13
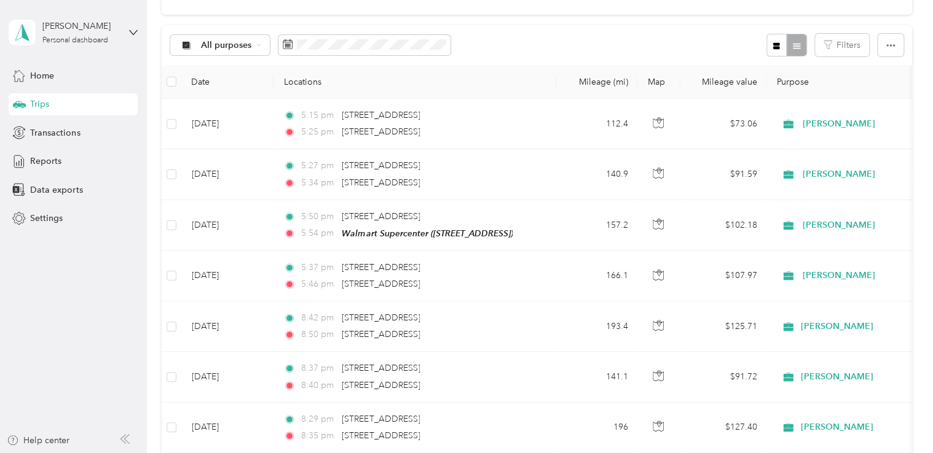
scroll to position [103, 0]
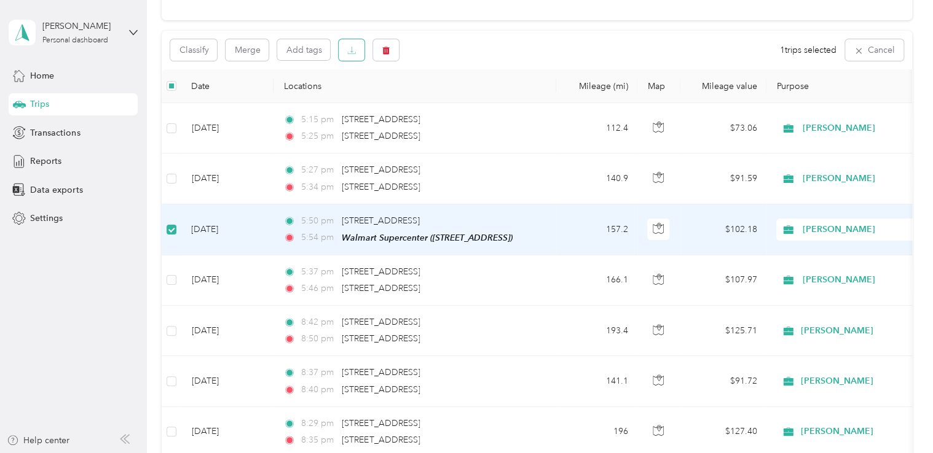
click at [347, 47] on icon "button" at bounding box center [351, 50] width 9 height 9
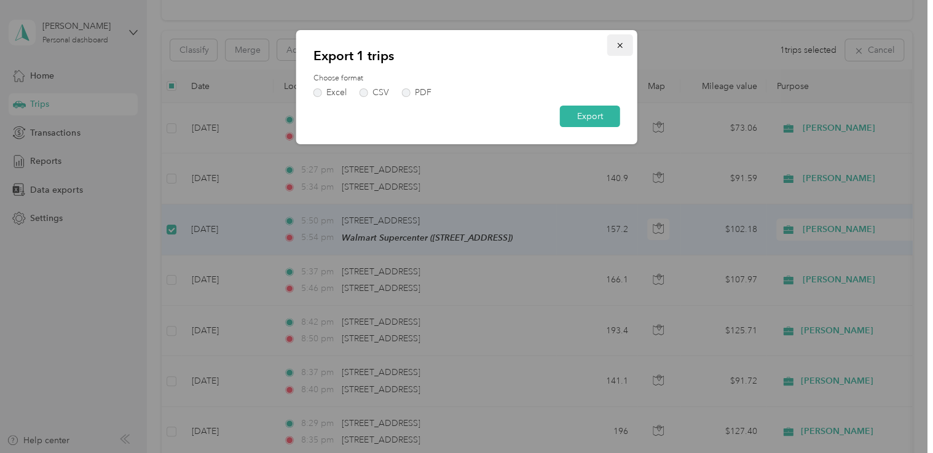
click at [621, 41] on icon "button" at bounding box center [620, 45] width 9 height 9
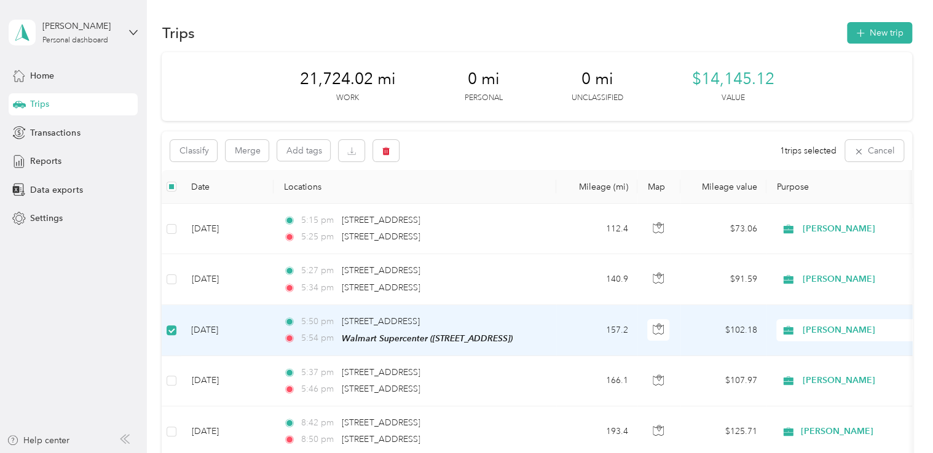
scroll to position [0, 0]
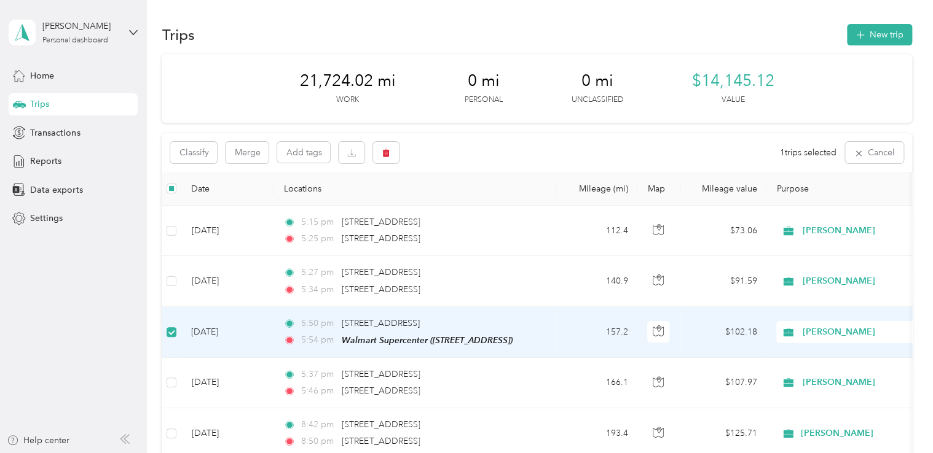
click at [224, 333] on td "[DATE]" at bounding box center [227, 332] width 92 height 51
click at [202, 331] on td "[DATE]" at bounding box center [227, 333] width 92 height 51
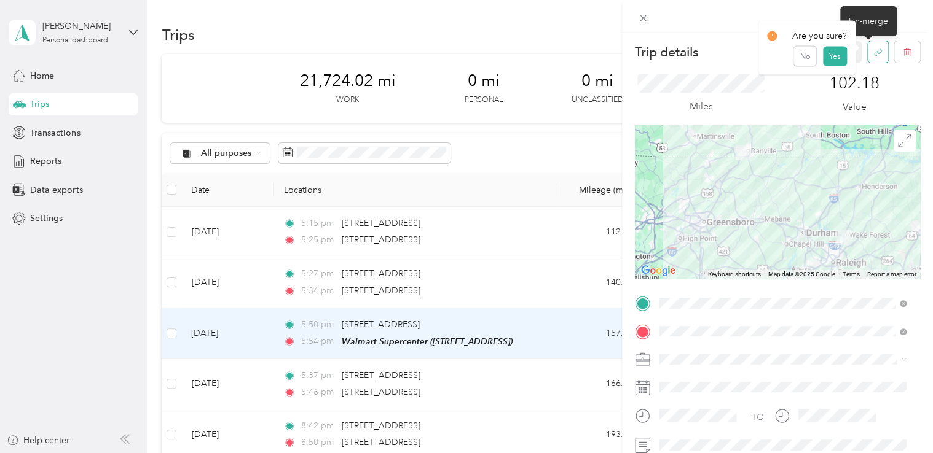
click at [873, 50] on icon "button" at bounding box center [877, 52] width 9 height 9
click at [831, 59] on button "Yes" at bounding box center [835, 61] width 24 height 20
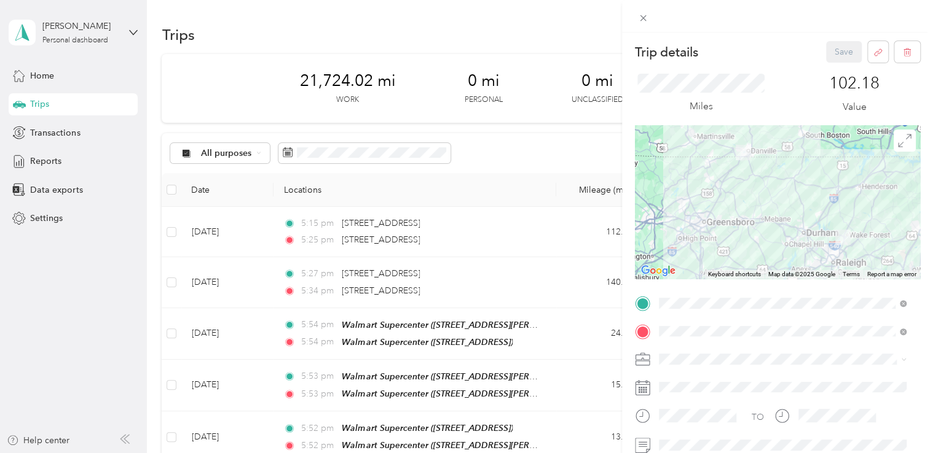
click at [553, 139] on div "Trip details Save This trip cannot be edited because it is either under review,…" at bounding box center [466, 226] width 933 height 453
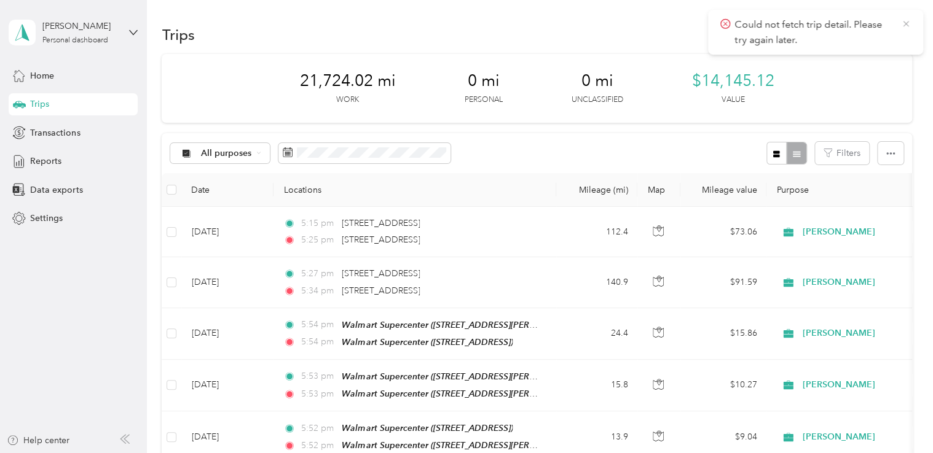
click at [902, 20] on icon at bounding box center [906, 23] width 10 height 11
click at [880, 35] on button "New trip" at bounding box center [879, 35] width 65 height 22
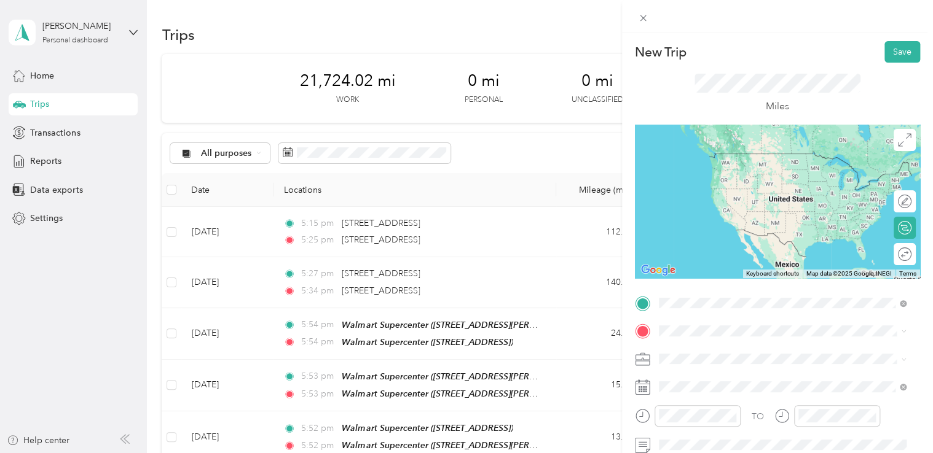
click at [759, 173] on span "[STREET_ADDRESS]" at bounding box center [720, 176] width 78 height 10
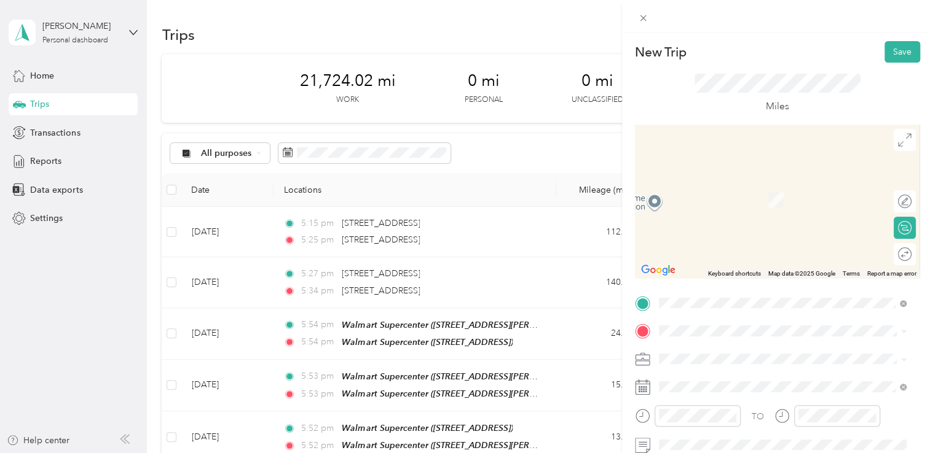
click at [744, 252] on span "[STREET_ADDRESS][DEMOGRAPHIC_DATA][US_STATE]" at bounding box center [790, 246] width 219 height 11
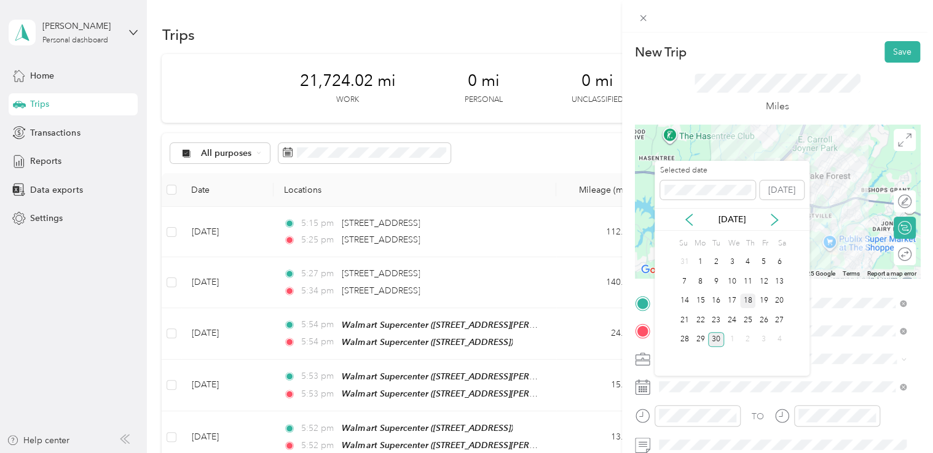
click at [748, 297] on div "18" at bounding box center [748, 301] width 16 height 15
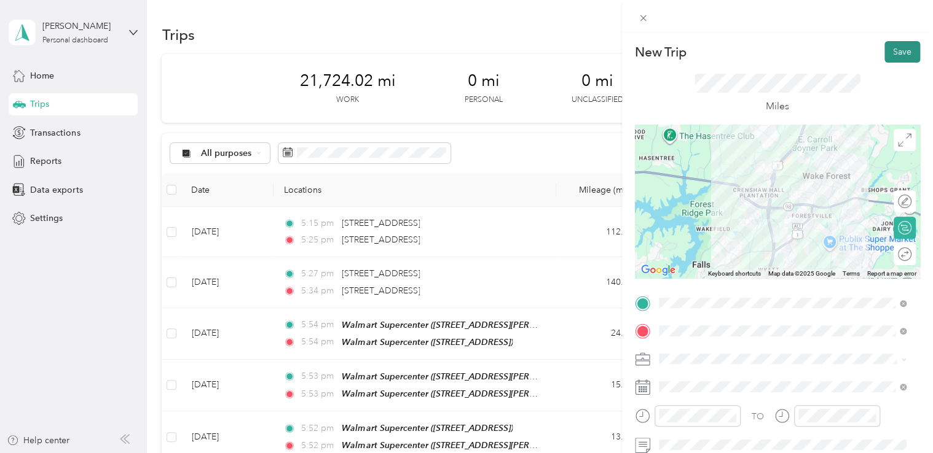
click at [892, 50] on button "Save" at bounding box center [902, 52] width 36 height 22
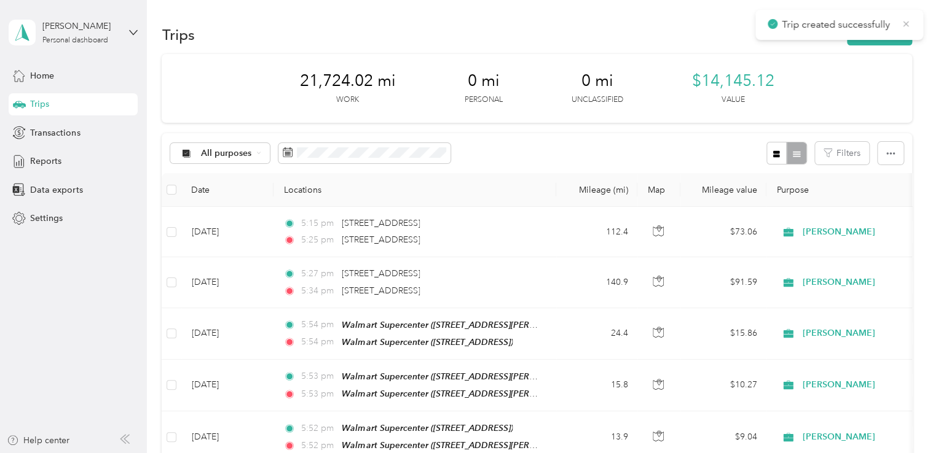
click at [903, 24] on icon at bounding box center [906, 23] width 10 height 11
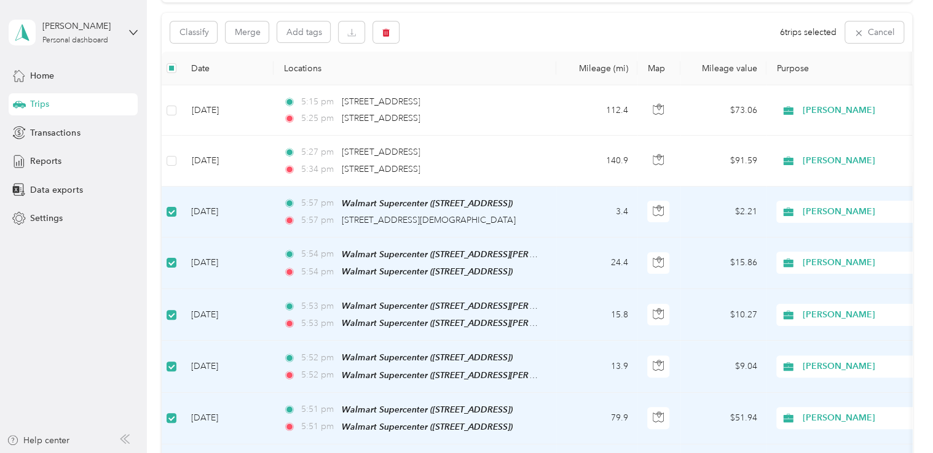
scroll to position [58, 0]
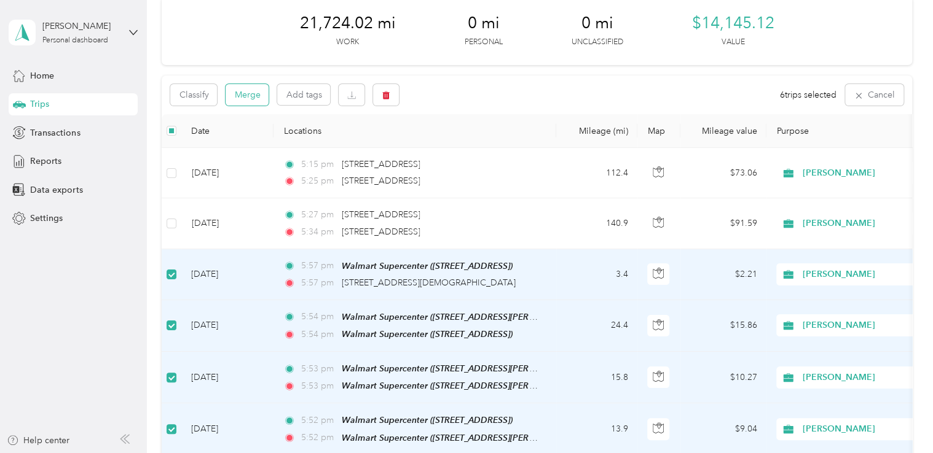
click at [247, 93] on button "Merge" at bounding box center [246, 95] width 43 height 22
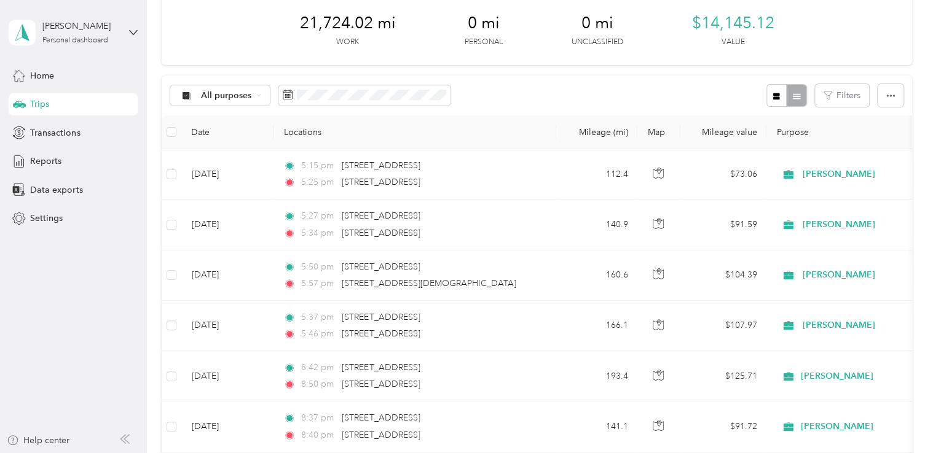
scroll to position [0, 0]
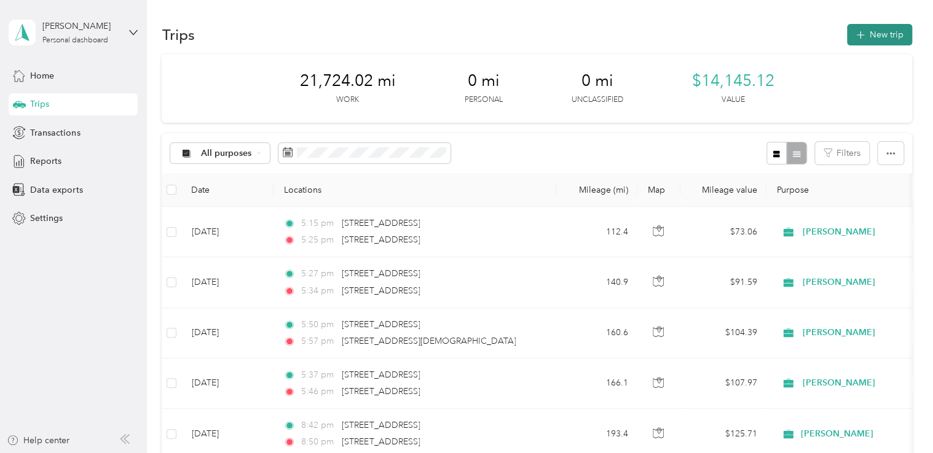
click at [875, 35] on button "New trip" at bounding box center [879, 35] width 65 height 22
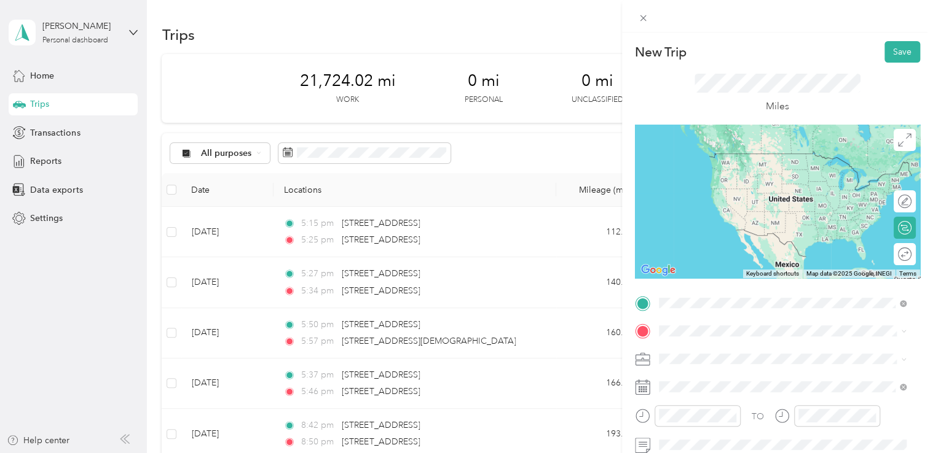
click at [775, 228] on span "[STREET_ADDRESS][DEMOGRAPHIC_DATA][US_STATE]" at bounding box center [790, 222] width 219 height 11
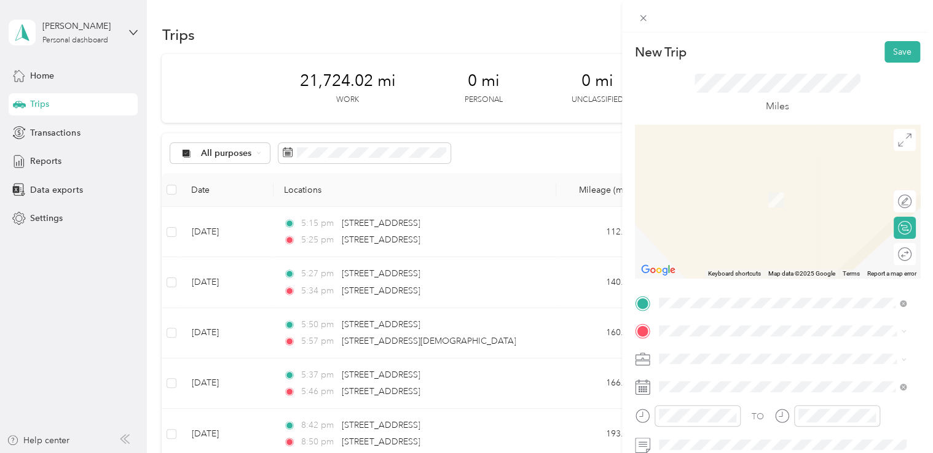
click at [774, 195] on div "TEAM Walmart Supercenter [STREET_ADDRESS]" at bounding box center [744, 192] width 127 height 30
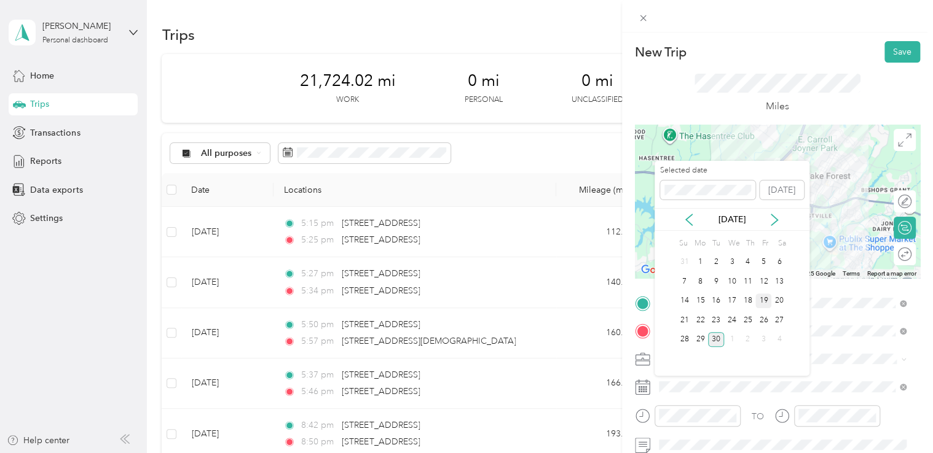
click at [760, 296] on div "19" at bounding box center [763, 301] width 16 height 15
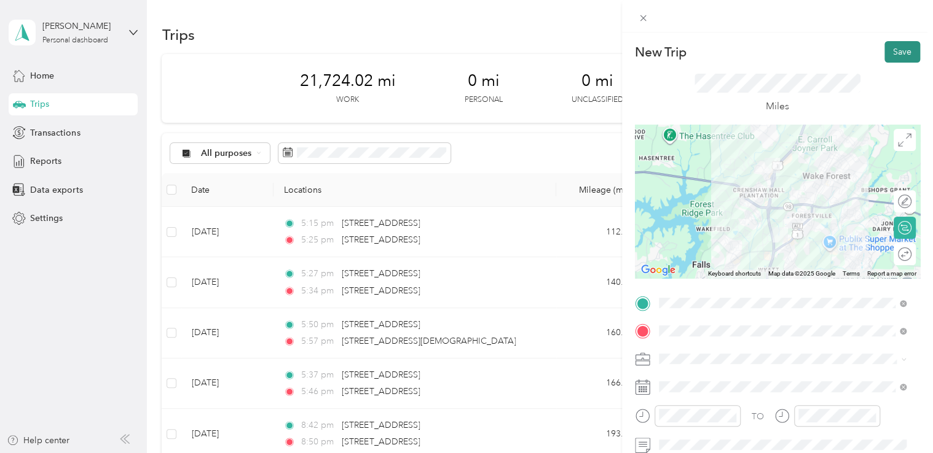
click at [896, 52] on button "Save" at bounding box center [902, 52] width 36 height 22
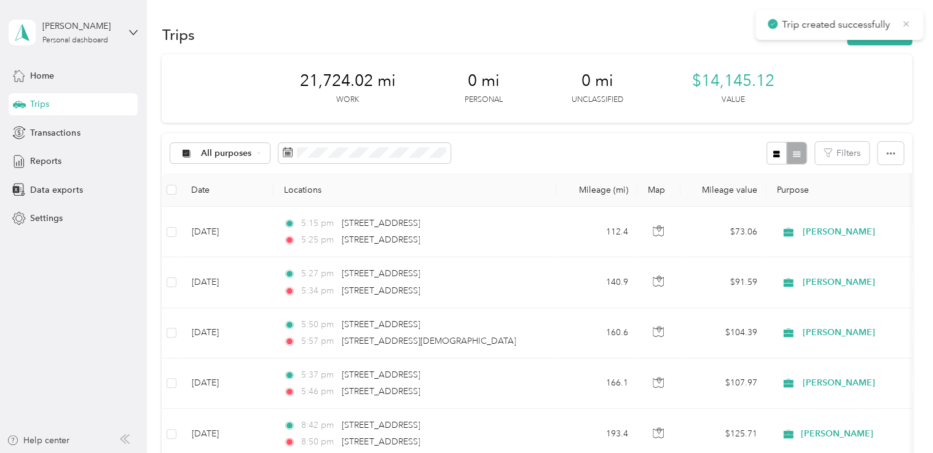
click at [904, 21] on icon at bounding box center [906, 23] width 10 height 11
click at [877, 32] on button "New trip" at bounding box center [879, 35] width 65 height 22
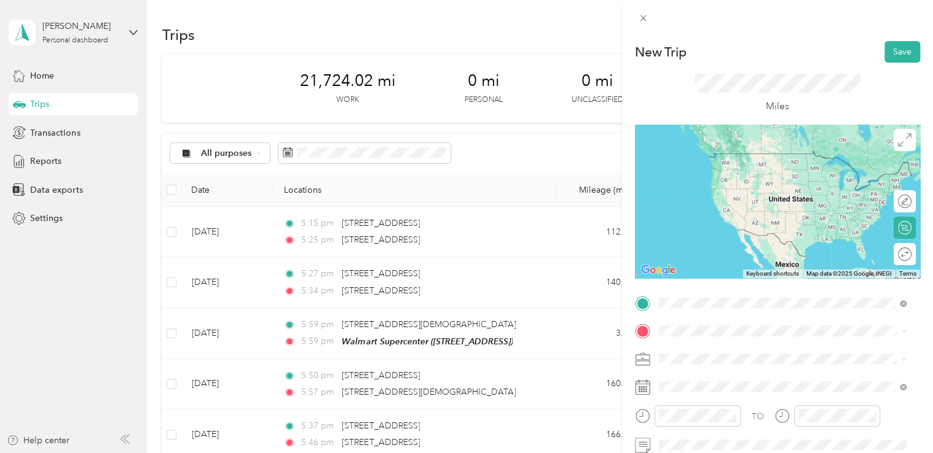
click at [755, 362] on div "TEAM Walmart Supercenter [STREET_ADDRESS]" at bounding box center [744, 361] width 127 height 30
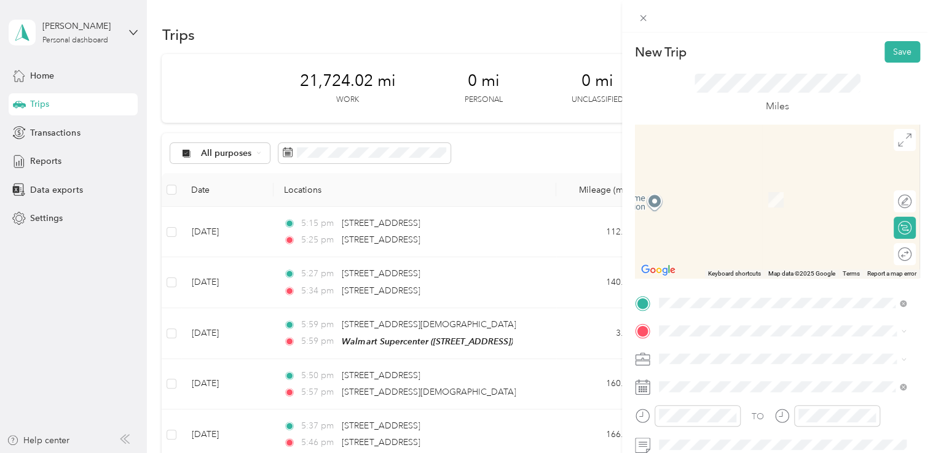
click at [745, 194] on div "TEAM Walmart Supercenter [STREET_ADDRESS]" at bounding box center [744, 193] width 127 height 30
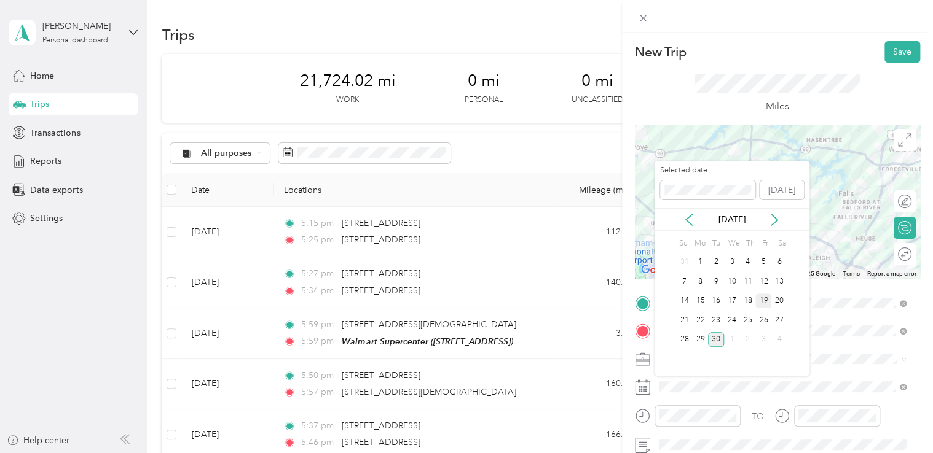
click at [762, 299] on div "19" at bounding box center [763, 301] width 16 height 15
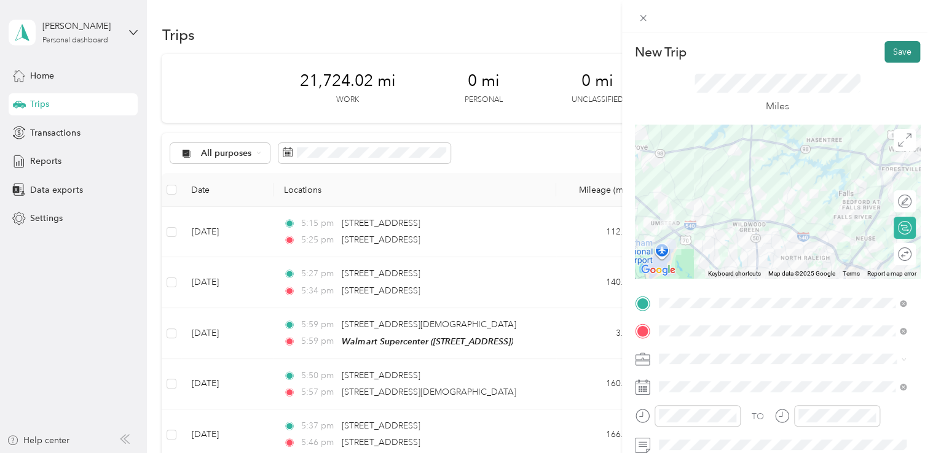
click at [892, 44] on button "Save" at bounding box center [902, 52] width 36 height 22
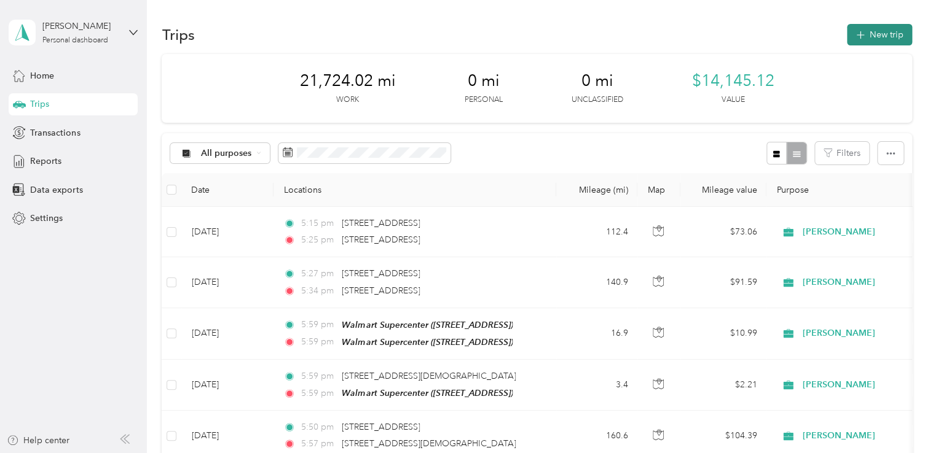
click at [874, 29] on button "New trip" at bounding box center [879, 35] width 65 height 22
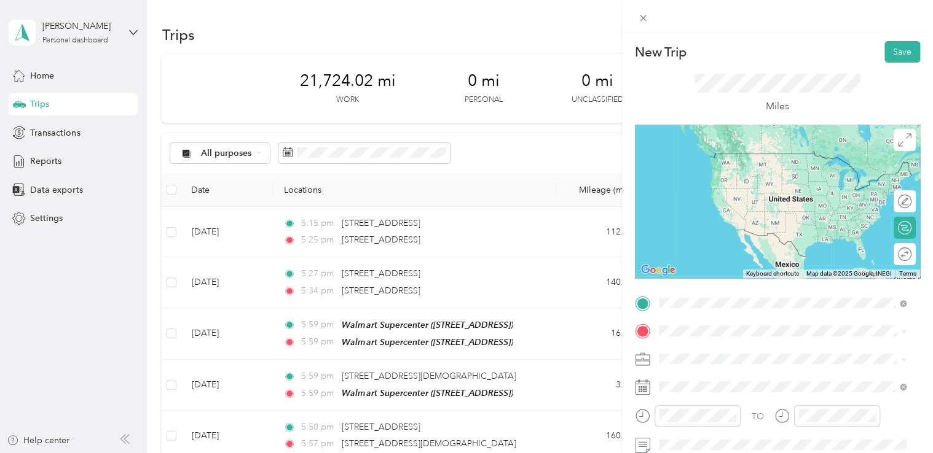
click at [792, 164] on div "TEAM Walmart Supercenter [STREET_ADDRESS]" at bounding box center [744, 167] width 127 height 30
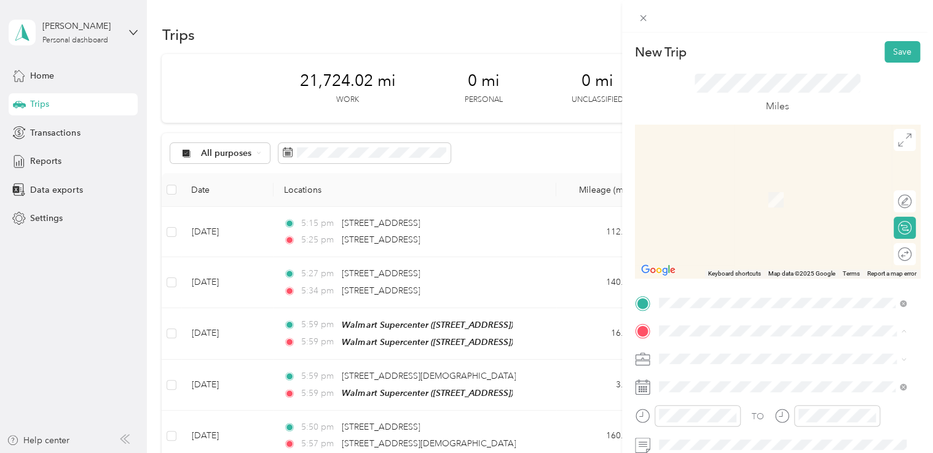
click at [770, 209] on div "TEAM Walmart Supercenter [STREET_ADDRESS]" at bounding box center [768, 196] width 174 height 30
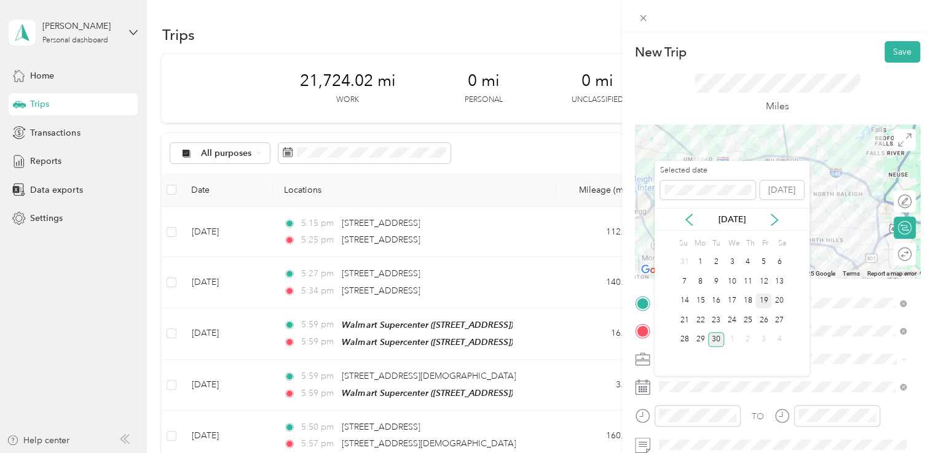
click at [762, 300] on div "19" at bounding box center [763, 301] width 16 height 15
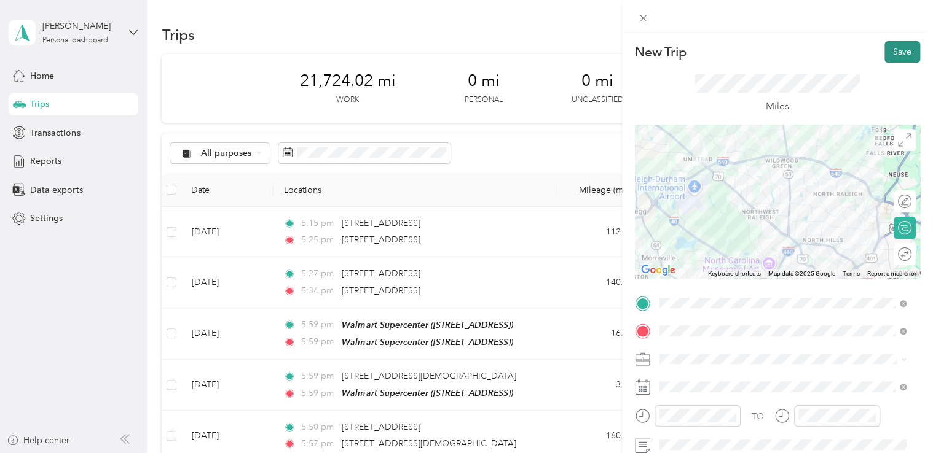
click at [886, 53] on button "Save" at bounding box center [902, 52] width 36 height 22
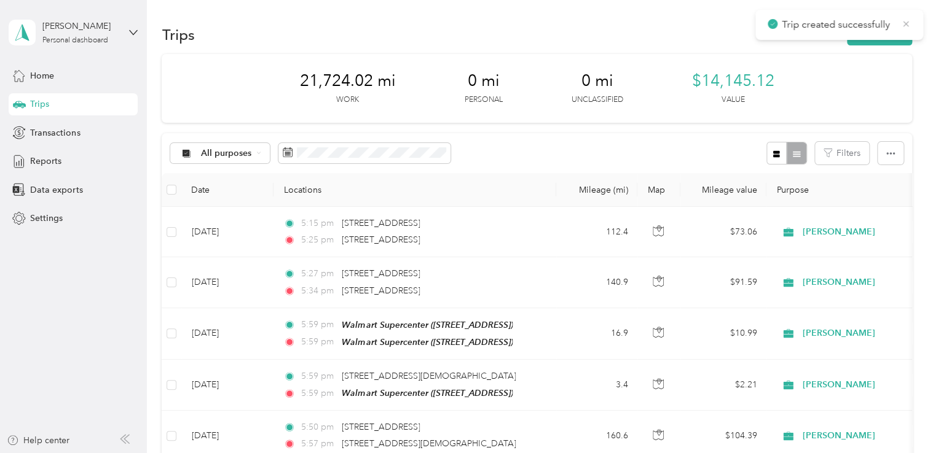
click at [907, 21] on icon at bounding box center [906, 23] width 10 height 11
click at [880, 34] on button "New trip" at bounding box center [879, 35] width 65 height 22
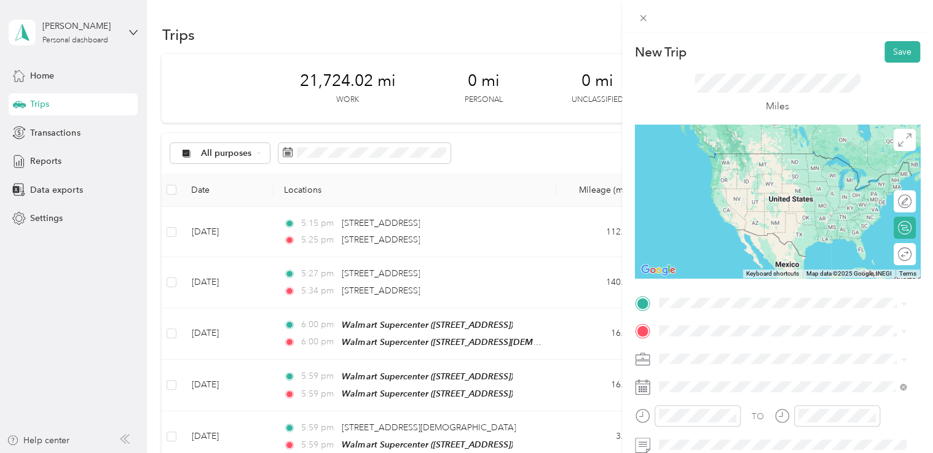
click at [726, 350] on span "[STREET_ADDRESS][US_STATE]" at bounding box center [742, 344] width 123 height 11
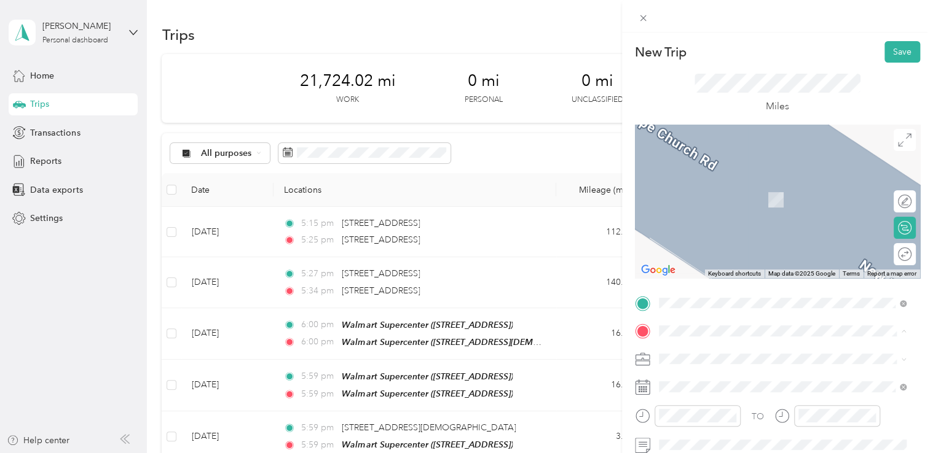
click at [863, 103] on div "Miles" at bounding box center [777, 94] width 285 height 62
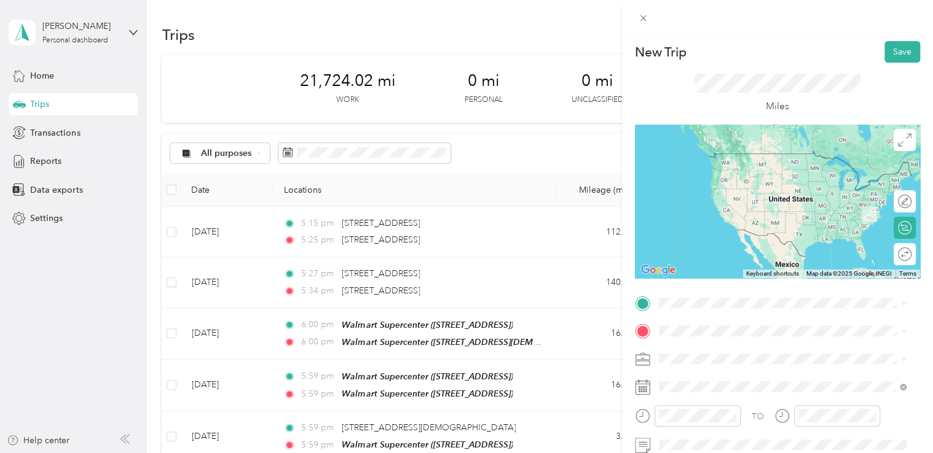
click at [763, 155] on span "[STREET_ADDRESS][US_STATE]" at bounding box center [742, 149] width 123 height 11
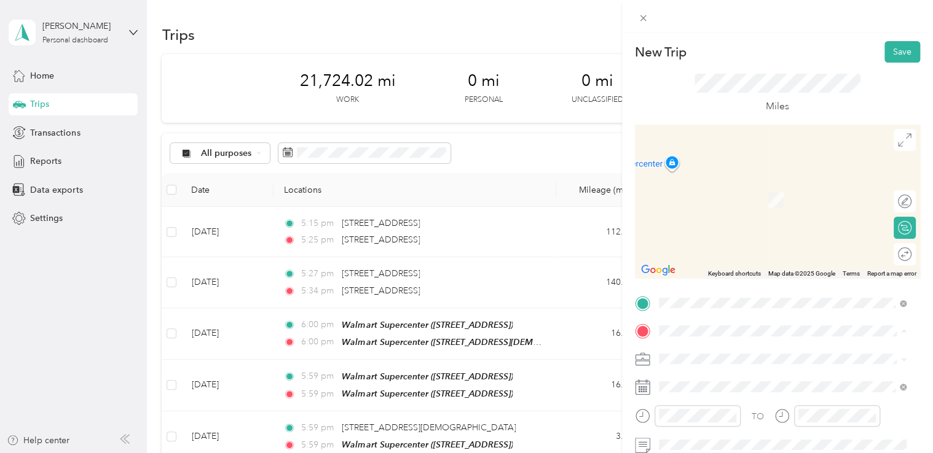
click at [768, 197] on div "TEAM Walmart Supercenter [STREET_ADDRESS]" at bounding box center [744, 196] width 127 height 30
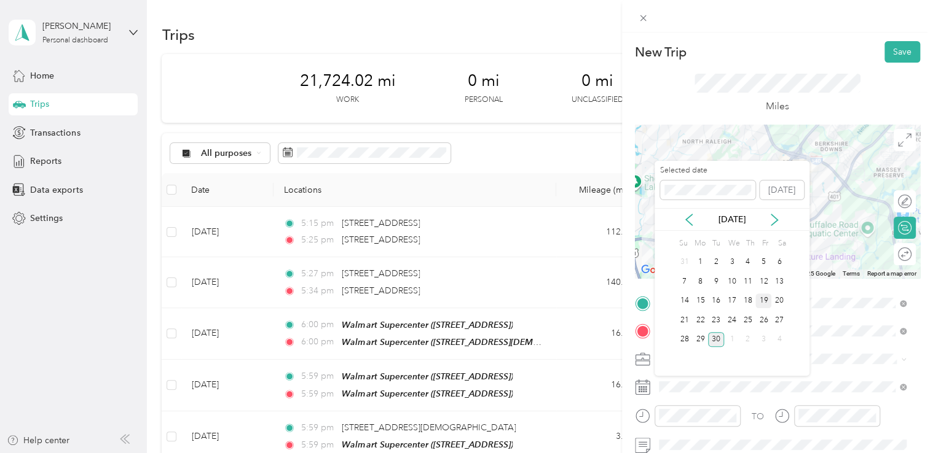
click at [761, 296] on div "19" at bounding box center [763, 301] width 16 height 15
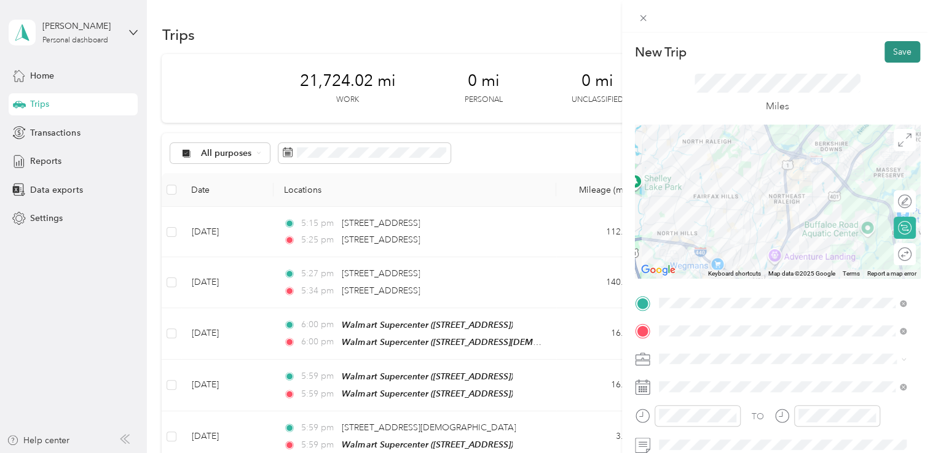
click at [902, 47] on button "Save" at bounding box center [902, 52] width 36 height 22
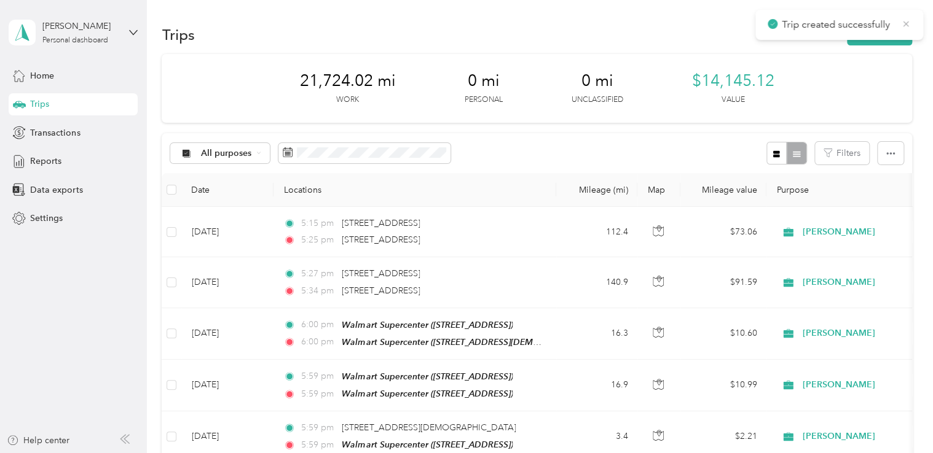
click at [907, 23] on icon at bounding box center [906, 23] width 10 height 11
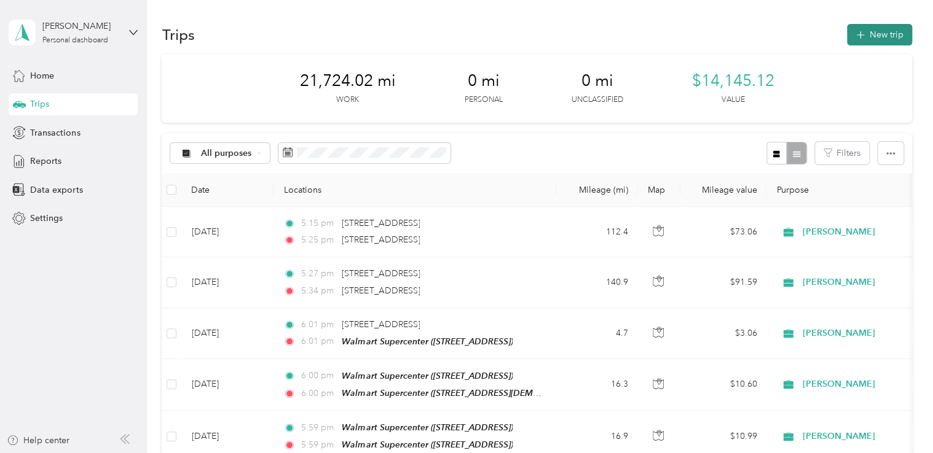
click at [869, 30] on button "New trip" at bounding box center [879, 35] width 65 height 22
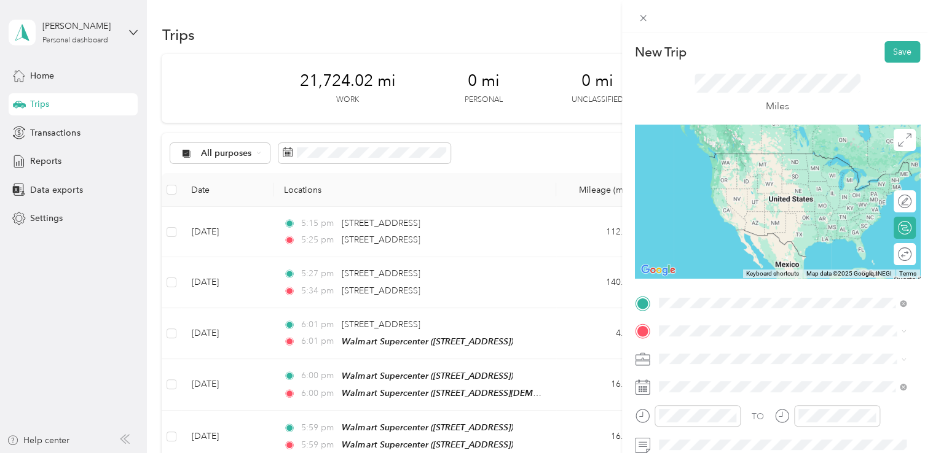
click at [742, 170] on div "TEAM Walmart Supercenter [STREET_ADDRESS]" at bounding box center [744, 167] width 127 height 30
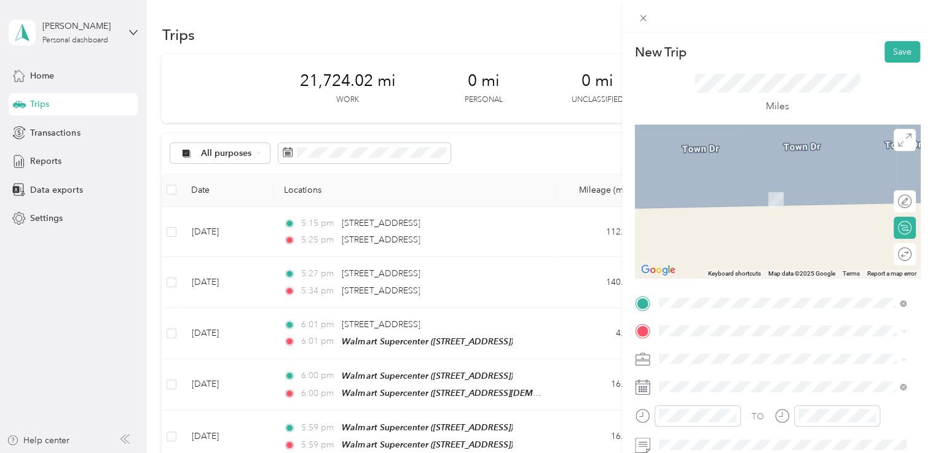
click at [777, 187] on div "TEAM Walmart Supercenter" at bounding box center [744, 185] width 127 height 15
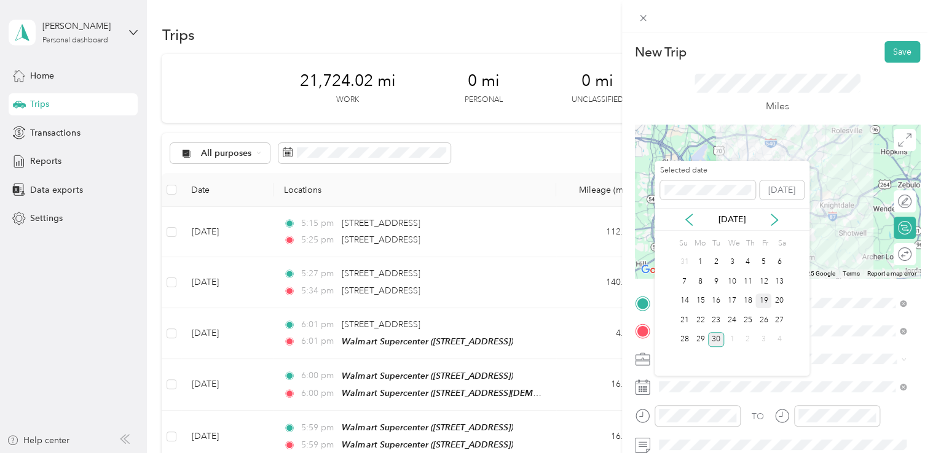
click at [762, 299] on div "19" at bounding box center [763, 301] width 16 height 15
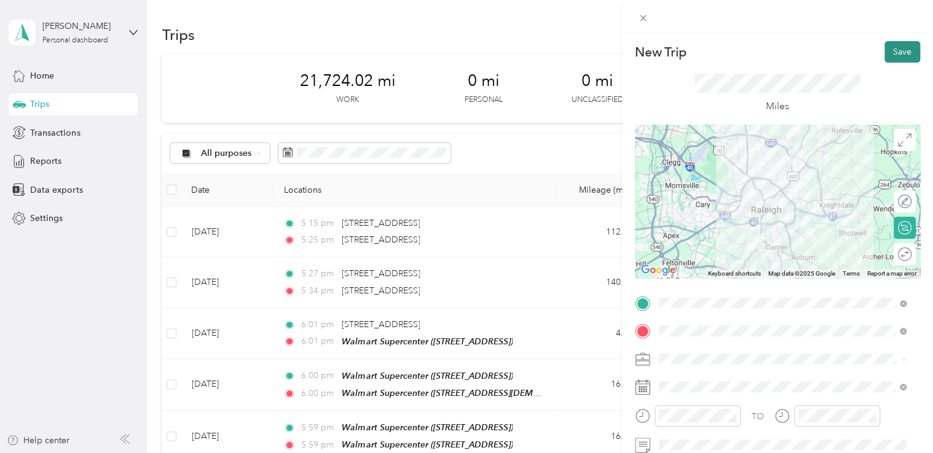
click at [890, 52] on button "Save" at bounding box center [902, 52] width 36 height 22
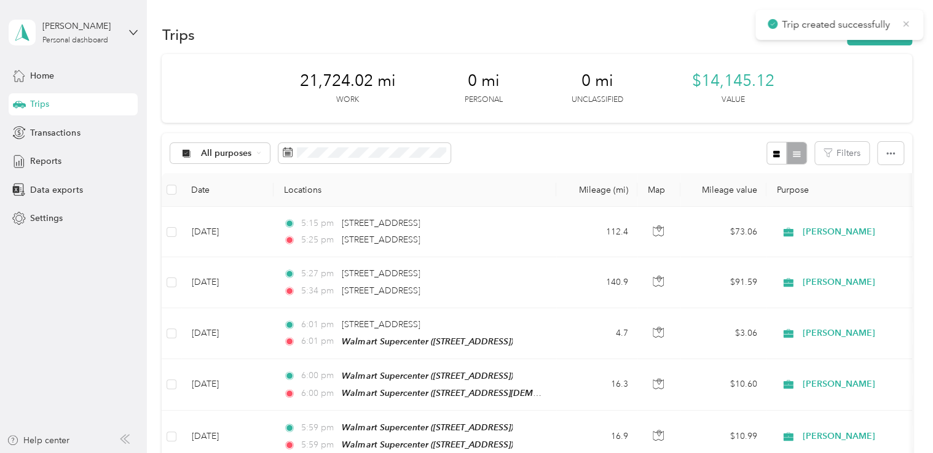
click at [902, 23] on icon at bounding box center [906, 23] width 10 height 11
click at [870, 33] on button "New trip" at bounding box center [879, 35] width 65 height 22
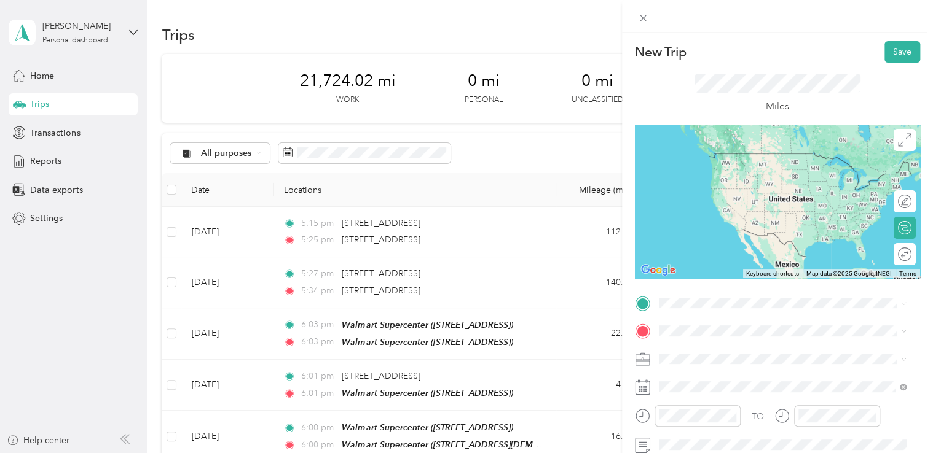
click at [756, 166] on div "TEAM Walmart Supercenter [STREET_ADDRESS]" at bounding box center [744, 166] width 127 height 30
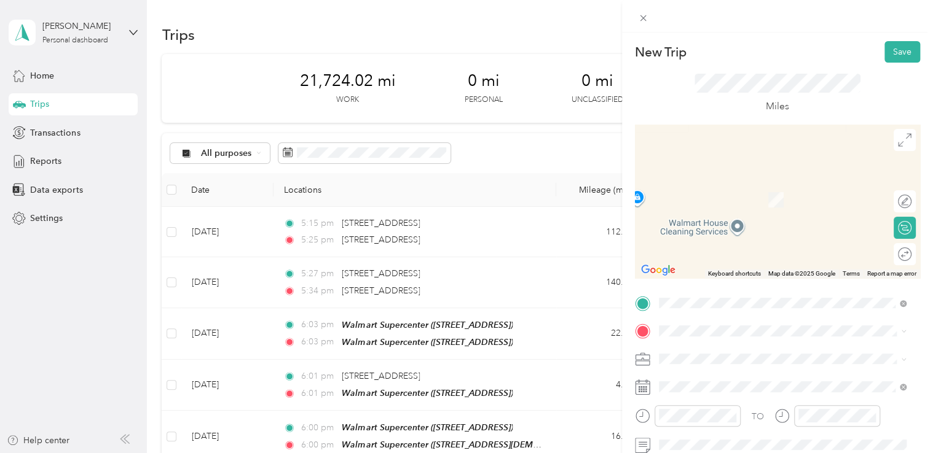
click at [781, 182] on span "[STREET_ADDRESS][US_STATE]" at bounding box center [742, 176] width 123 height 11
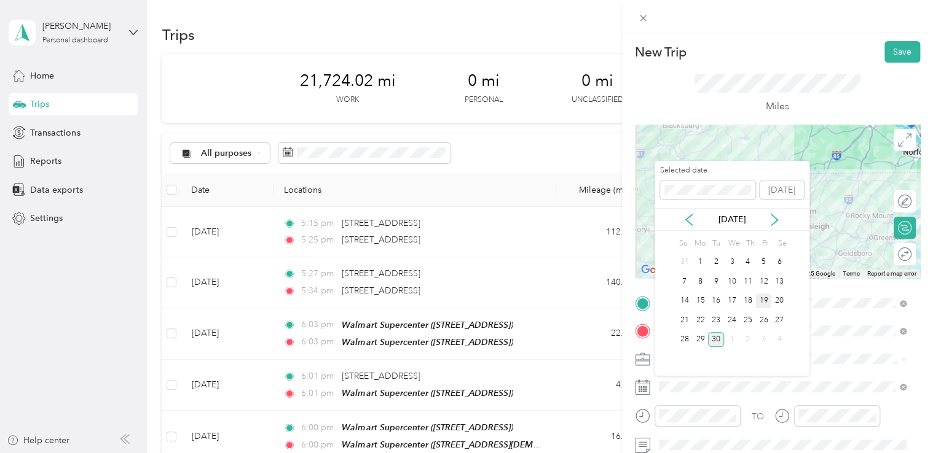
click at [764, 298] on div "19" at bounding box center [763, 301] width 16 height 15
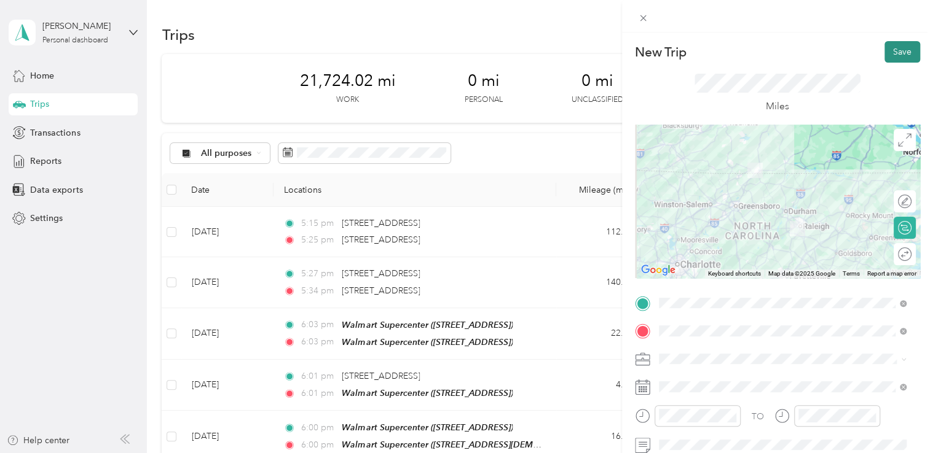
click at [893, 53] on button "Save" at bounding box center [902, 52] width 36 height 22
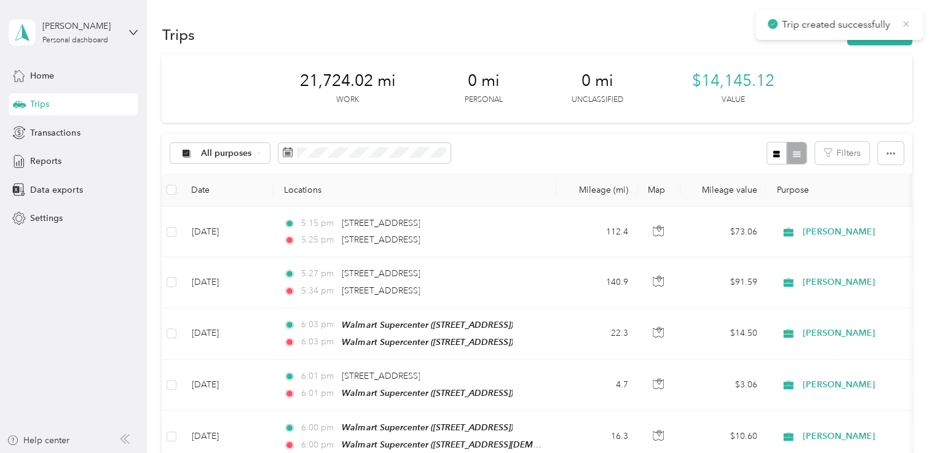
click at [904, 20] on icon at bounding box center [906, 23] width 10 height 11
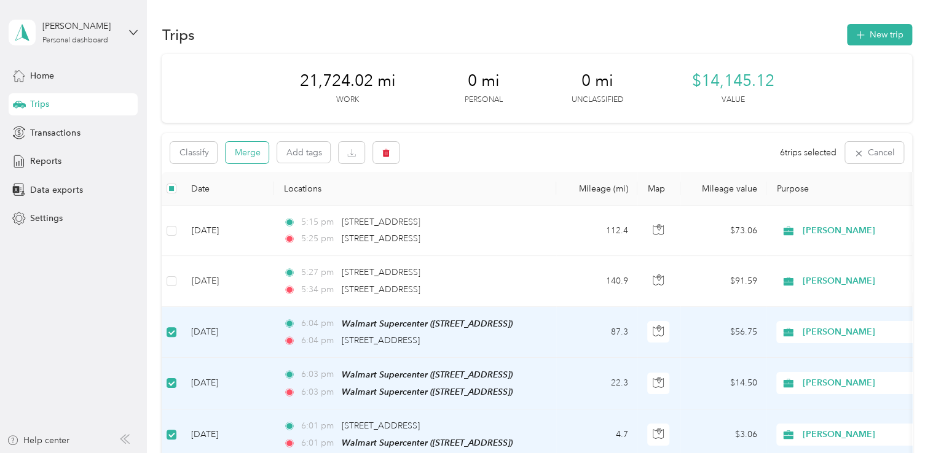
click at [247, 146] on button "Merge" at bounding box center [246, 153] width 43 height 22
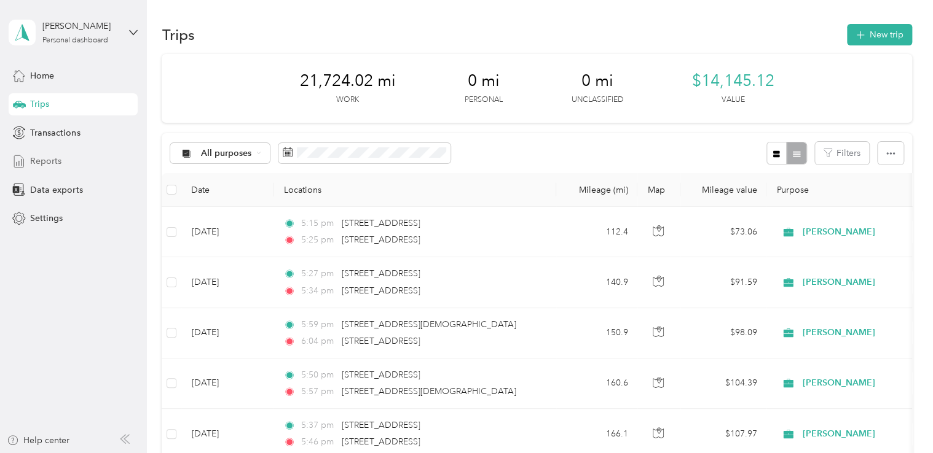
click at [47, 158] on span "Reports" at bounding box center [45, 161] width 31 height 13
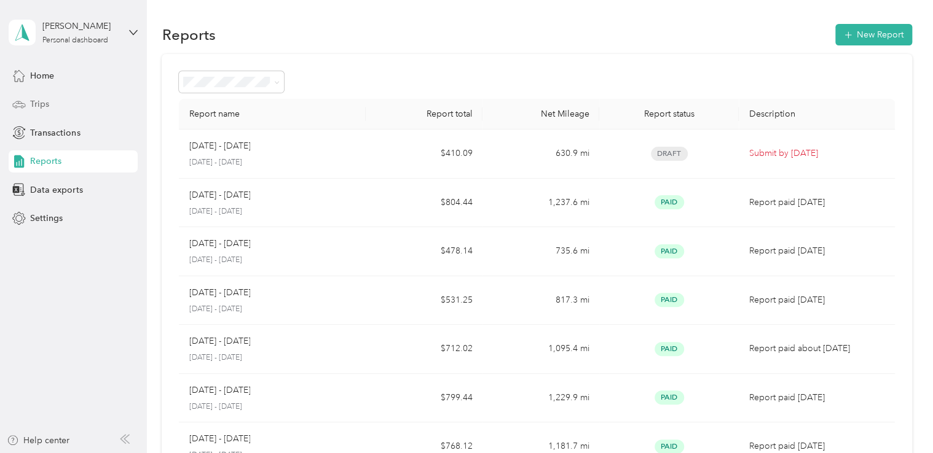
click at [41, 101] on span "Trips" at bounding box center [39, 104] width 19 height 13
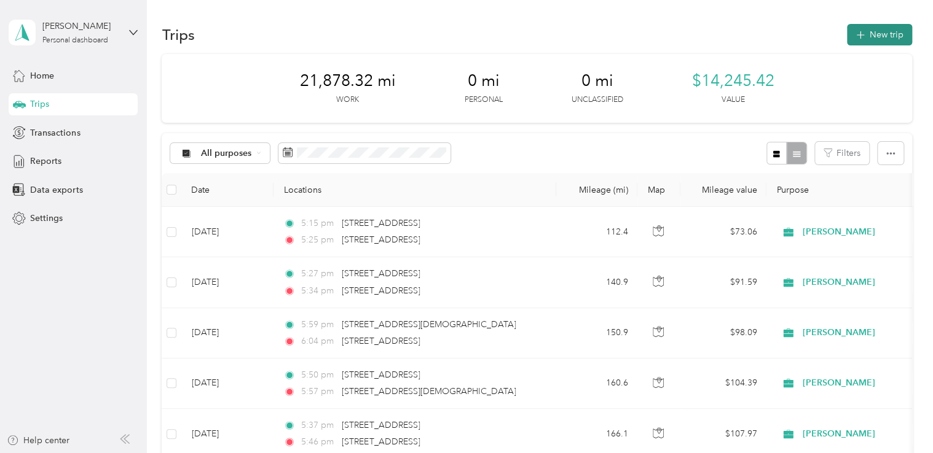
click at [872, 33] on button "New trip" at bounding box center [879, 35] width 65 height 22
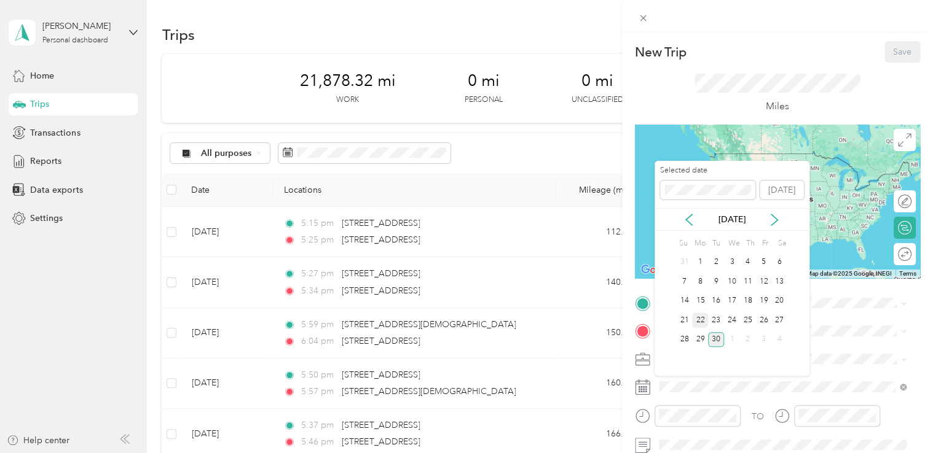
click at [696, 316] on div "22" at bounding box center [700, 320] width 16 height 15
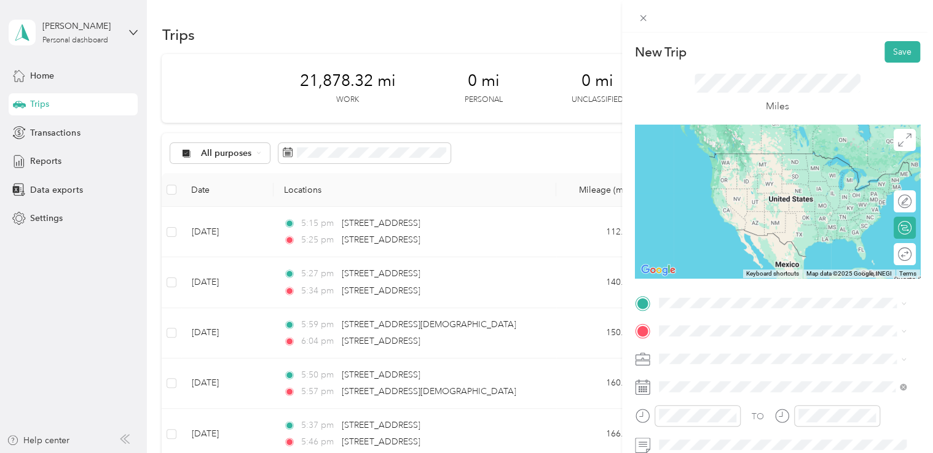
click at [733, 154] on span "[STREET_ADDRESS][US_STATE]" at bounding box center [742, 153] width 123 height 10
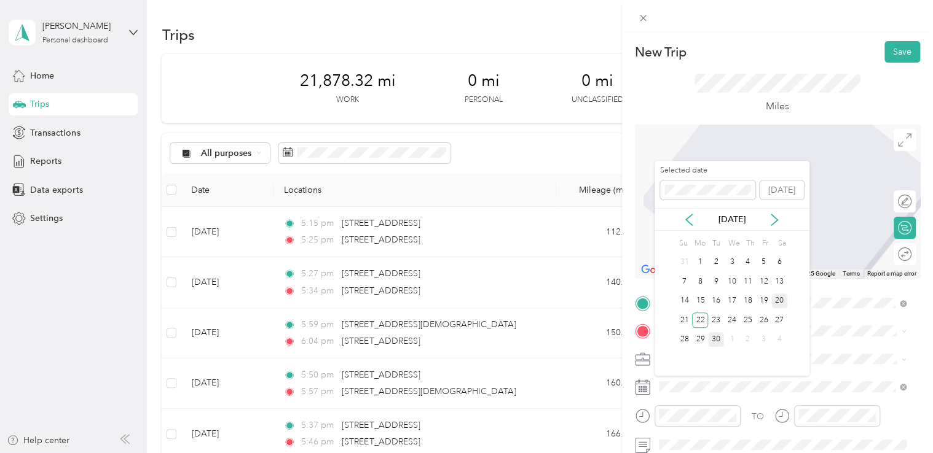
click at [779, 296] on div "20" at bounding box center [779, 301] width 16 height 15
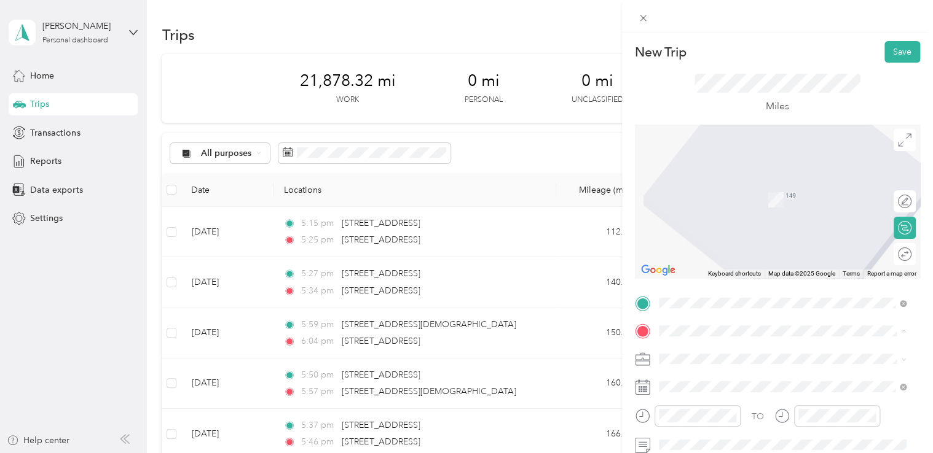
click at [580, 151] on div "New Trip Save This trip cannot be edited because it is either under review, app…" at bounding box center [466, 226] width 933 height 453
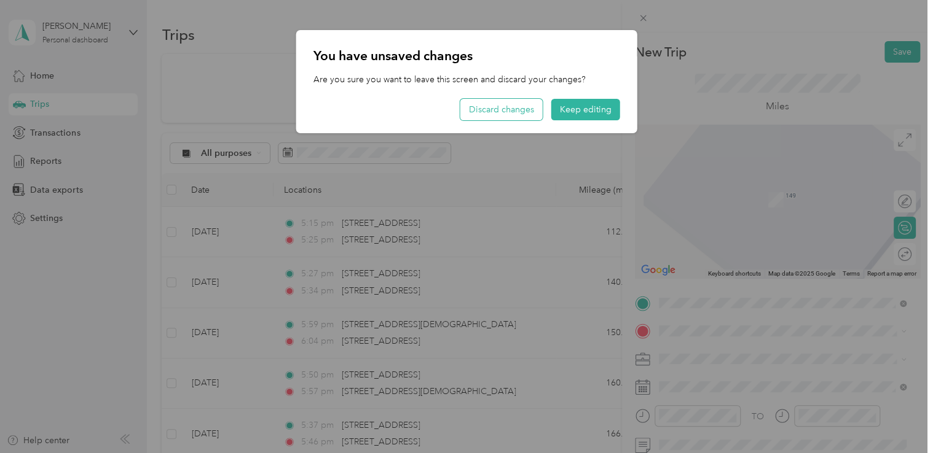
click at [508, 109] on button "Discard changes" at bounding box center [501, 110] width 82 height 22
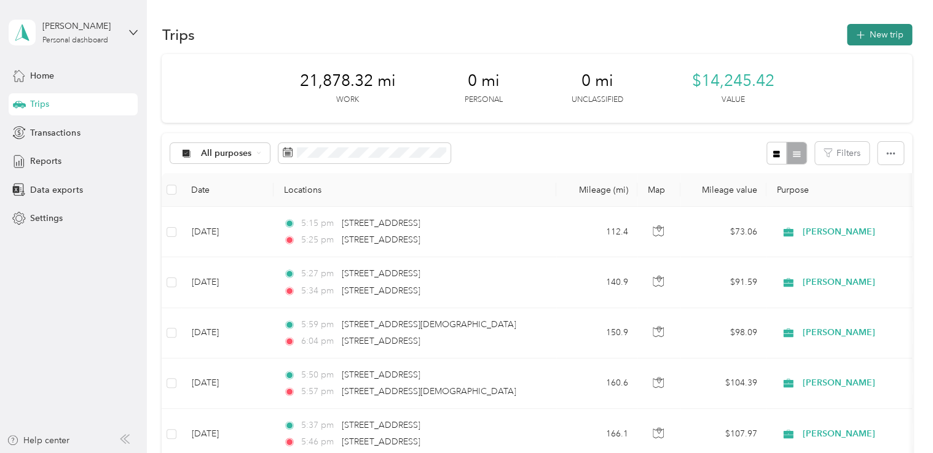
click at [879, 31] on button "New trip" at bounding box center [879, 35] width 65 height 22
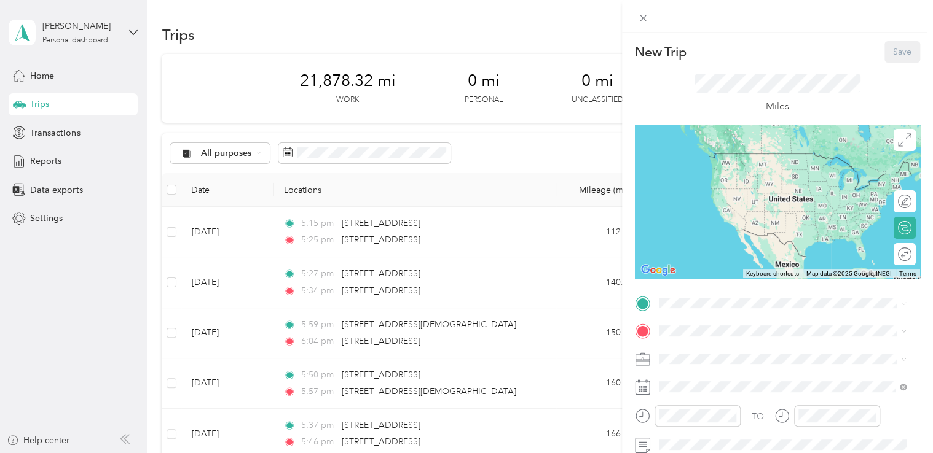
click at [599, 145] on div "New Trip Save This trip cannot be edited because it is either under review, app…" at bounding box center [466, 226] width 933 height 453
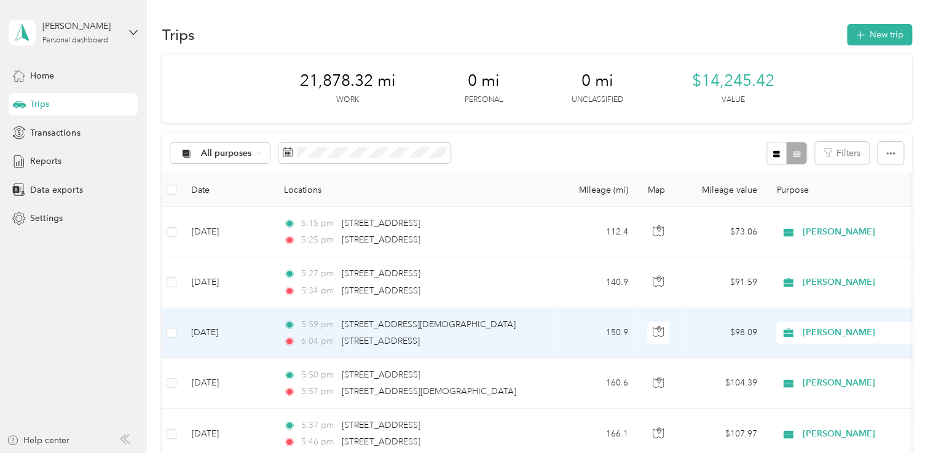
click at [194, 335] on td "[DATE]" at bounding box center [227, 333] width 92 height 50
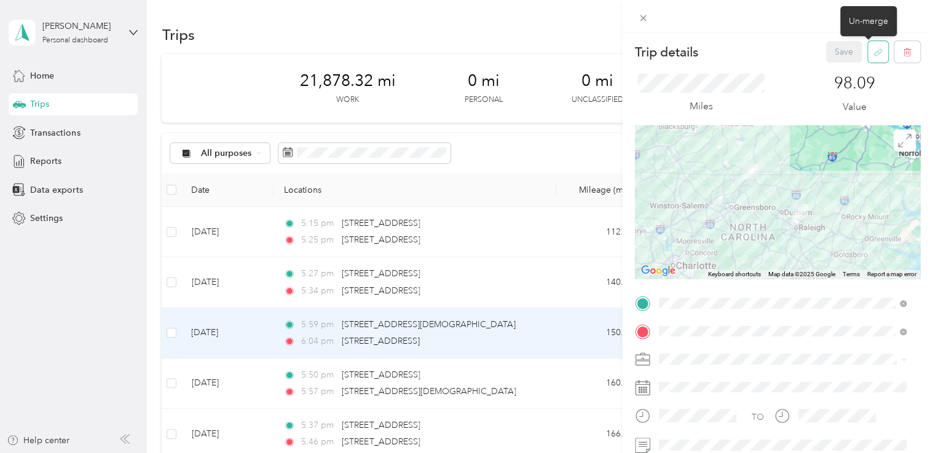
click at [873, 54] on icon "button" at bounding box center [877, 52] width 9 height 9
click at [825, 63] on button "Yes" at bounding box center [835, 61] width 24 height 20
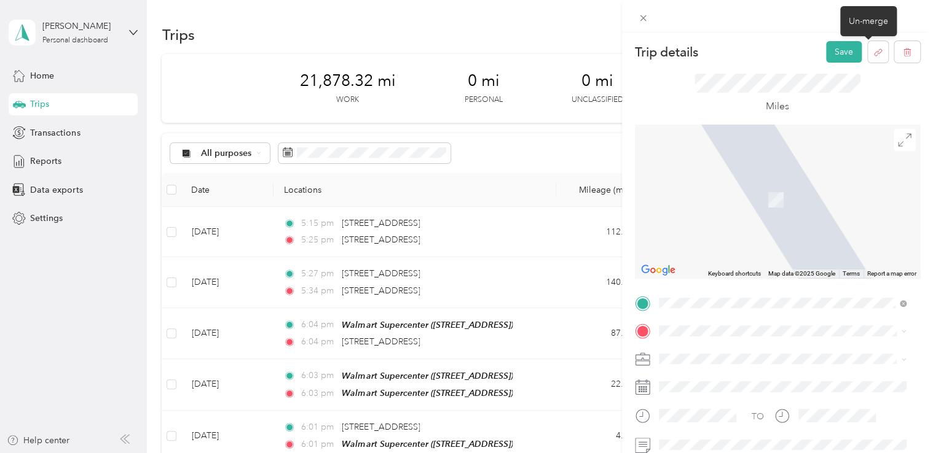
click at [726, 377] on span "[STREET_ADDRESS][US_STATE]" at bounding box center [742, 371] width 123 height 11
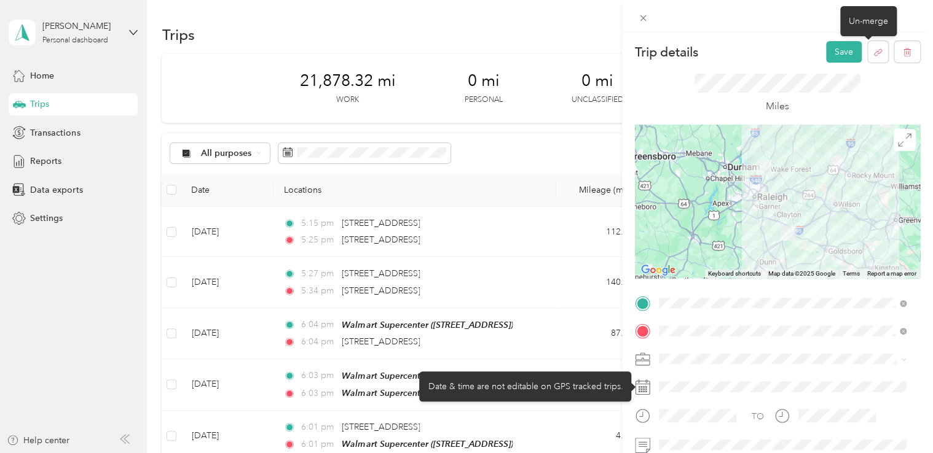
click at [677, 390] on div at bounding box center [786, 387] width 265 height 20
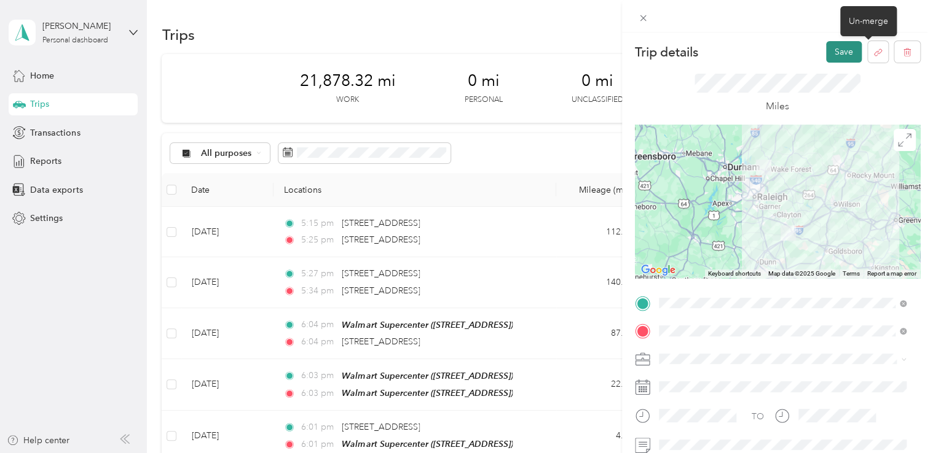
click at [829, 48] on button "Save" at bounding box center [844, 52] width 36 height 22
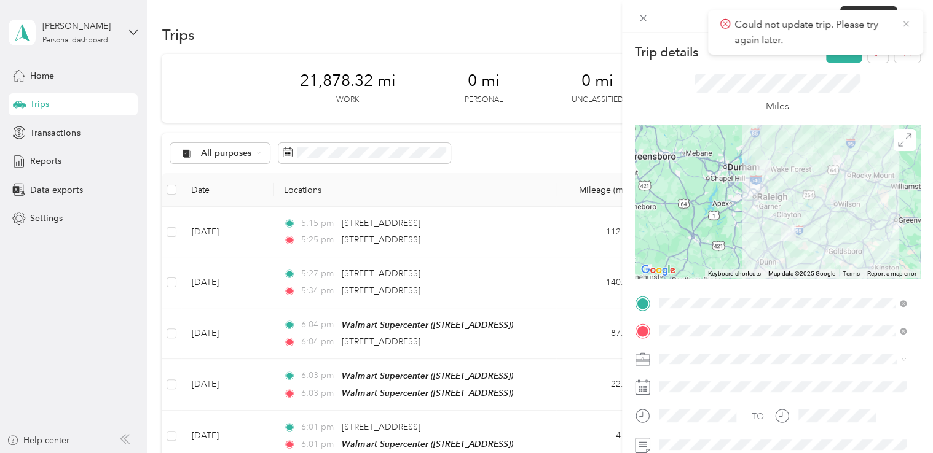
click at [904, 26] on icon at bounding box center [906, 23] width 10 height 11
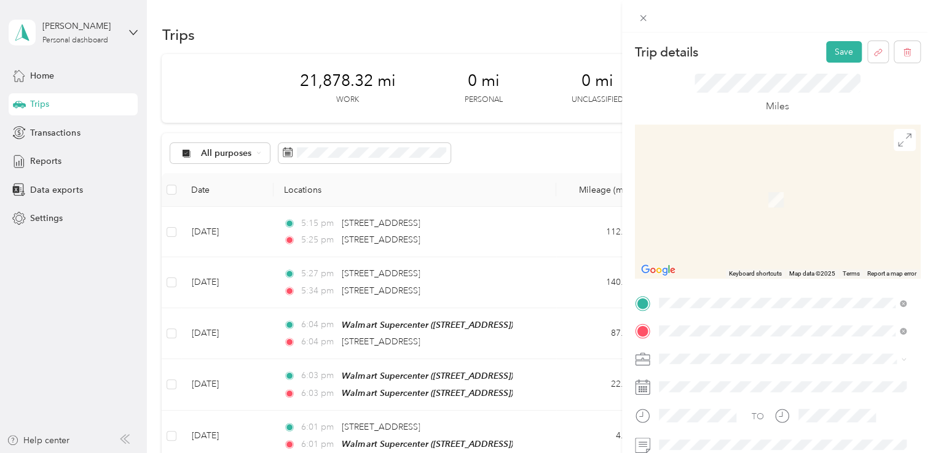
click at [759, 175] on span "[STREET_ADDRESS]" at bounding box center [720, 176] width 78 height 10
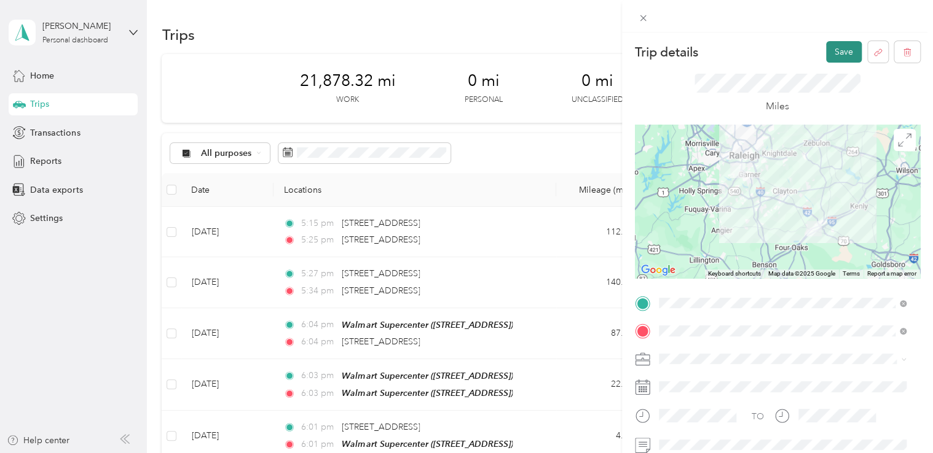
click at [828, 51] on button "Save" at bounding box center [844, 52] width 36 height 22
click at [909, 21] on icon at bounding box center [906, 23] width 10 height 11
click at [873, 47] on span "button" at bounding box center [877, 52] width 9 height 10
click at [829, 58] on button "Yes" at bounding box center [835, 61] width 24 height 20
click at [904, 23] on icon at bounding box center [906, 23] width 10 height 11
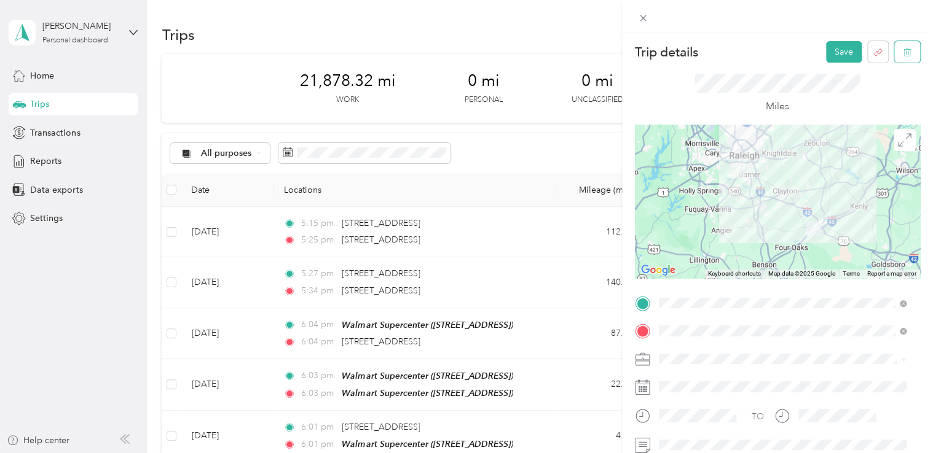
click at [902, 55] on icon "button" at bounding box center [906, 52] width 9 height 9
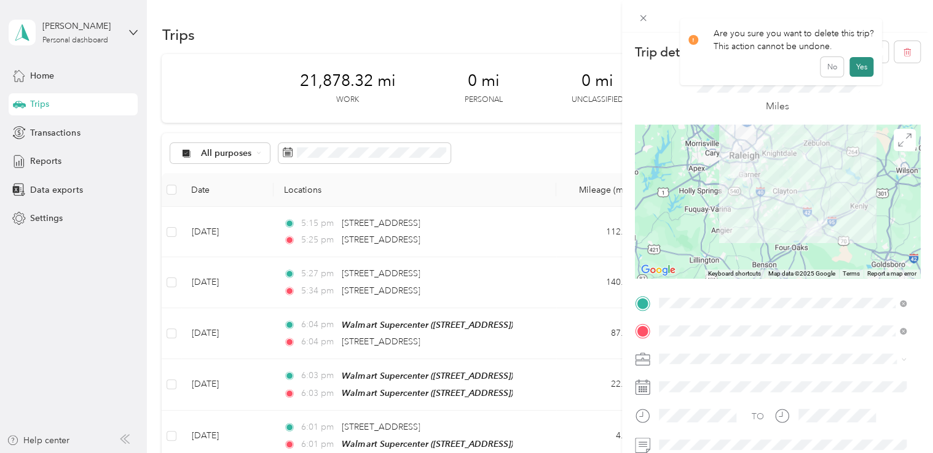
click at [858, 67] on button "Yes" at bounding box center [861, 67] width 24 height 20
click at [905, 23] on icon at bounding box center [906, 23] width 10 height 11
click at [902, 53] on icon "button" at bounding box center [906, 52] width 9 height 9
click at [859, 63] on button "Yes" at bounding box center [861, 67] width 24 height 20
click at [903, 18] on icon at bounding box center [906, 23] width 10 height 11
